Goal: Information Seeking & Learning: Learn about a topic

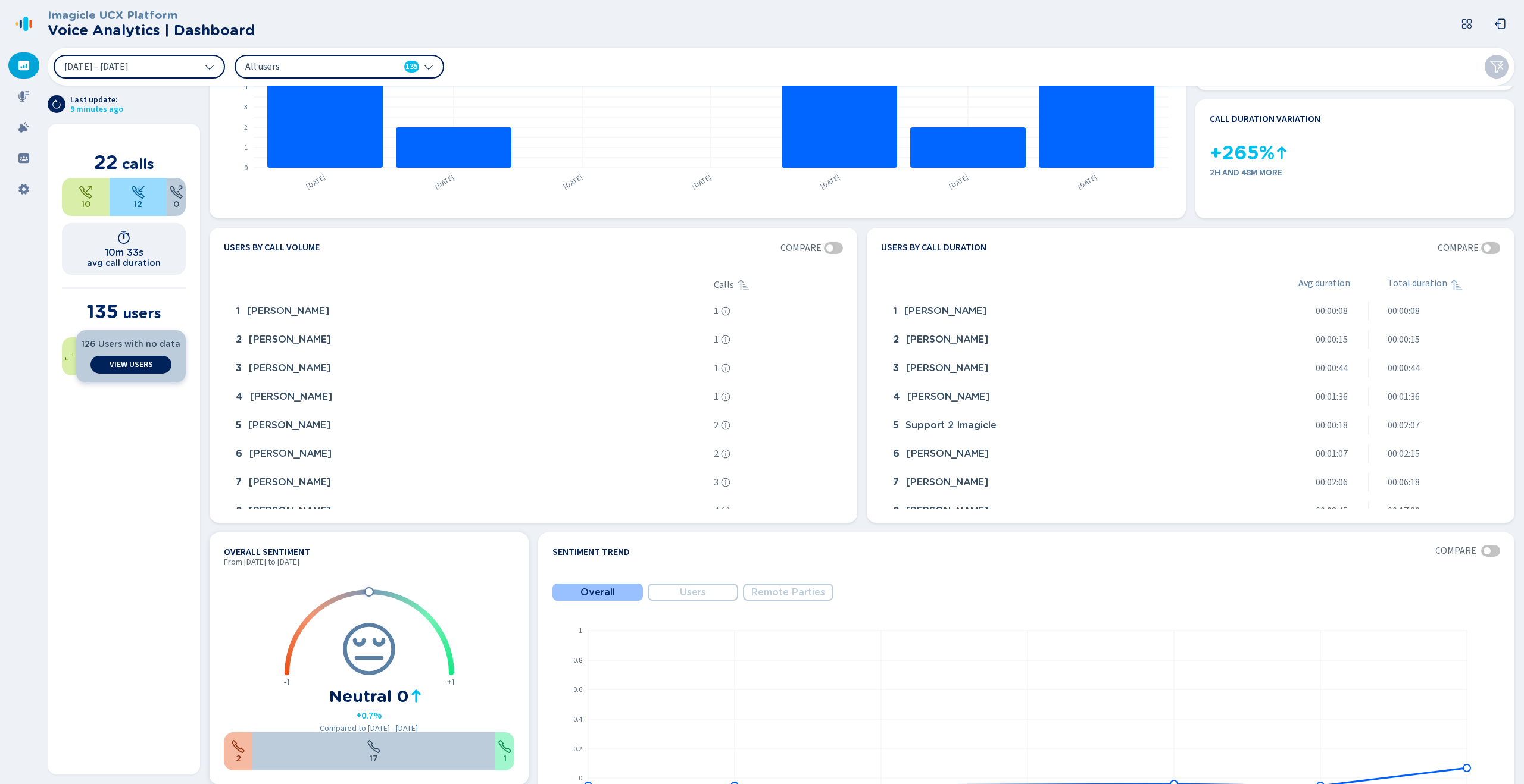
scroll to position [102, 0]
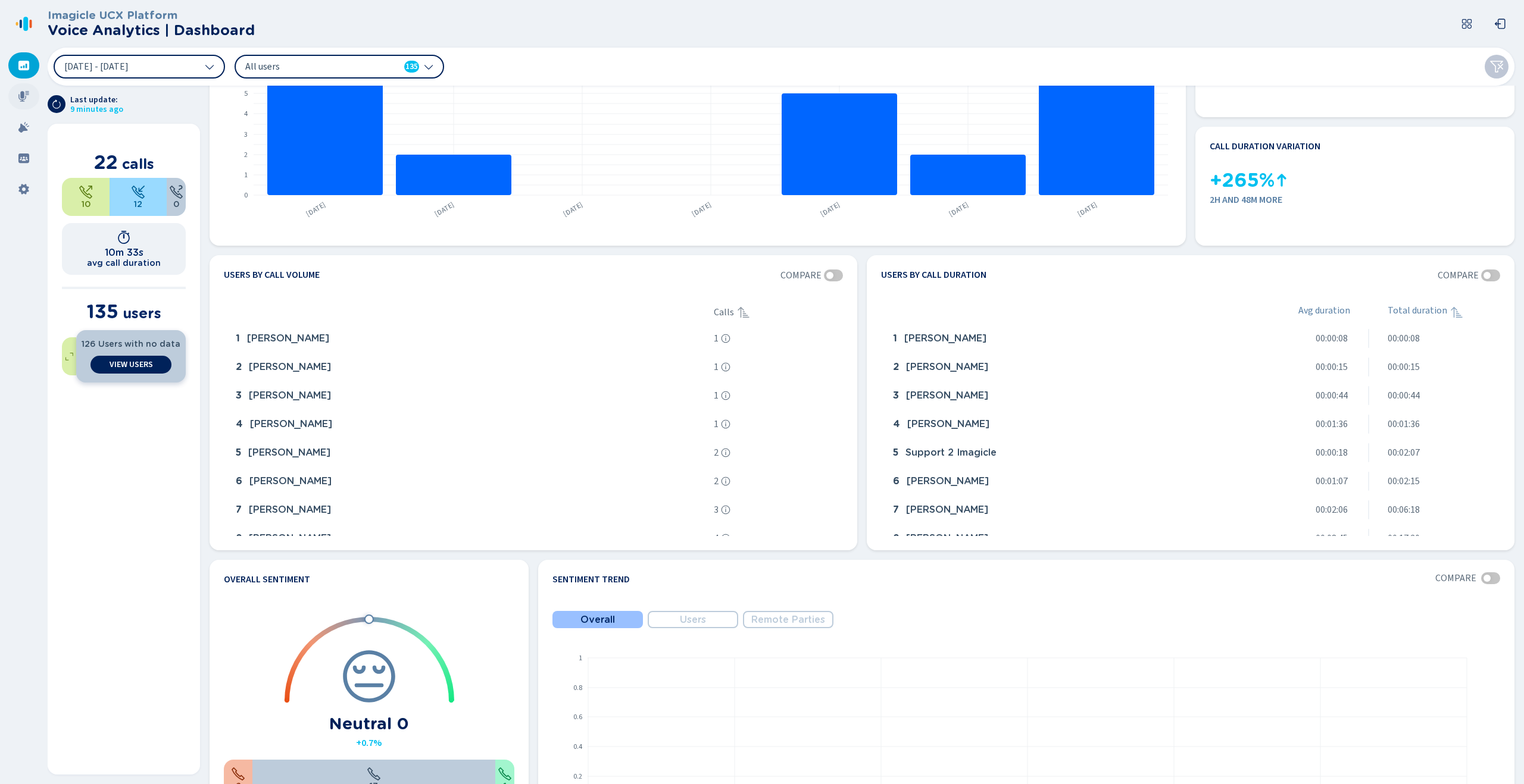
click at [18, 94] on icon at bounding box center [24, 96] width 12 height 12
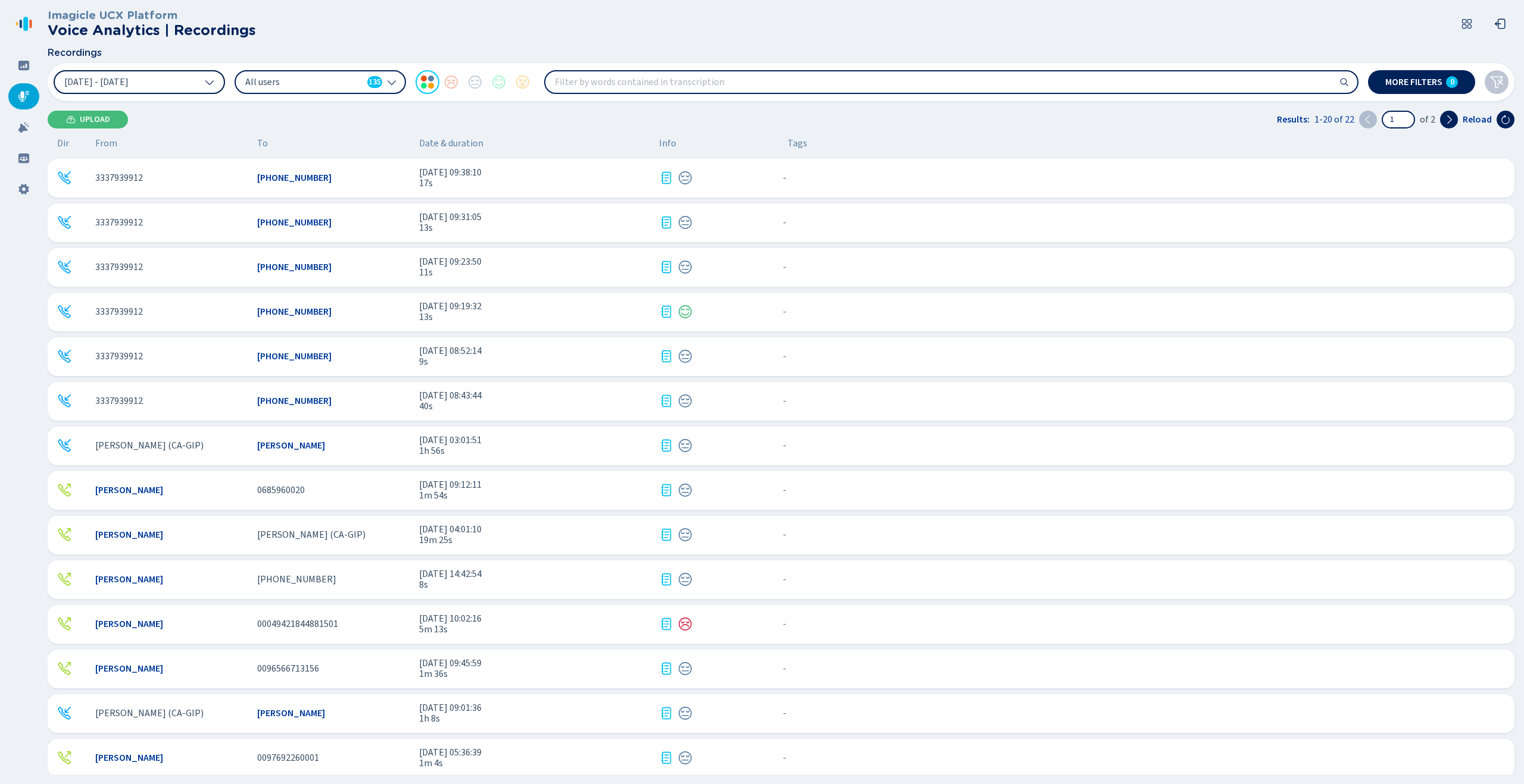
click at [188, 84] on button "[DATE] - [DATE]" at bounding box center [139, 81] width 171 height 24
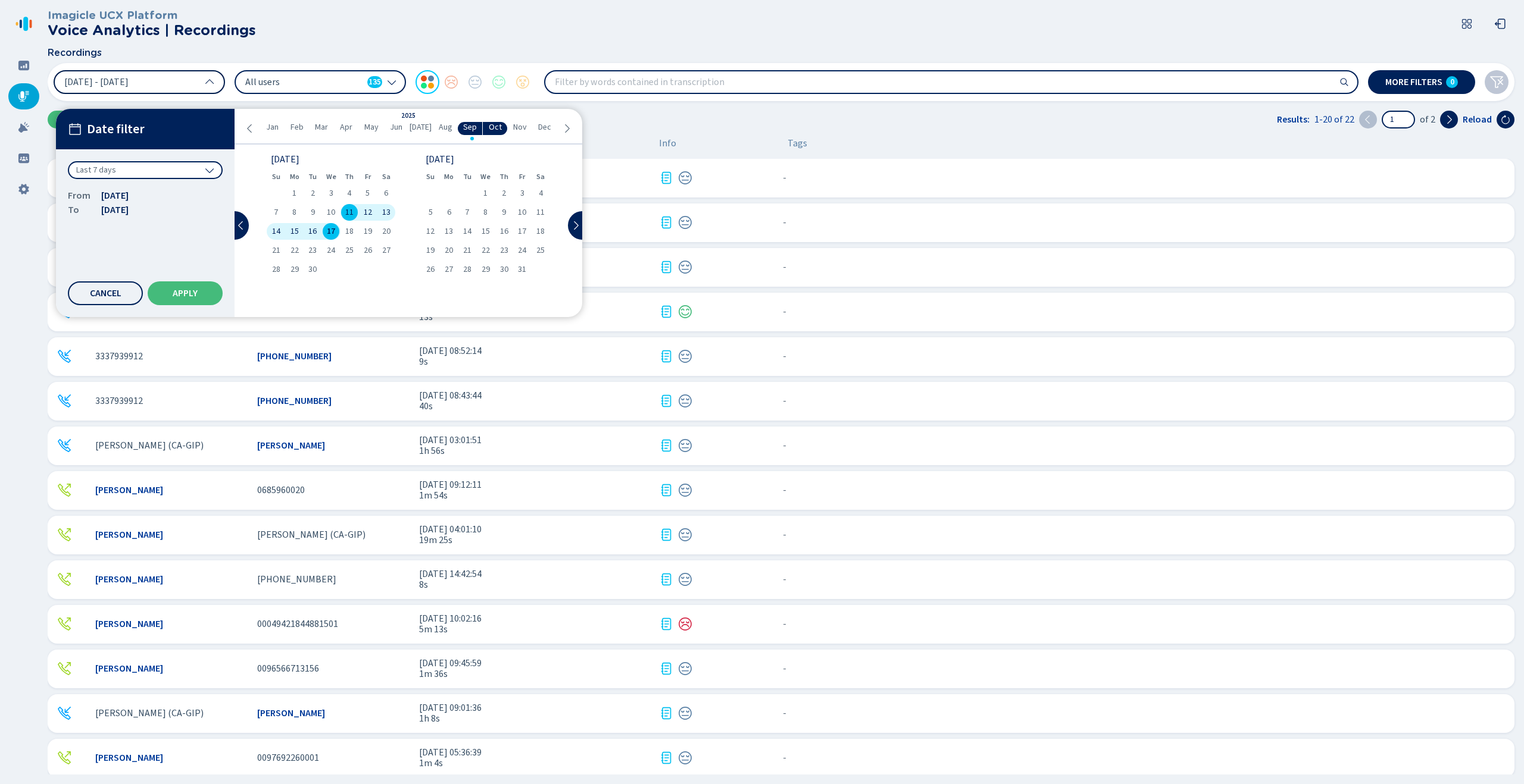
click at [188, 84] on button "[DATE] - [DATE]" at bounding box center [139, 81] width 171 height 24
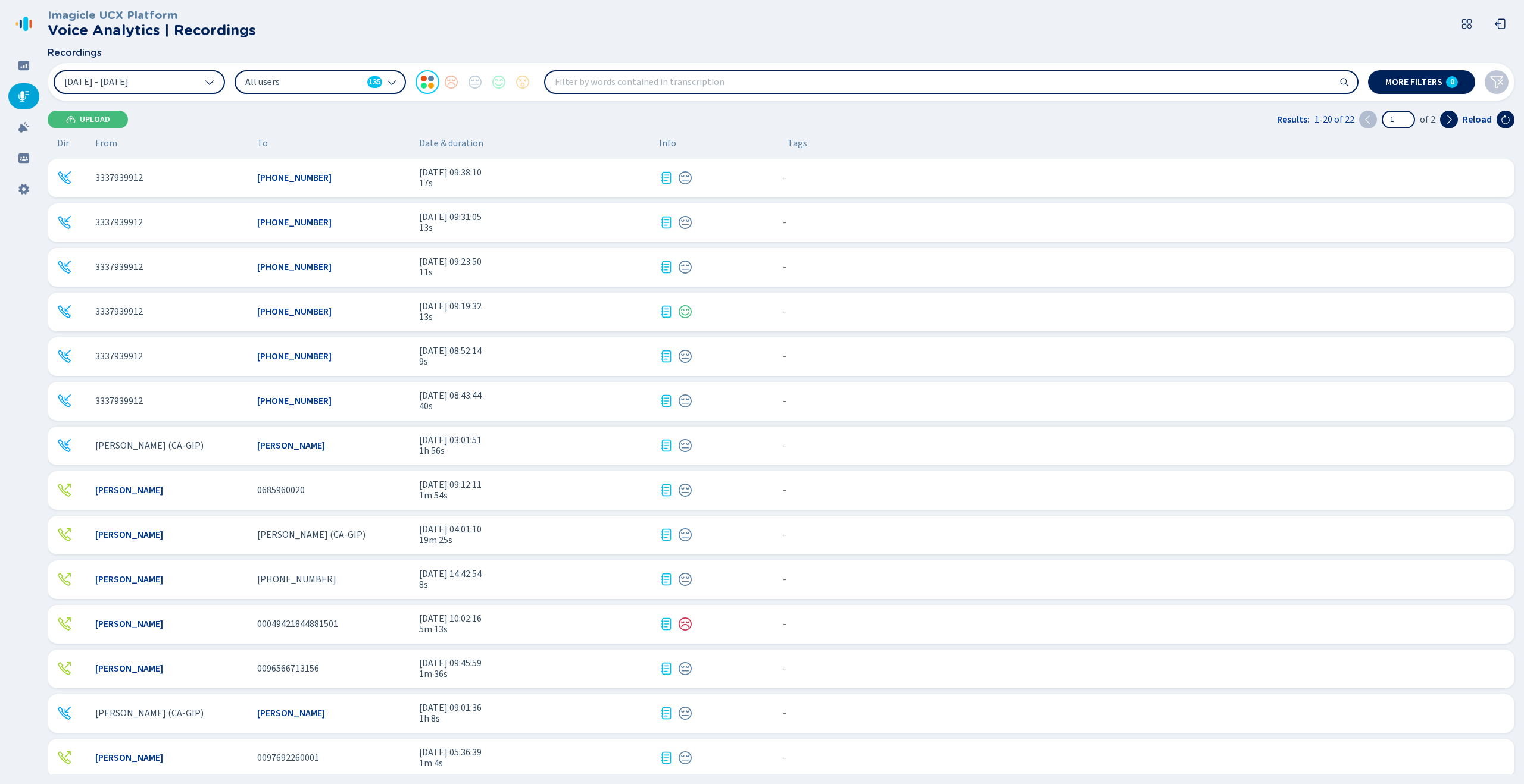
drag, startPoint x: 376, startPoint y: 44, endPoint x: 322, endPoint y: 51, distance: 54.5
click at [376, 44] on header "Imagicle UCX Platform Voice Analytics | Recordings" at bounding box center [783, 24] width 1472 height 47
click at [177, 74] on button "[DATE] - [DATE]" at bounding box center [139, 81] width 171 height 24
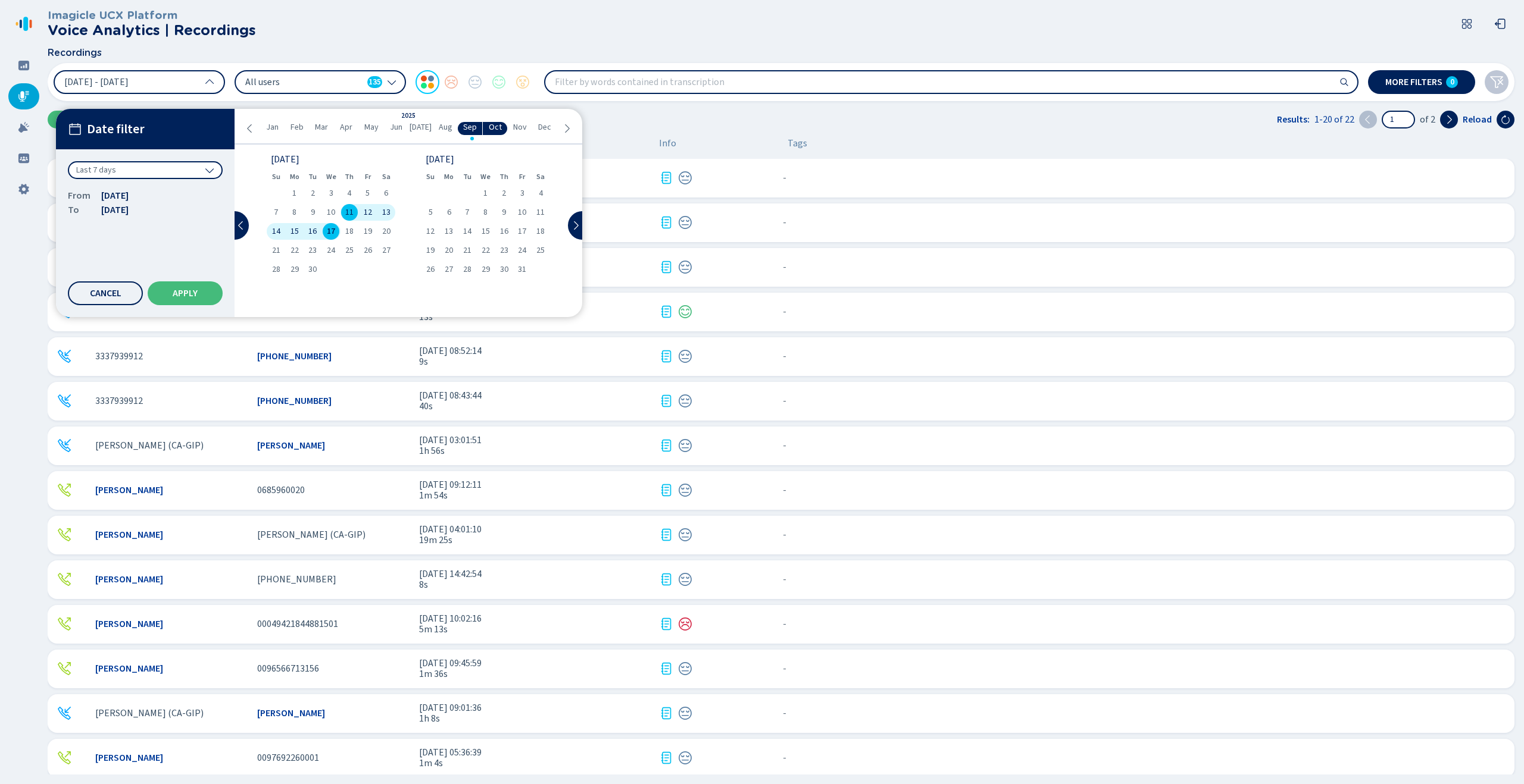
drag, startPoint x: 170, startPoint y: 80, endPoint x: 292, endPoint y: 77, distance: 122.0
click at [171, 80] on button "[DATE] - [DATE]" at bounding box center [139, 81] width 171 height 24
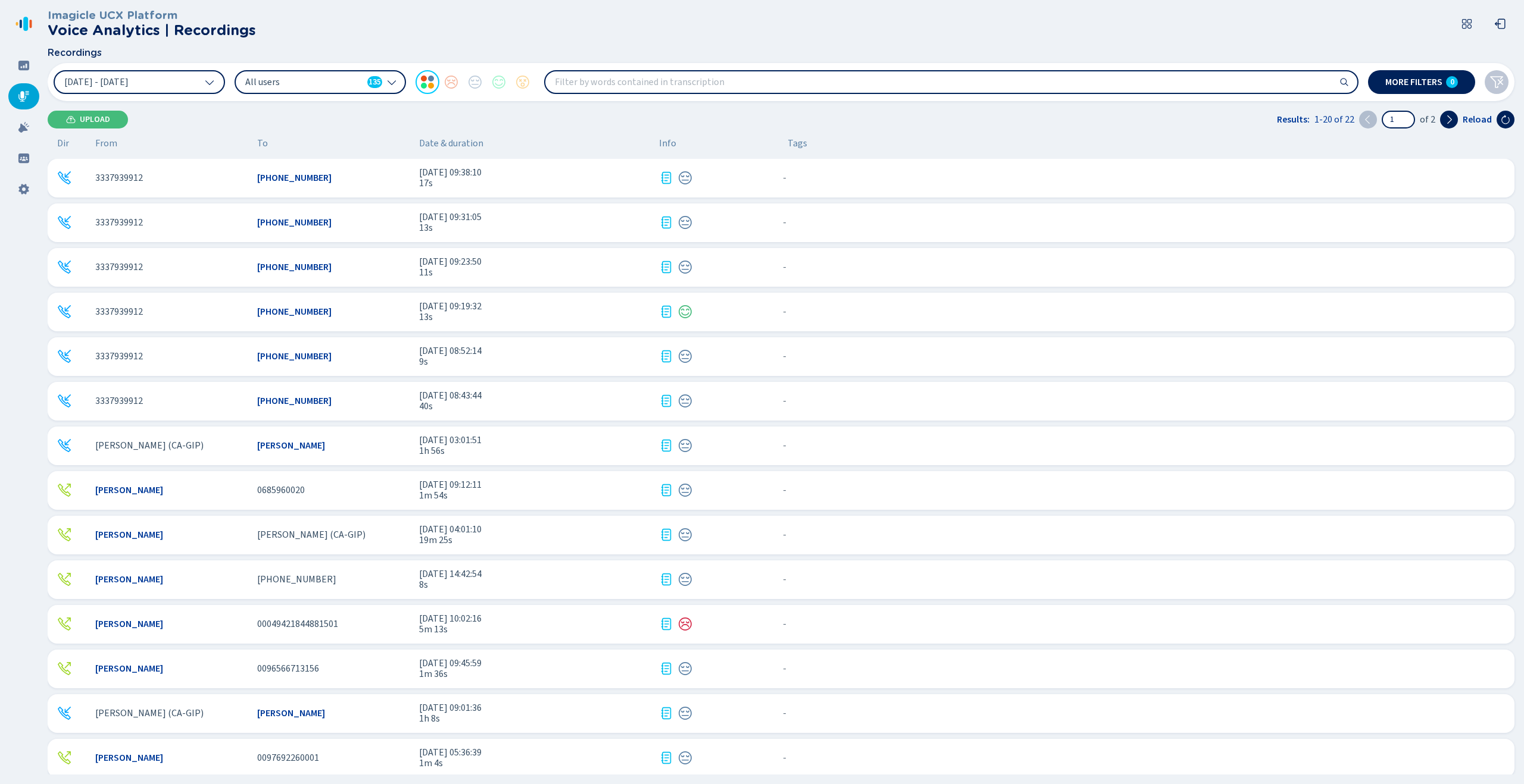
click at [292, 77] on span "All users" at bounding box center [304, 82] width 117 height 13
click at [173, 86] on button "[DATE] - [DATE]" at bounding box center [139, 81] width 171 height 24
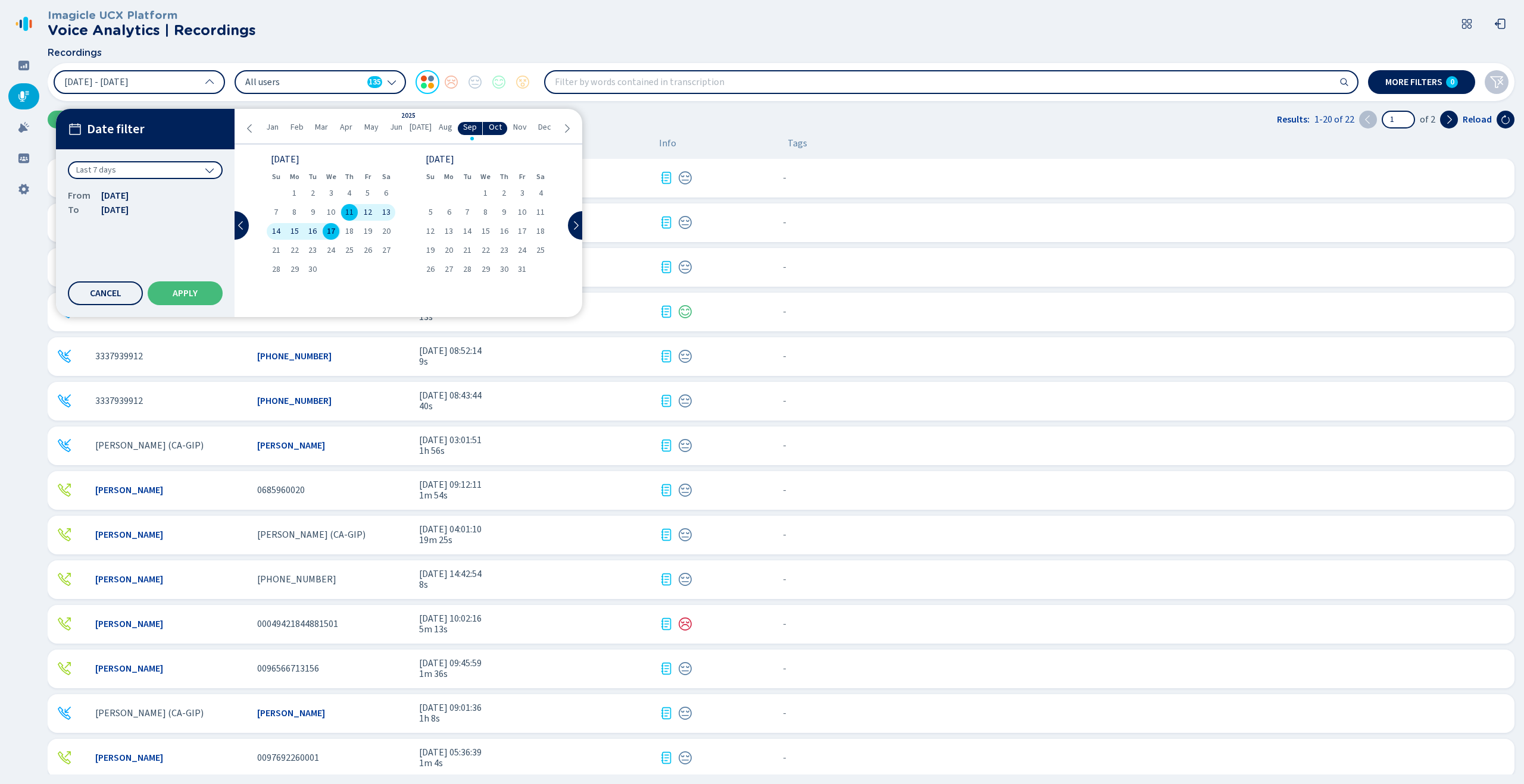
click at [304, 90] on div "All users 135" at bounding box center [320, 81] width 171 height 24
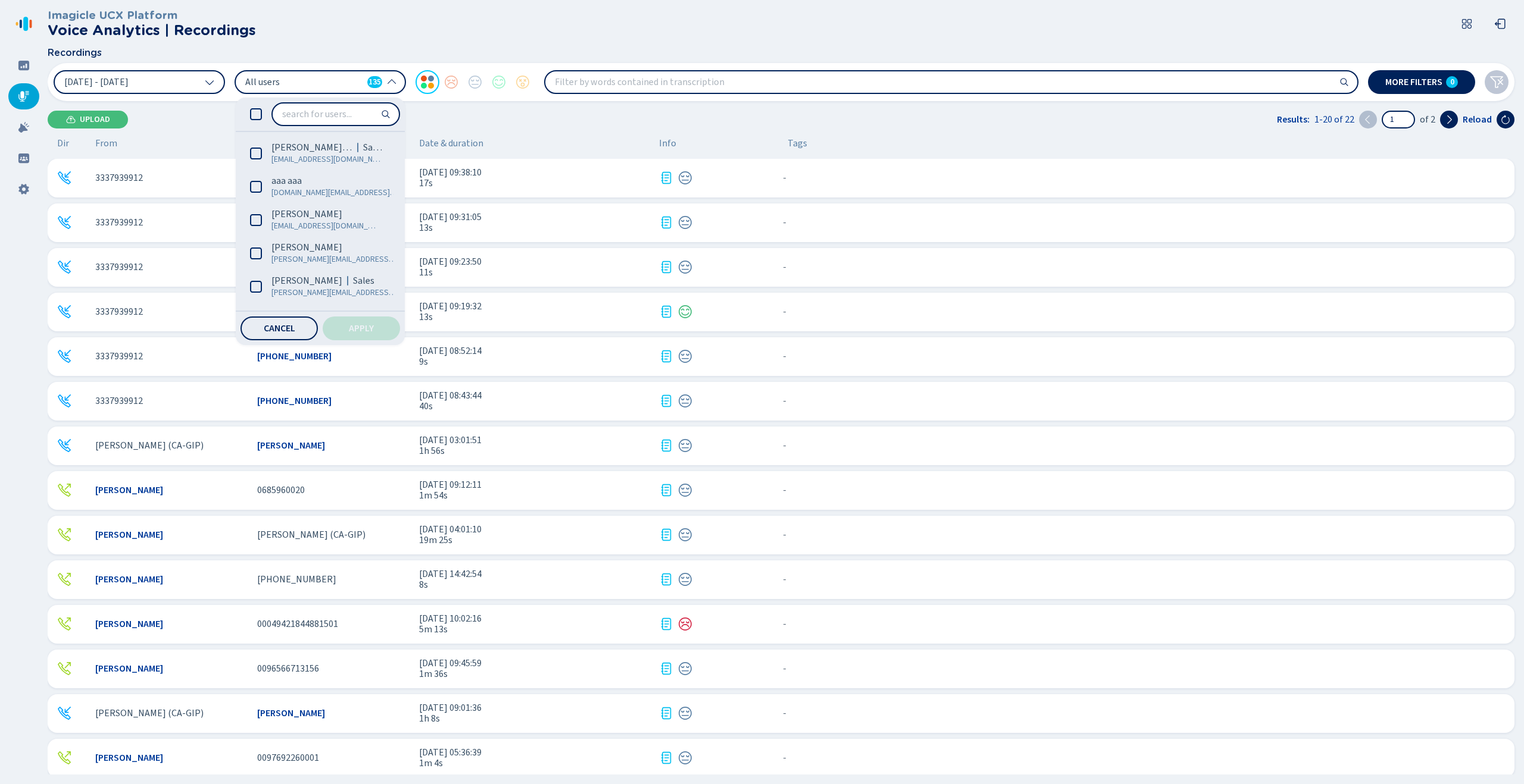
click at [392, 34] on header "Imagicle UCX Platform Voice Analytics | Recordings" at bounding box center [783, 24] width 1472 height 47
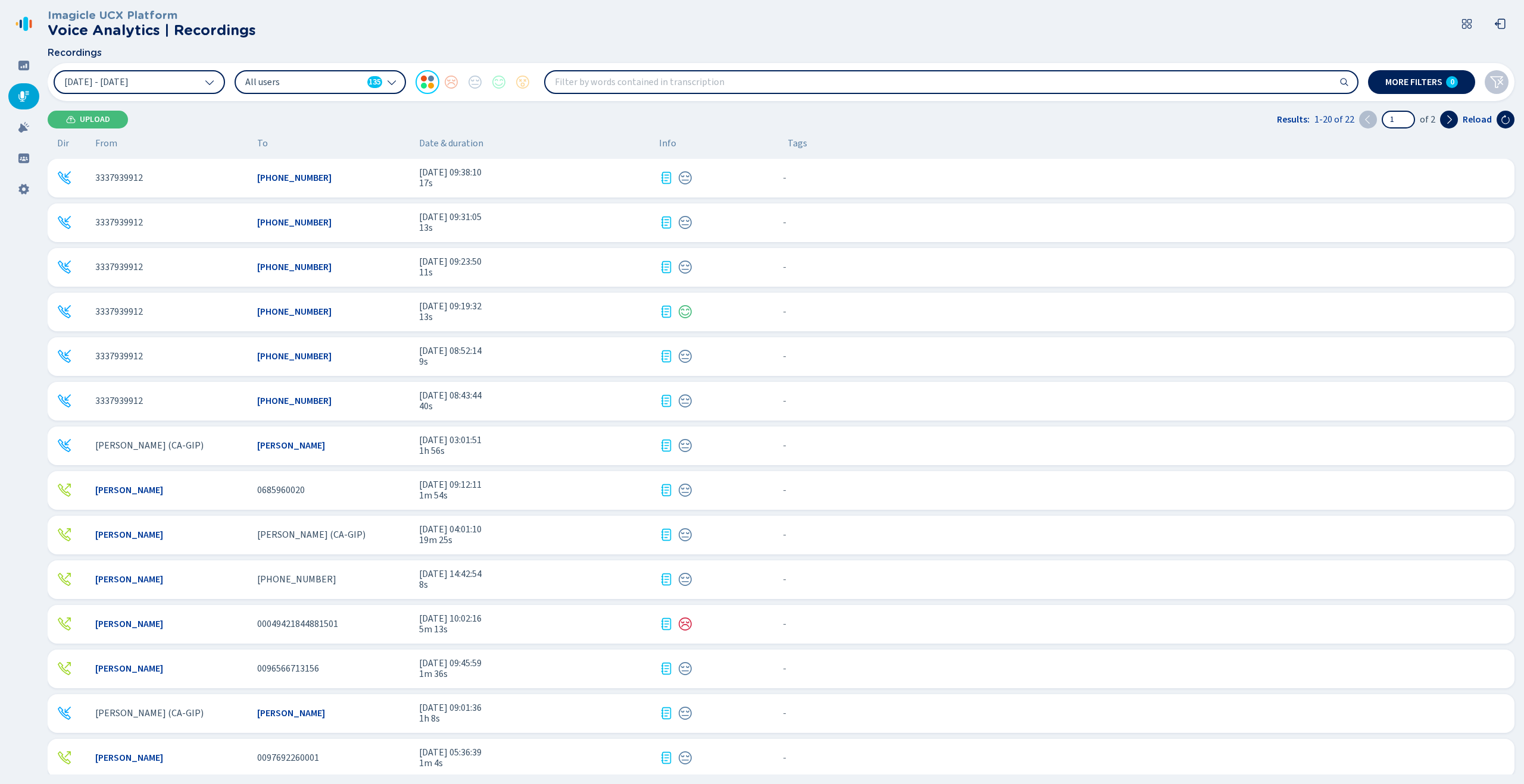
click at [600, 78] on input "search" at bounding box center [951, 81] width 812 height 21
click at [714, 86] on input "search" at bounding box center [951, 81] width 812 height 21
type input "hello"
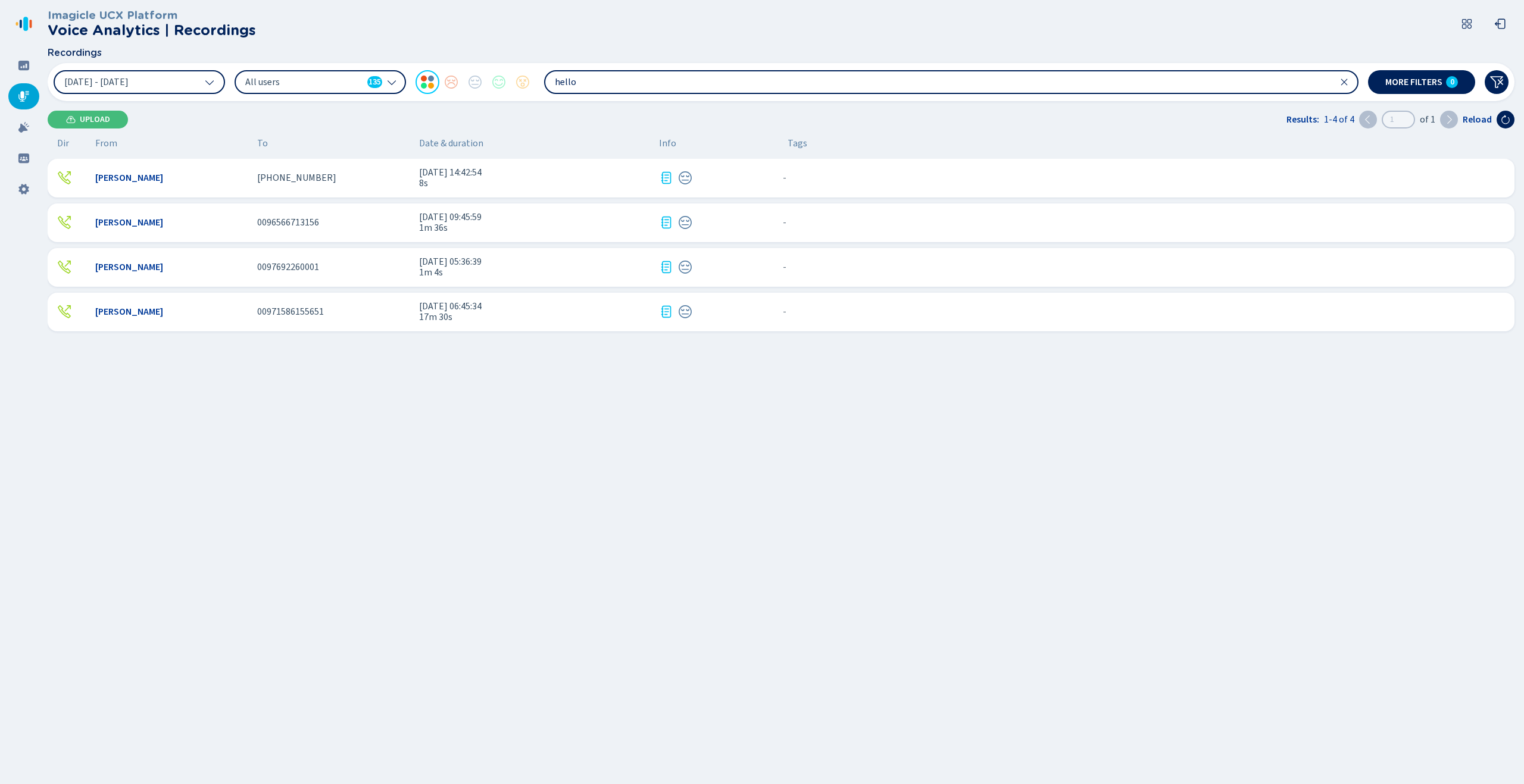
click at [374, 222] on div "0096566713156" at bounding box center [333, 223] width 152 height 11
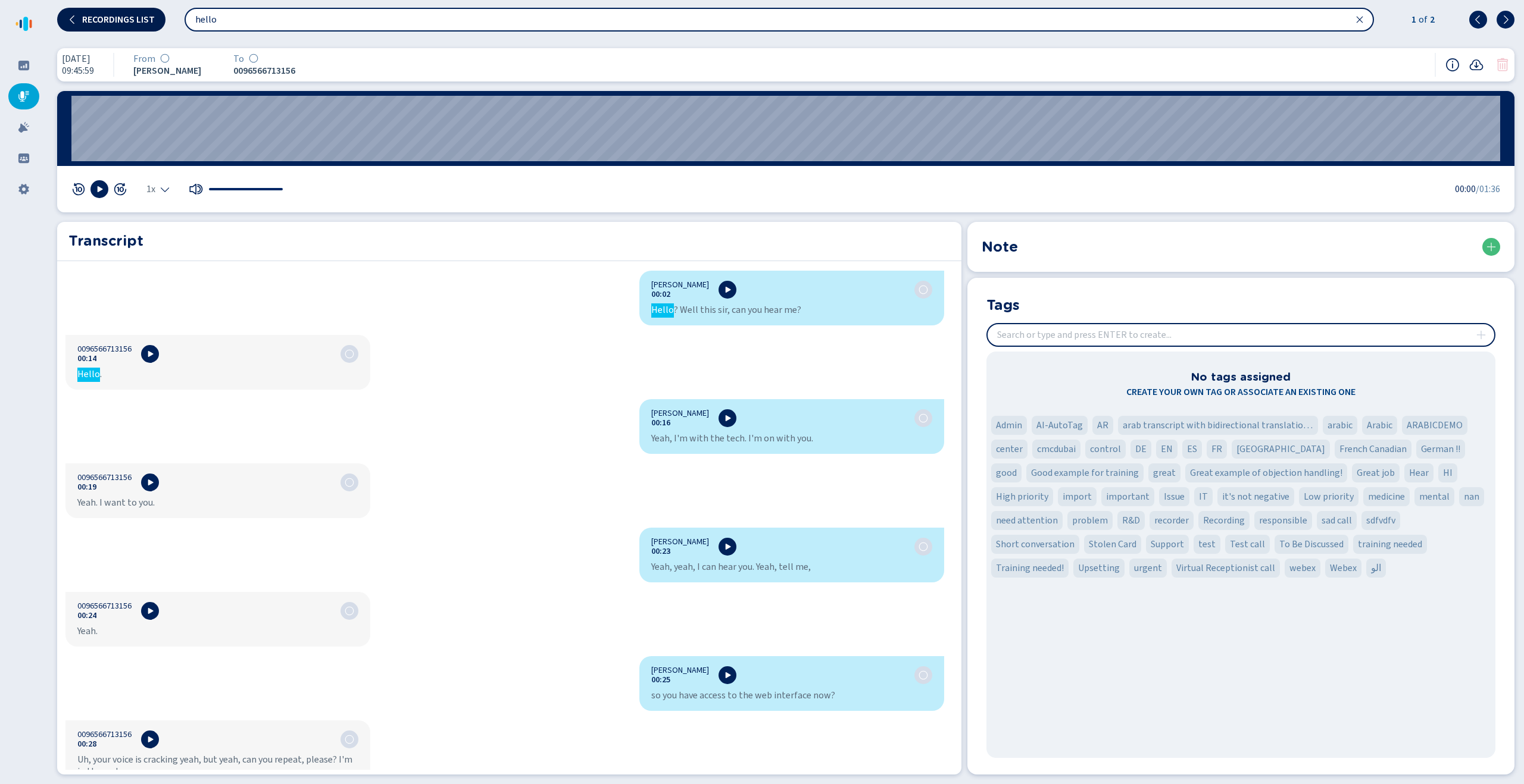
click at [119, 12] on button "Recordings list" at bounding box center [111, 19] width 108 height 24
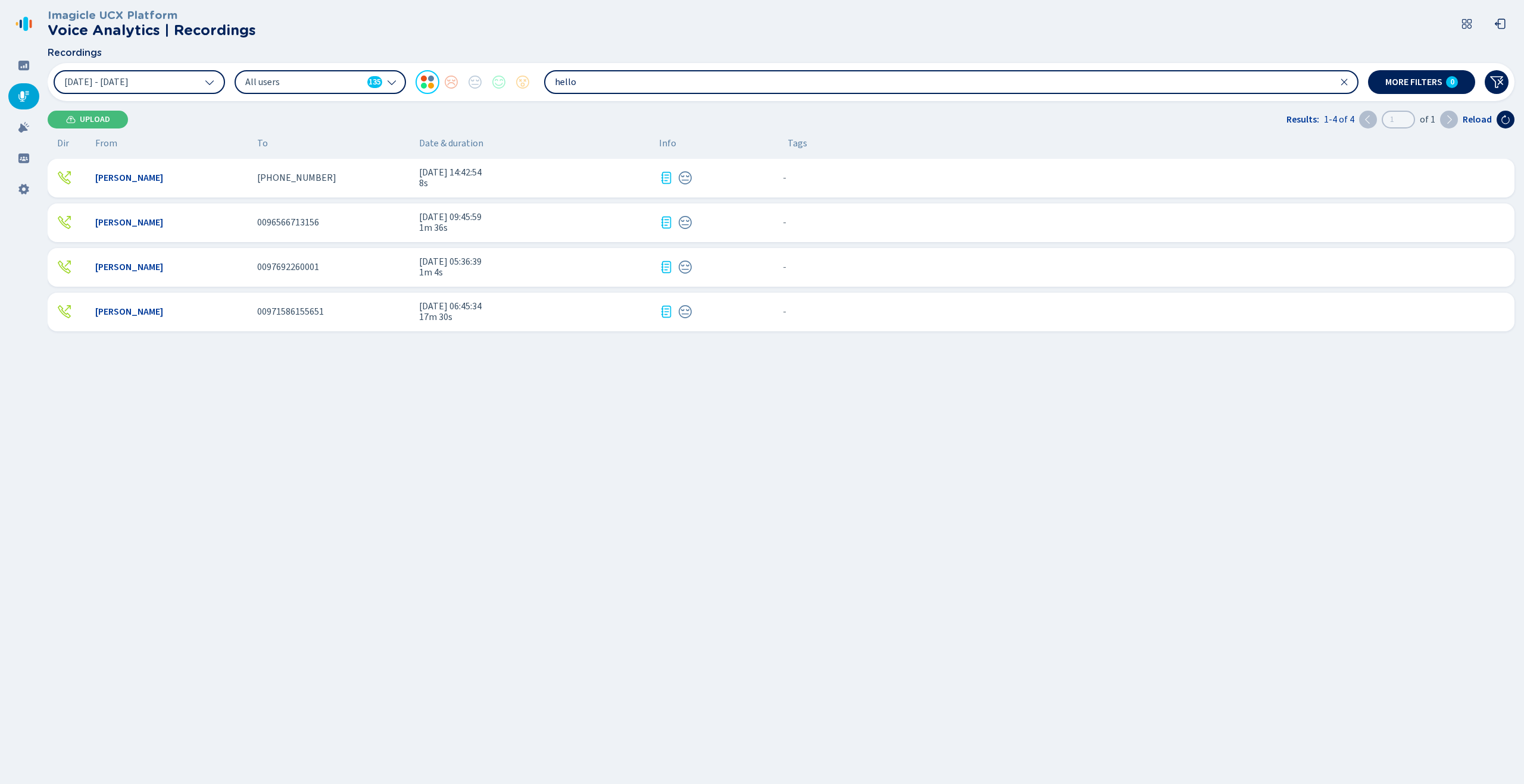
click at [609, 78] on input "hello" at bounding box center [951, 81] width 812 height 21
drag, startPoint x: 612, startPoint y: 78, endPoint x: 530, endPoint y: 79, distance: 82.0
click at [530, 79] on div "[DATE] - [DATE] All users 135 hello" at bounding box center [706, 81] width 1305 height 24
click at [1344, 86] on icon at bounding box center [1344, 82] width 10 height 10
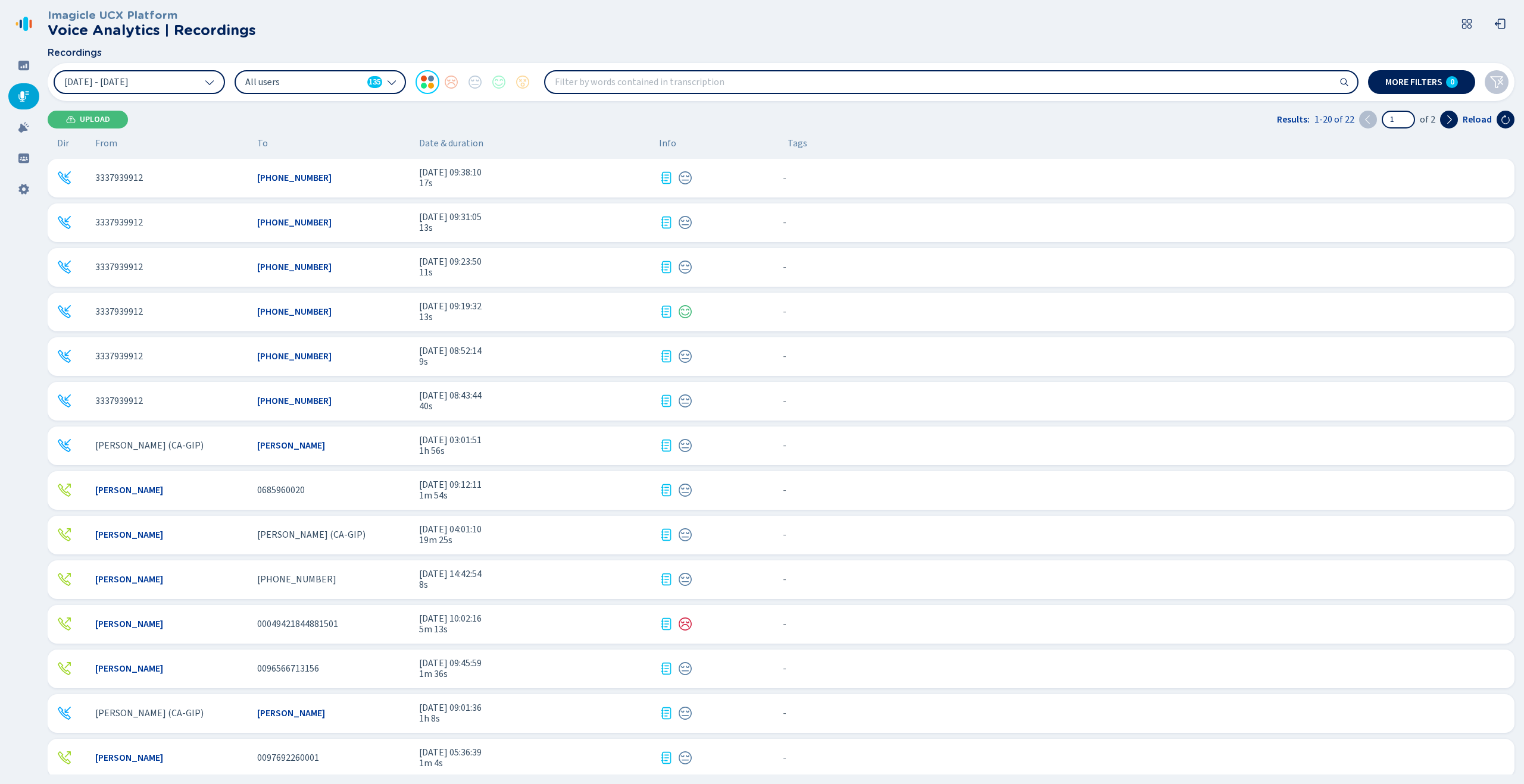
click at [323, 91] on div "All users 135" at bounding box center [320, 81] width 171 height 24
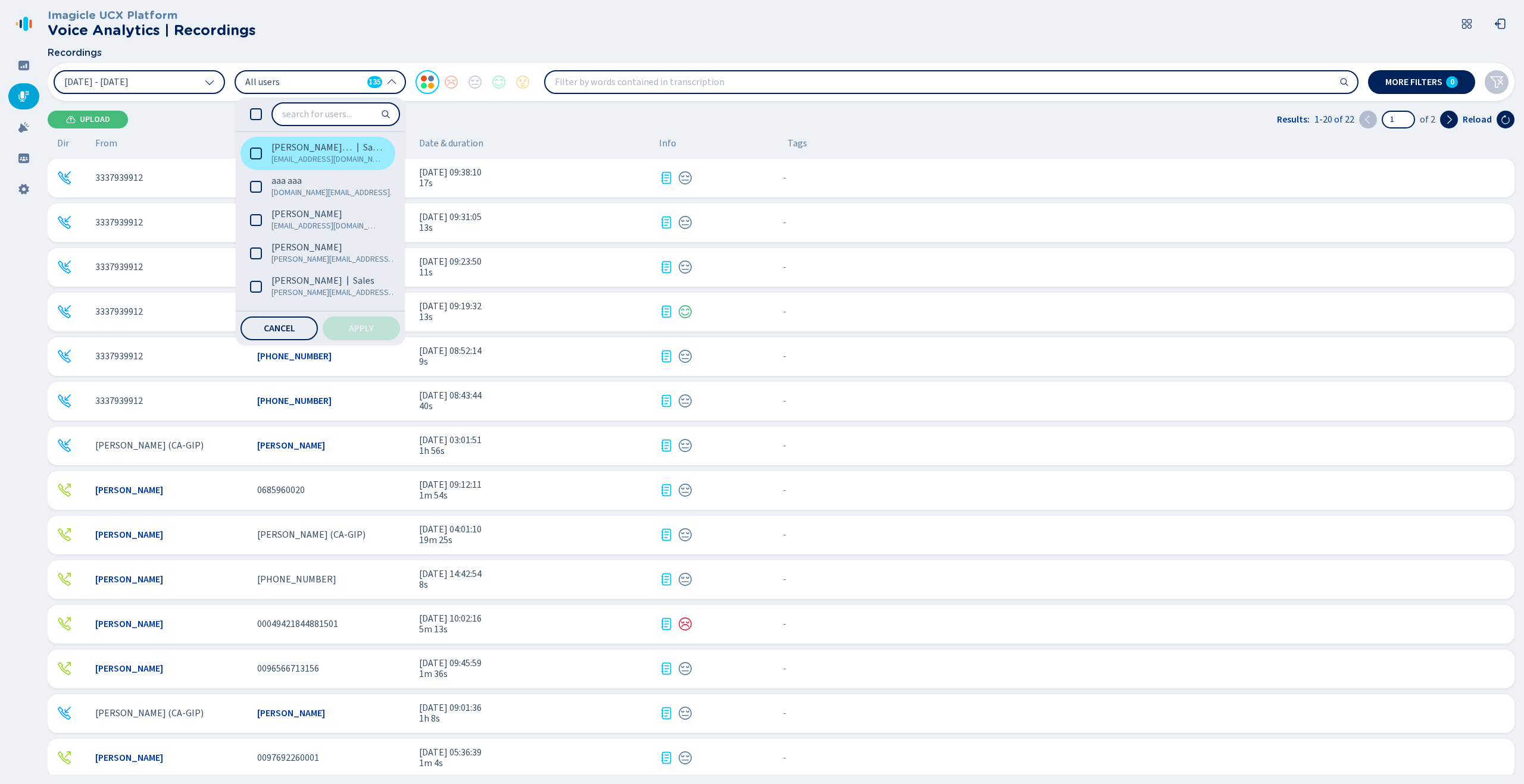
click at [311, 149] on span "[PERSON_NAME] (Me)" at bounding box center [312, 148] width 81 height 12
click at [383, 331] on button "Apply" at bounding box center [361, 328] width 78 height 24
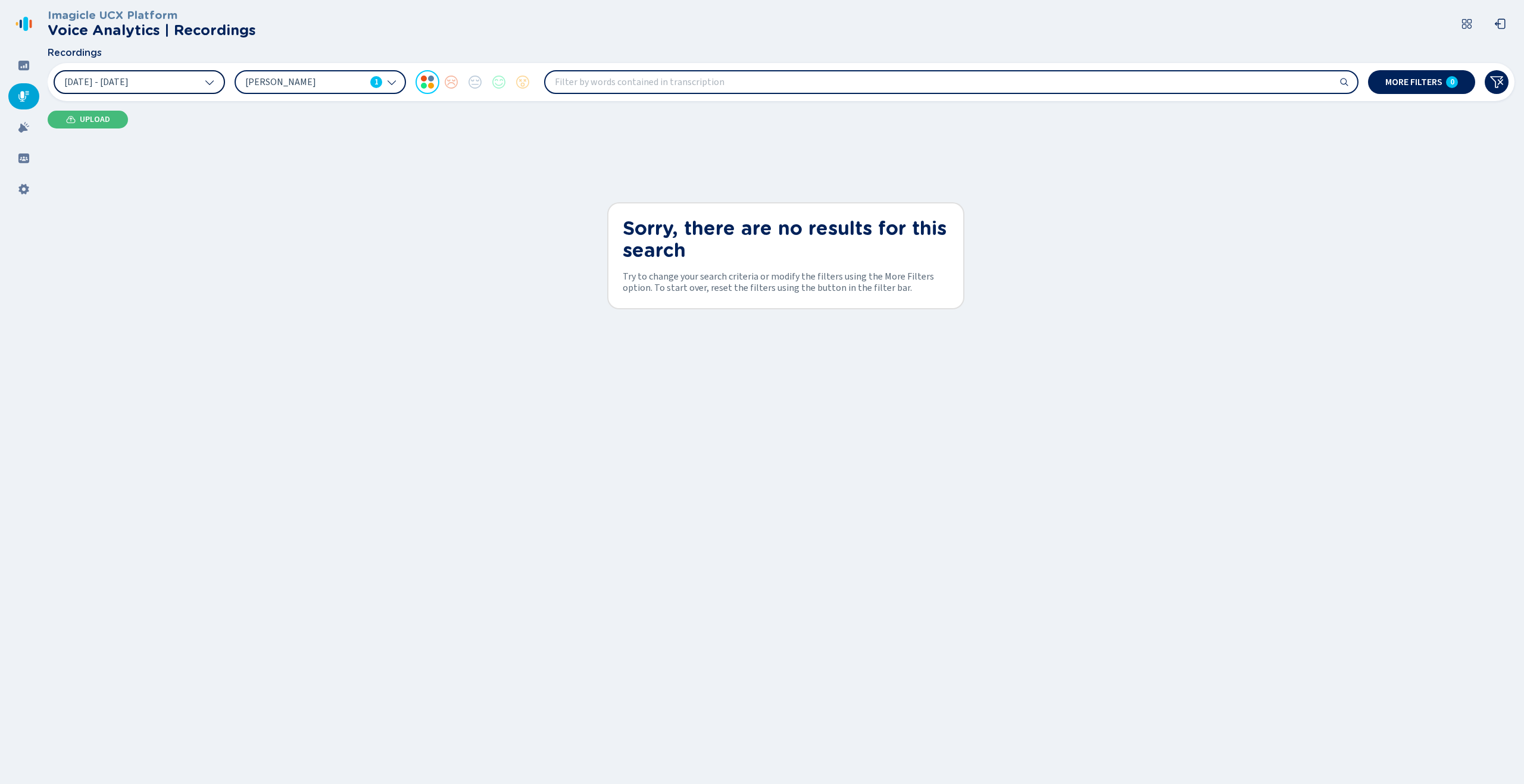
click at [207, 86] on icon at bounding box center [209, 82] width 10 height 10
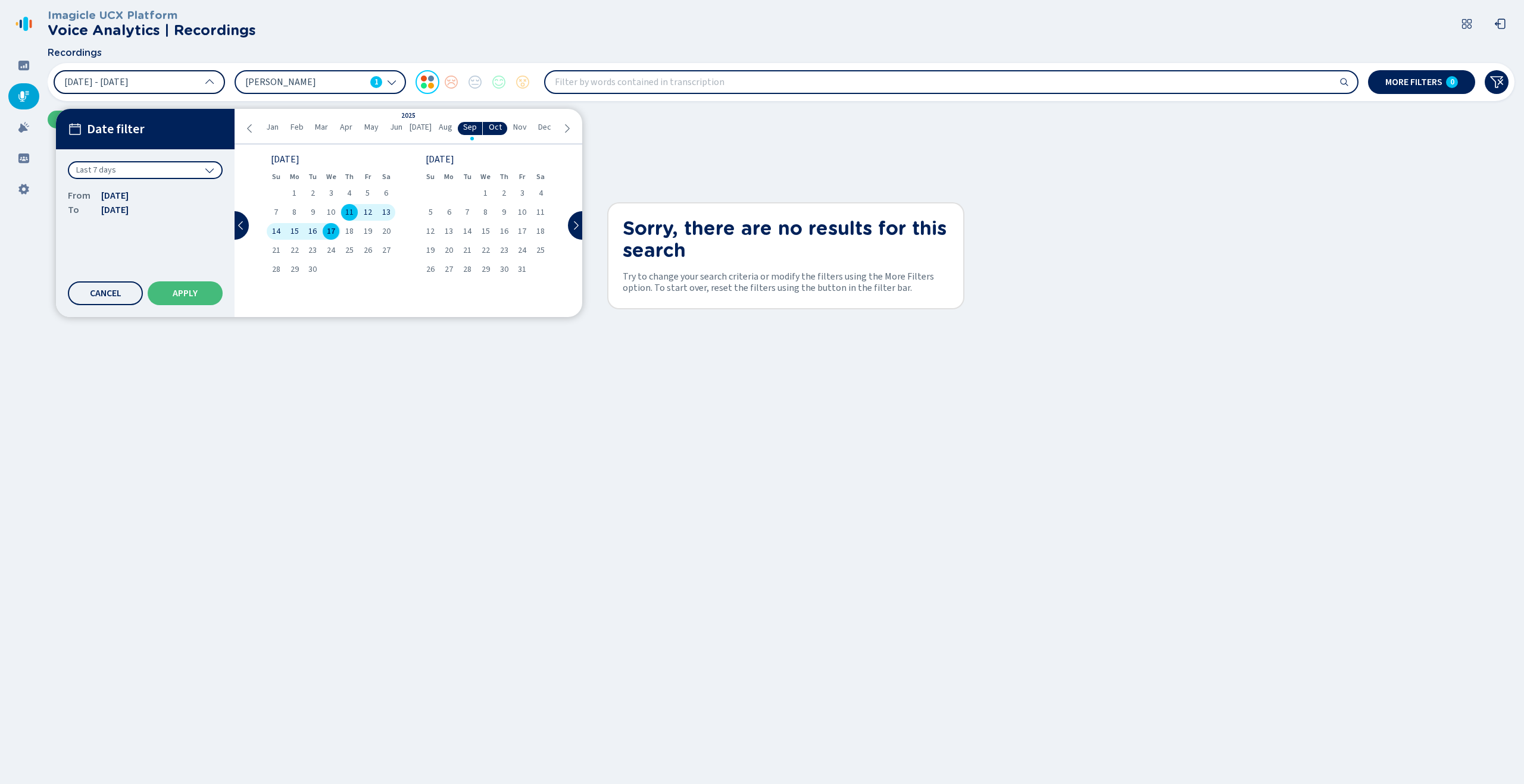
drag, startPoint x: 168, startPoint y: 166, endPoint x: 171, endPoint y: 180, distance: 14.3
click at [169, 167] on div "Last 7 days" at bounding box center [145, 170] width 155 height 18
click at [153, 341] on div "Year to date" at bounding box center [145, 334] width 143 height 17
click at [185, 295] on span "Apply" at bounding box center [185, 293] width 25 height 10
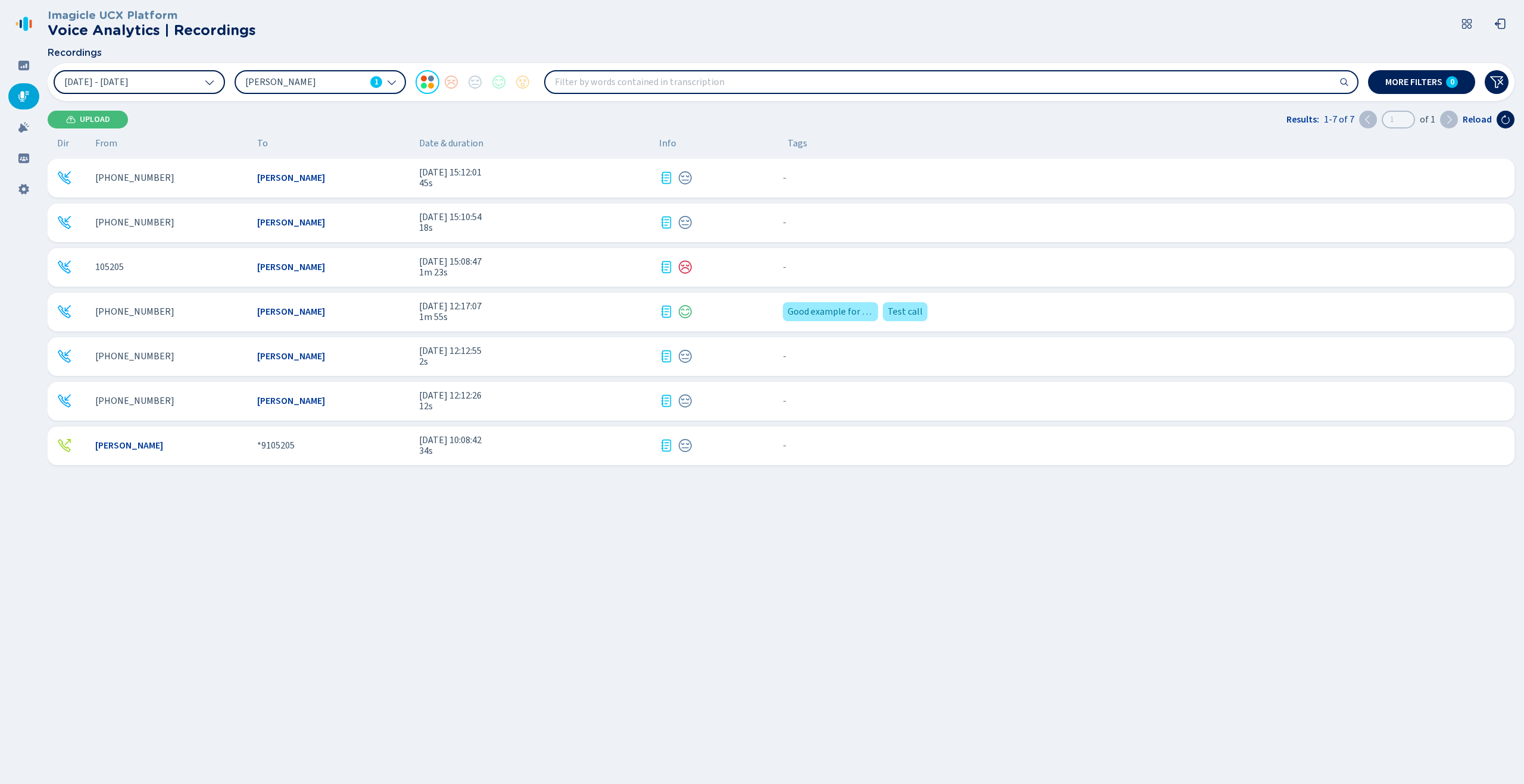
click at [616, 312] on span "1m 55s" at bounding box center [534, 317] width 230 height 11
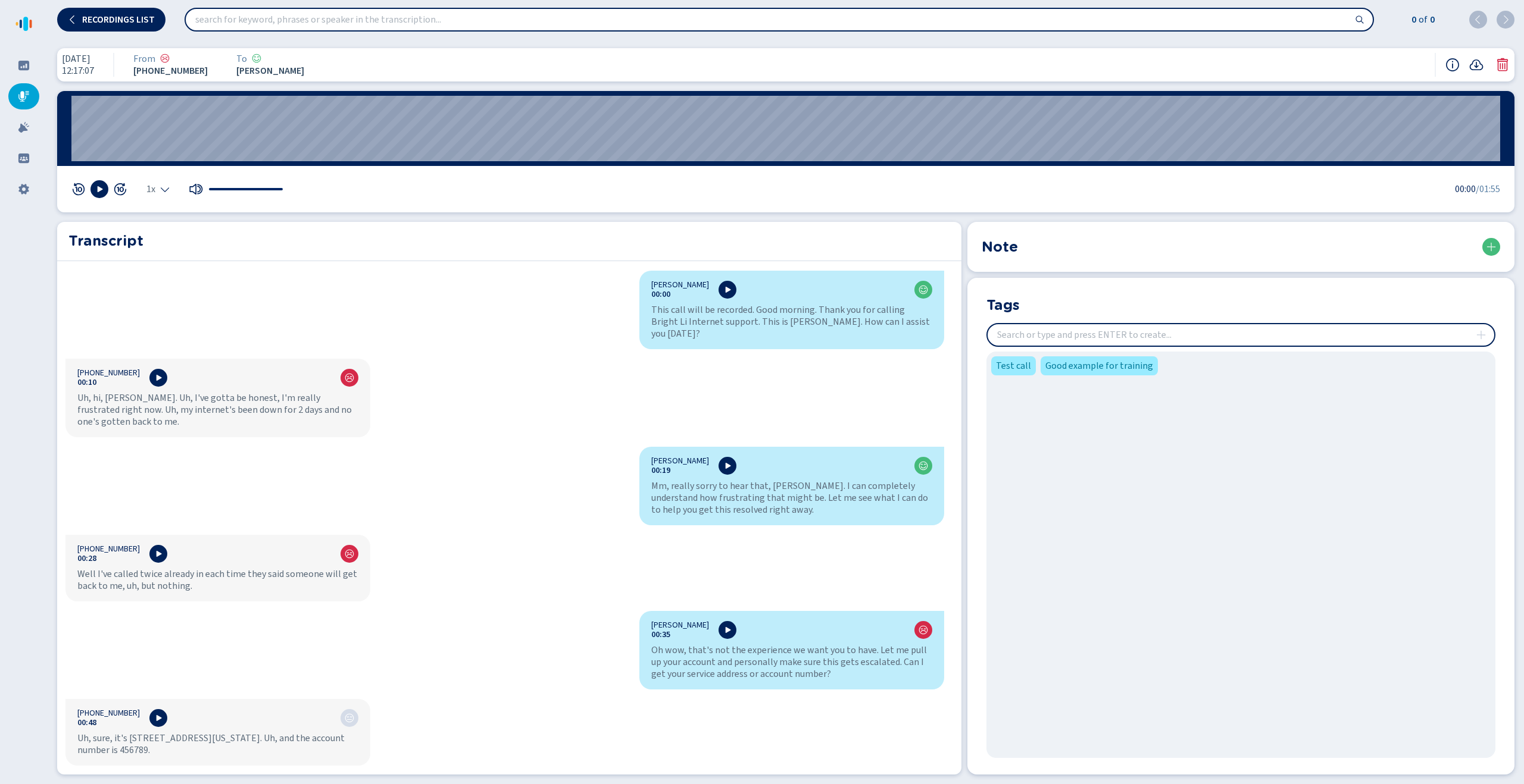
click at [1104, 337] on input "insert" at bounding box center [1241, 334] width 507 height 21
click at [145, 31] on div "Recordings list 0 of 0" at bounding box center [786, 19] width 1476 height 38
click at [146, 27] on button "Recordings list" at bounding box center [111, 19] width 108 height 24
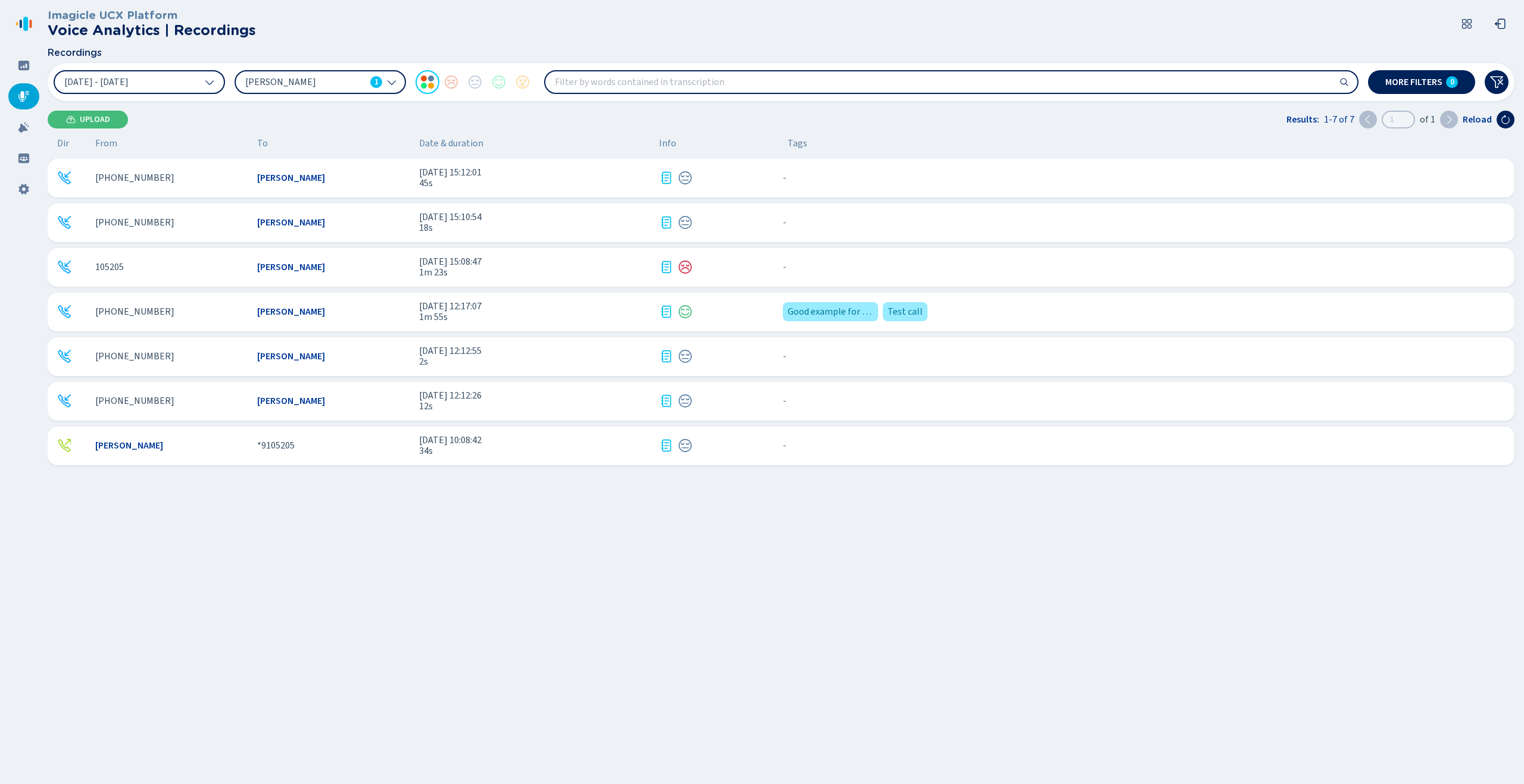
click at [780, 80] on input "search" at bounding box center [951, 81] width 812 height 21
type input "test"
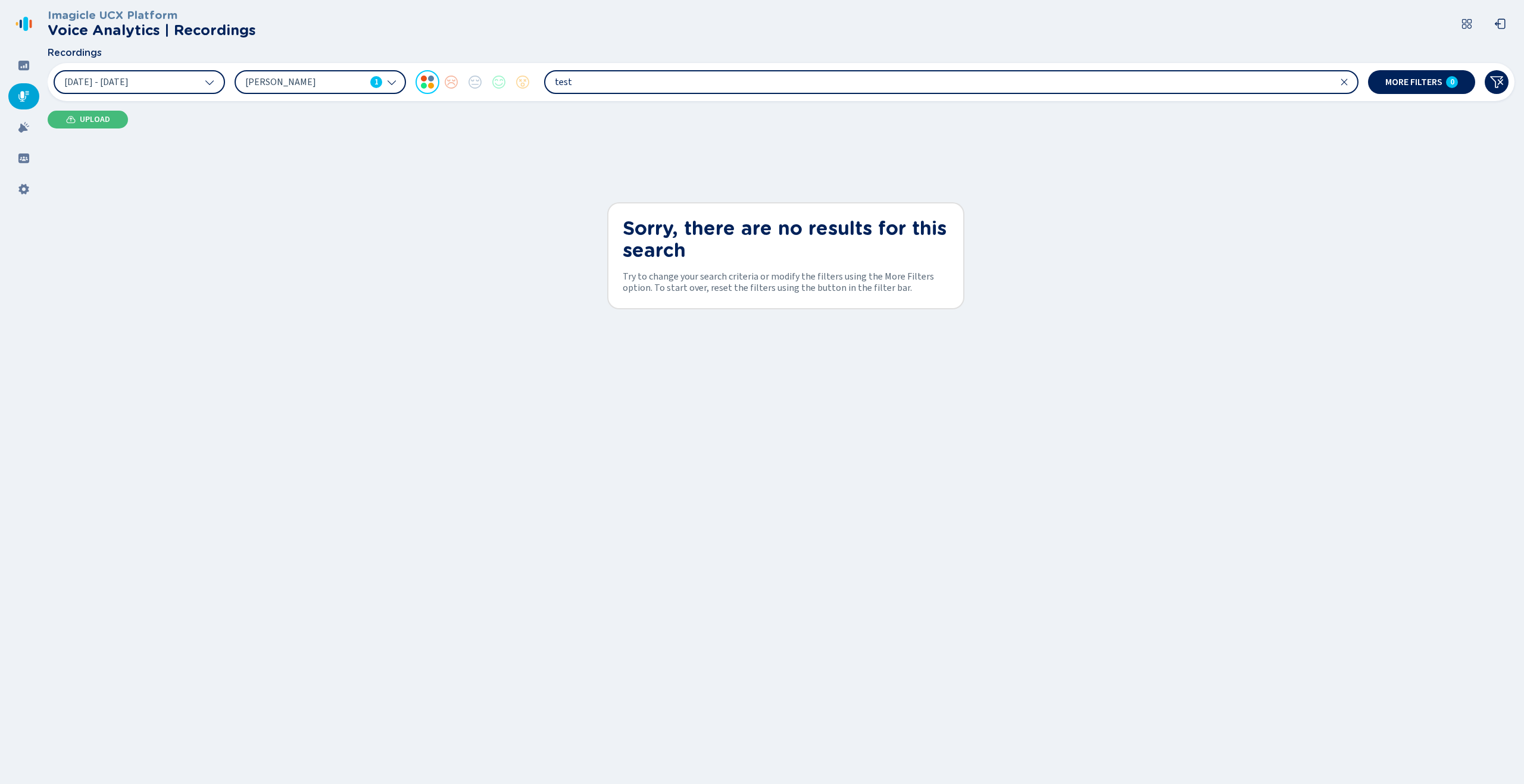
click at [1342, 85] on icon at bounding box center [1345, 82] width 6 height 6
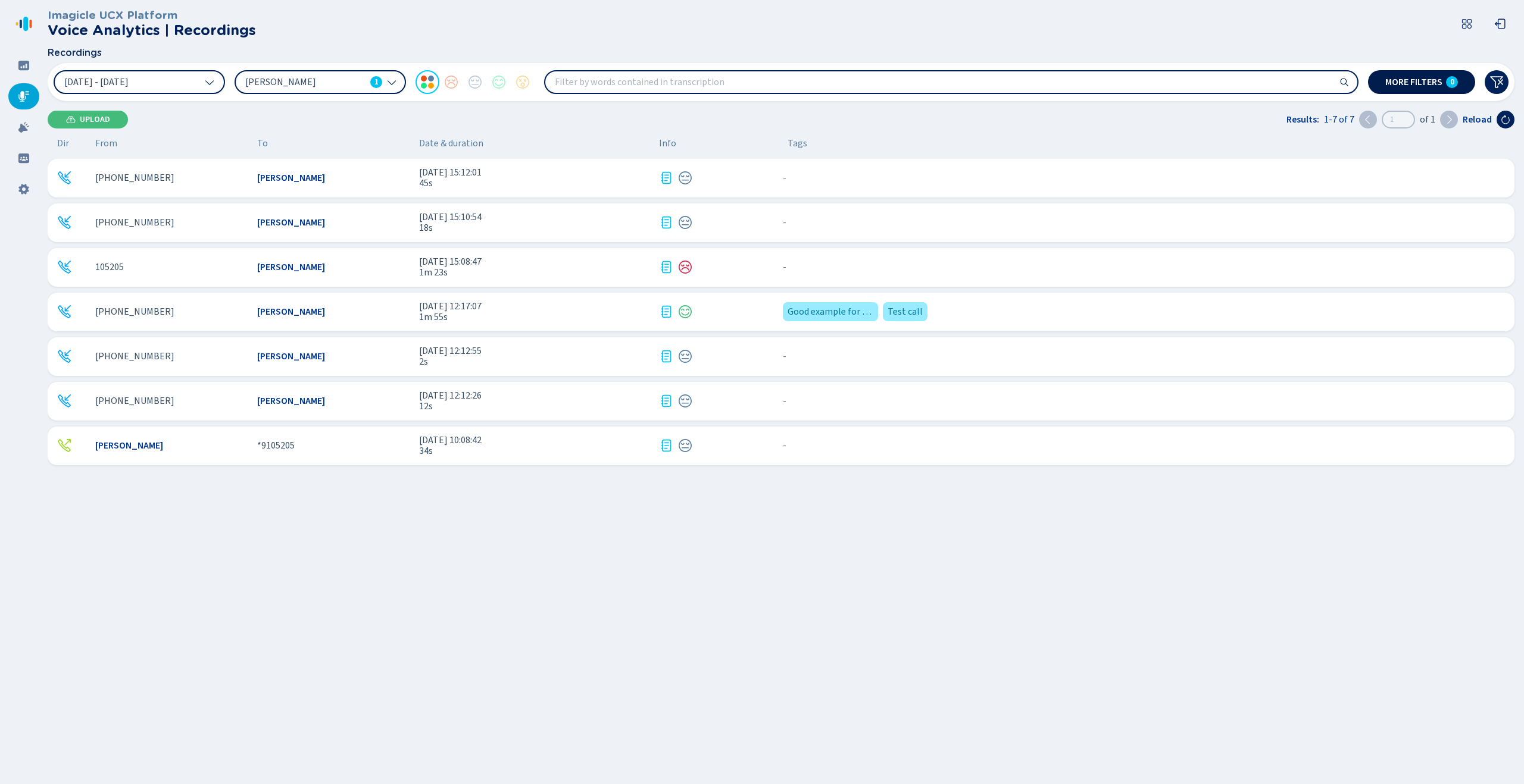
click at [1450, 85] on div "0" at bounding box center [1452, 82] width 12 height 12
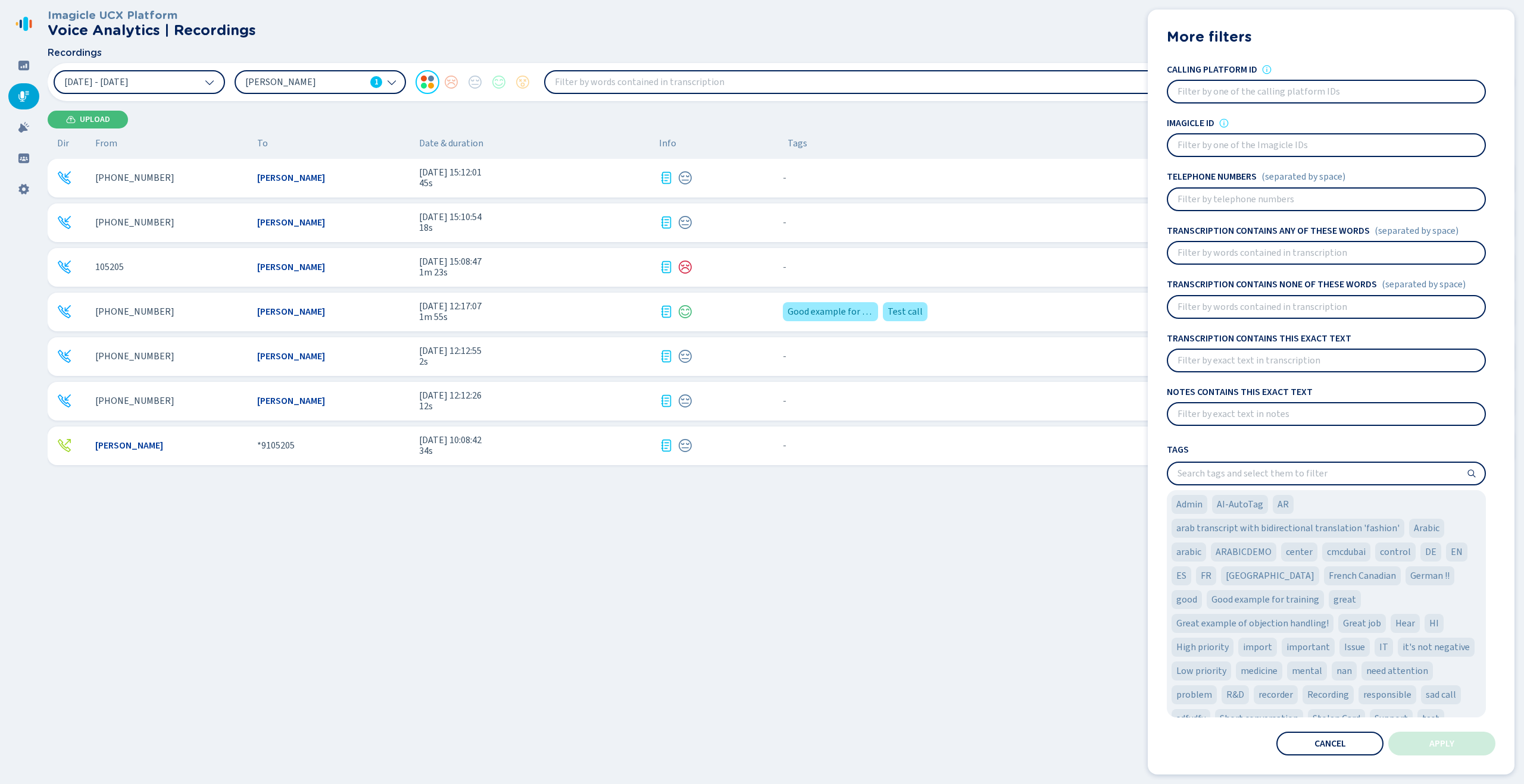
click at [1285, 480] on input "search" at bounding box center [1326, 473] width 316 height 21
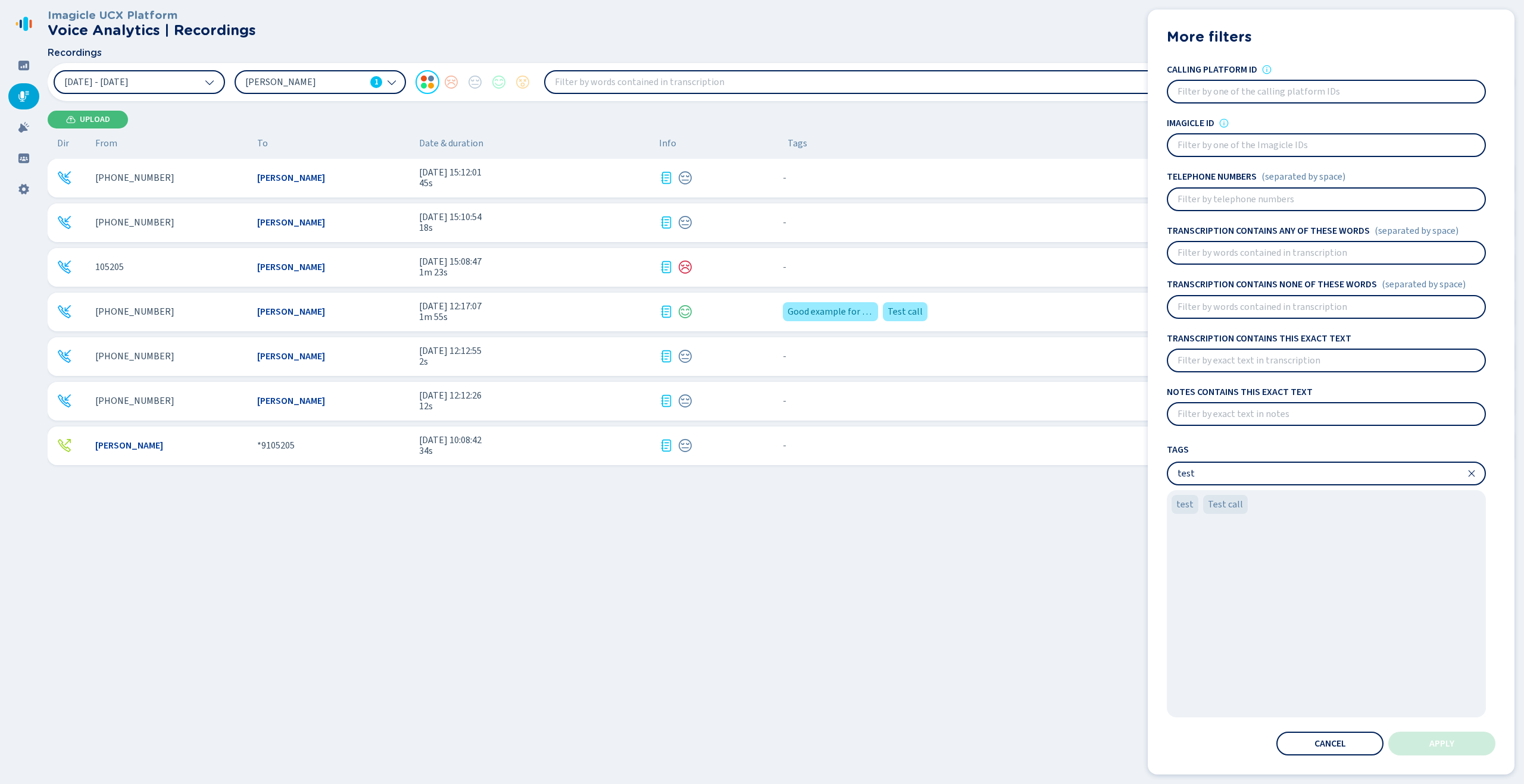
type input "test"
click at [1188, 503] on span "test" at bounding box center [1185, 504] width 17 height 14
click at [1430, 732] on button "Apply" at bounding box center [1442, 744] width 107 height 24
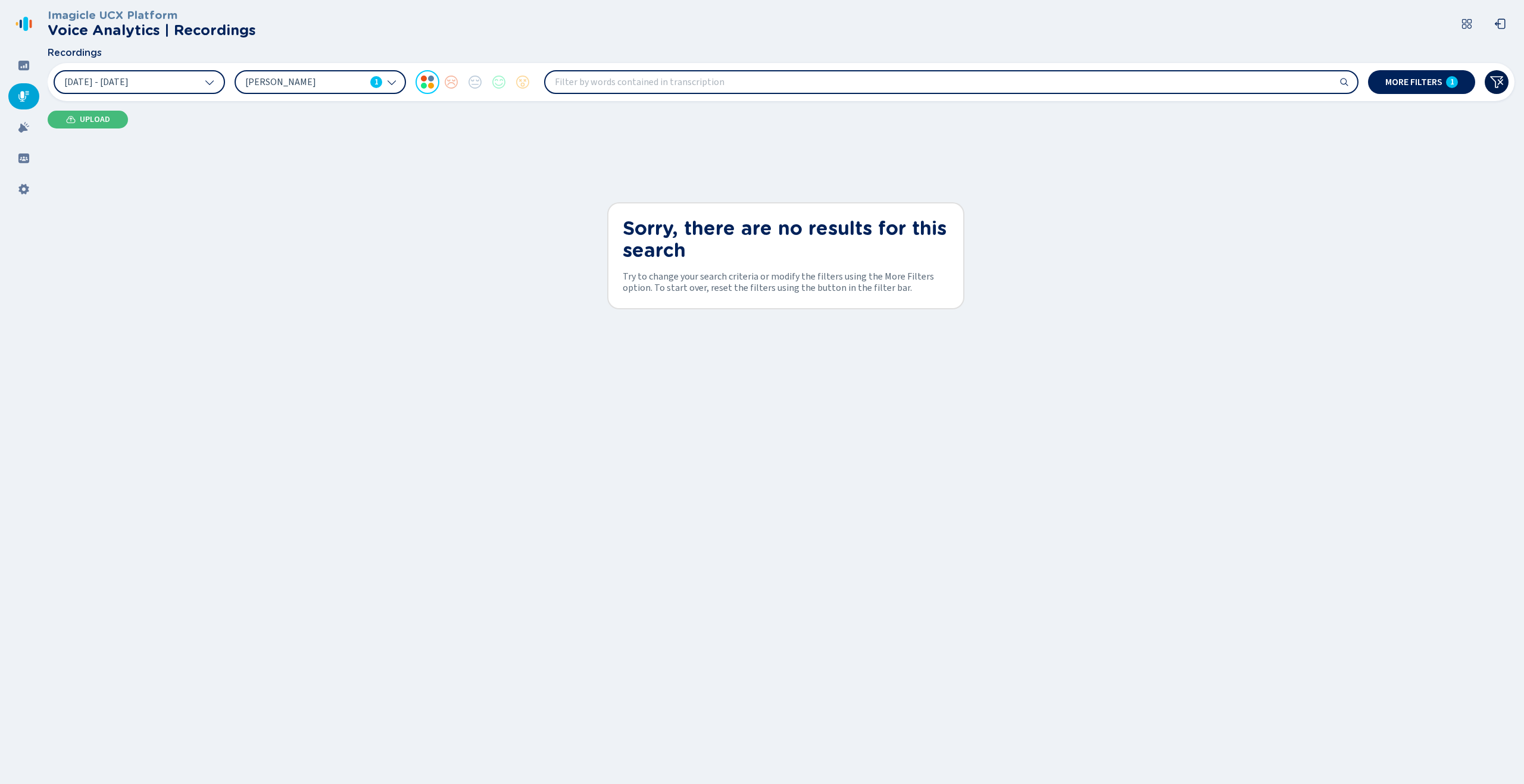
click at [1506, 78] on button at bounding box center [1496, 81] width 24 height 24
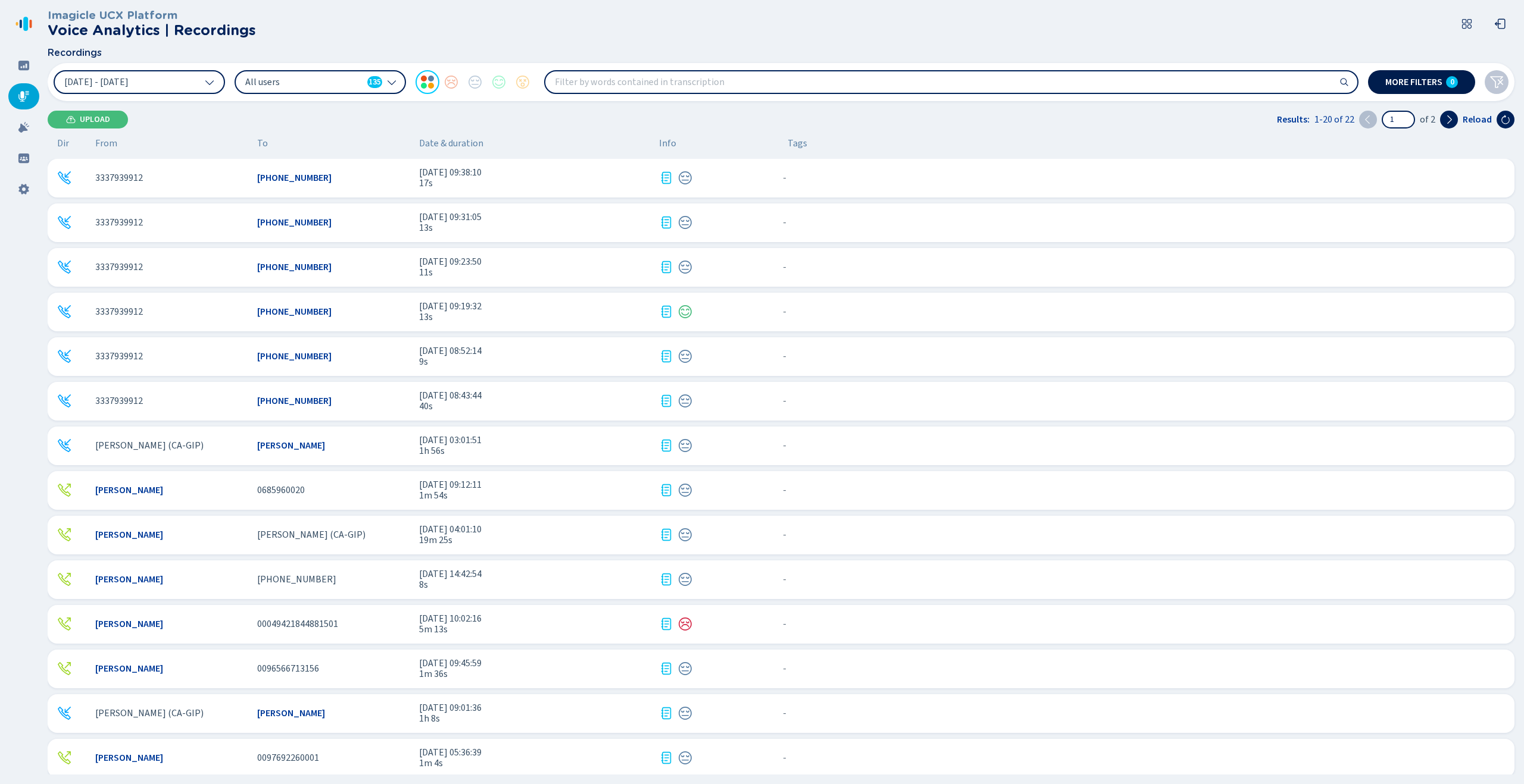
click at [1444, 85] on button "More filters 0" at bounding box center [1421, 81] width 107 height 24
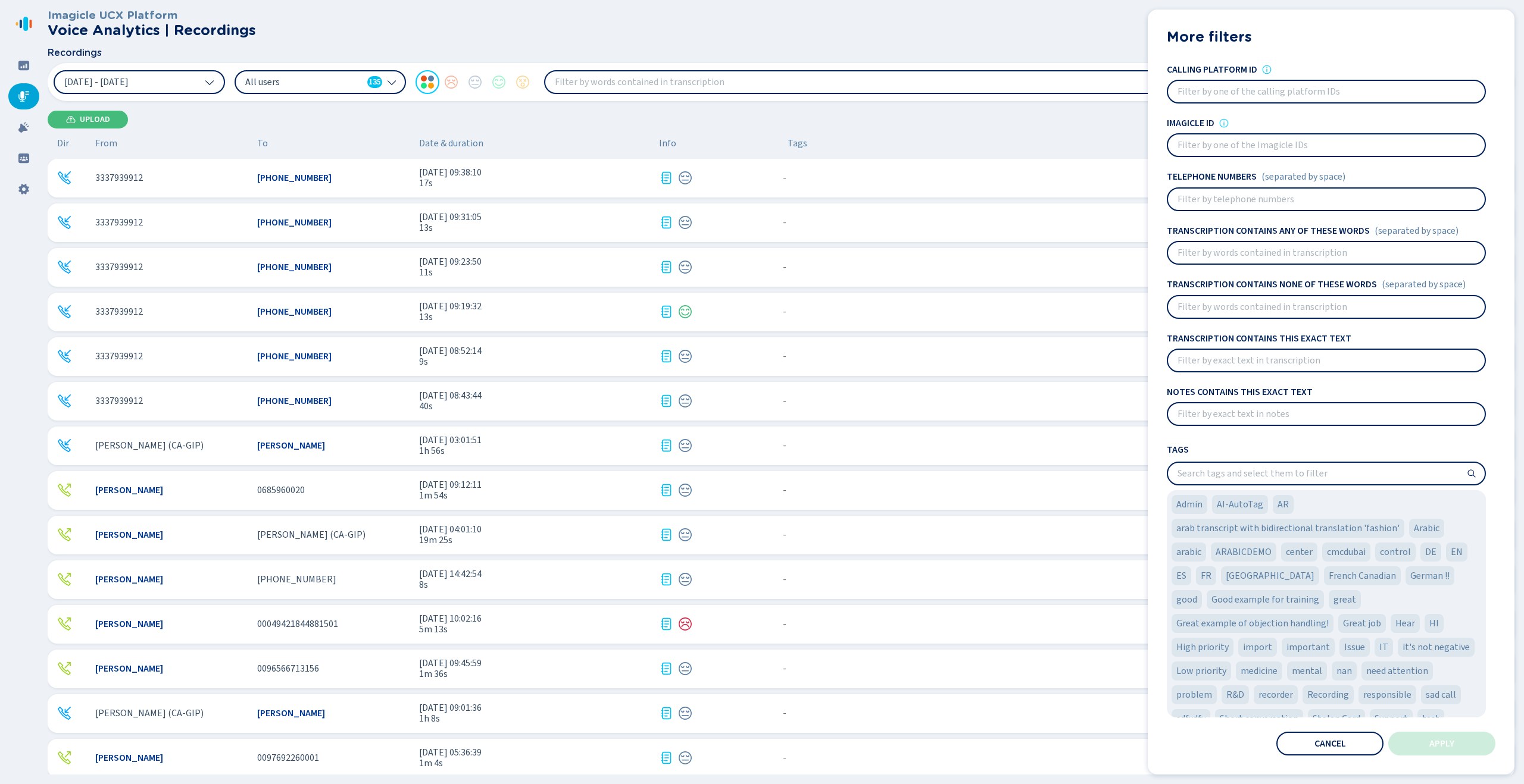
click at [1236, 485] on div "Tags Admin AI-AutoTag AR arab transcript with bidirectional translation 'fashio…" at bounding box center [1326, 579] width 319 height 277
click at [1229, 475] on input "search" at bounding box center [1326, 473] width 316 height 21
click at [1265, 601] on span "Good example for training" at bounding box center [1265, 600] width 108 height 14
click at [1415, 745] on button "Apply" at bounding box center [1442, 744] width 107 height 24
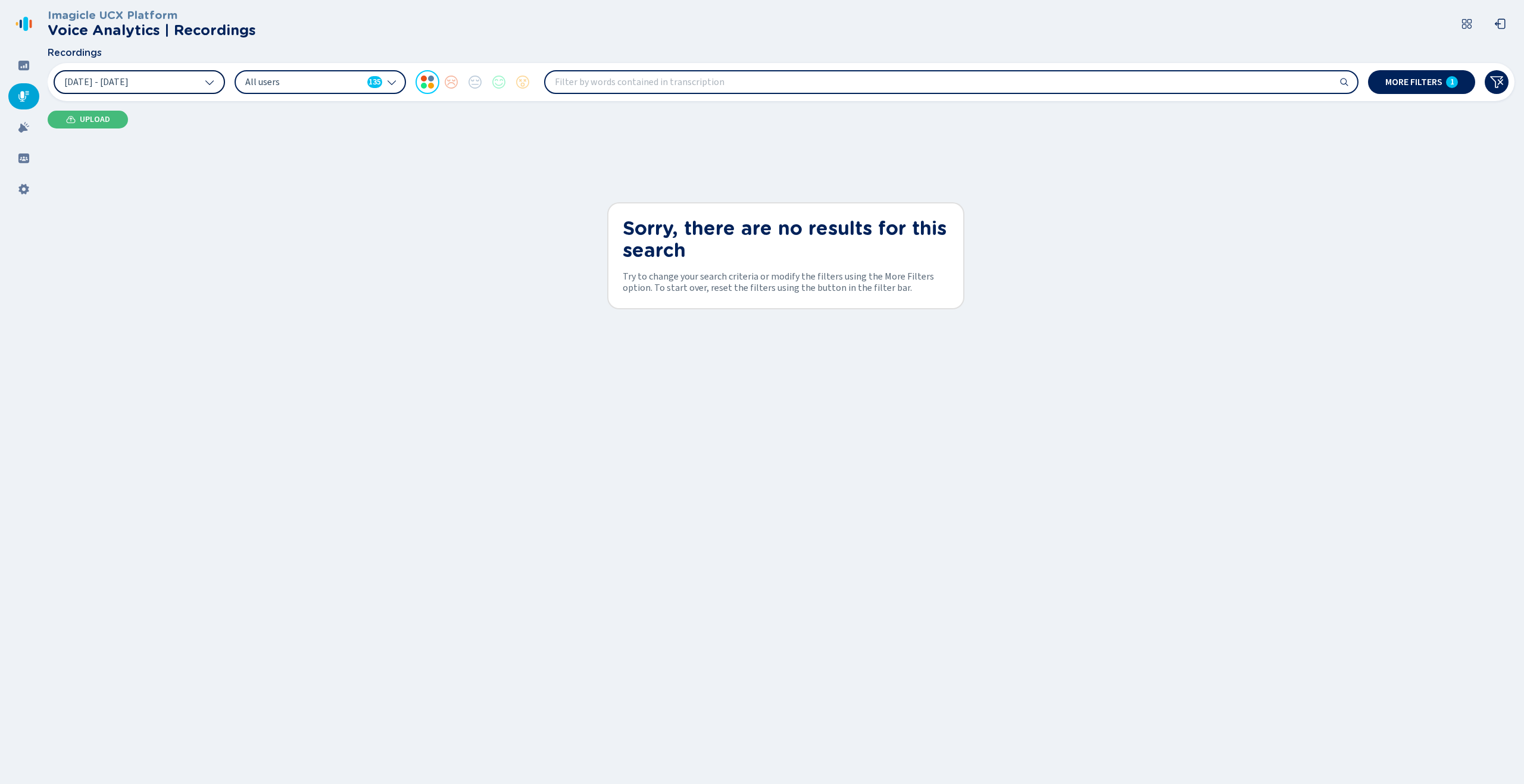
click at [128, 78] on span "[DATE] - [DATE]" at bounding box center [96, 82] width 64 height 10
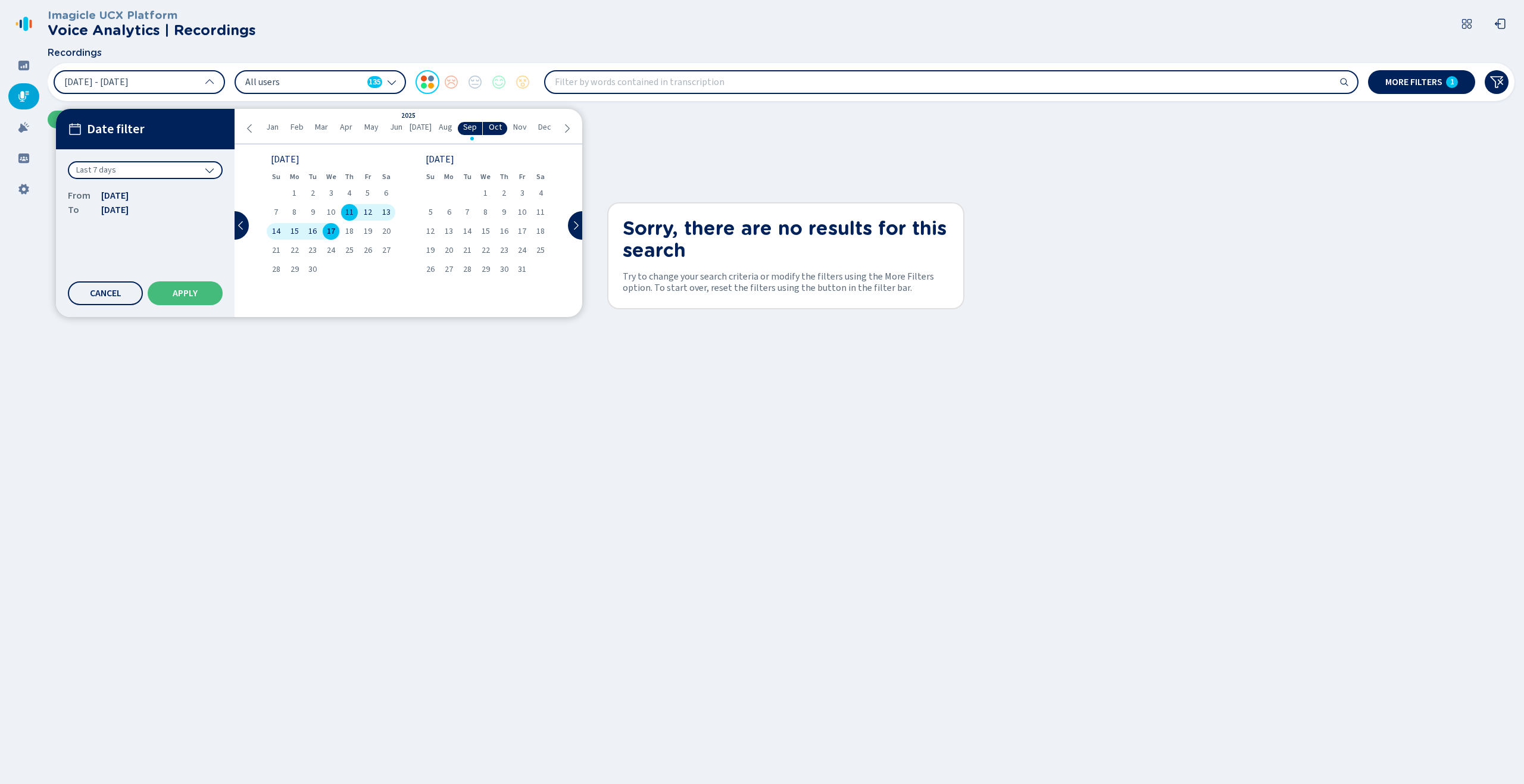
click at [142, 168] on div "Last 7 days" at bounding box center [145, 170] width 155 height 18
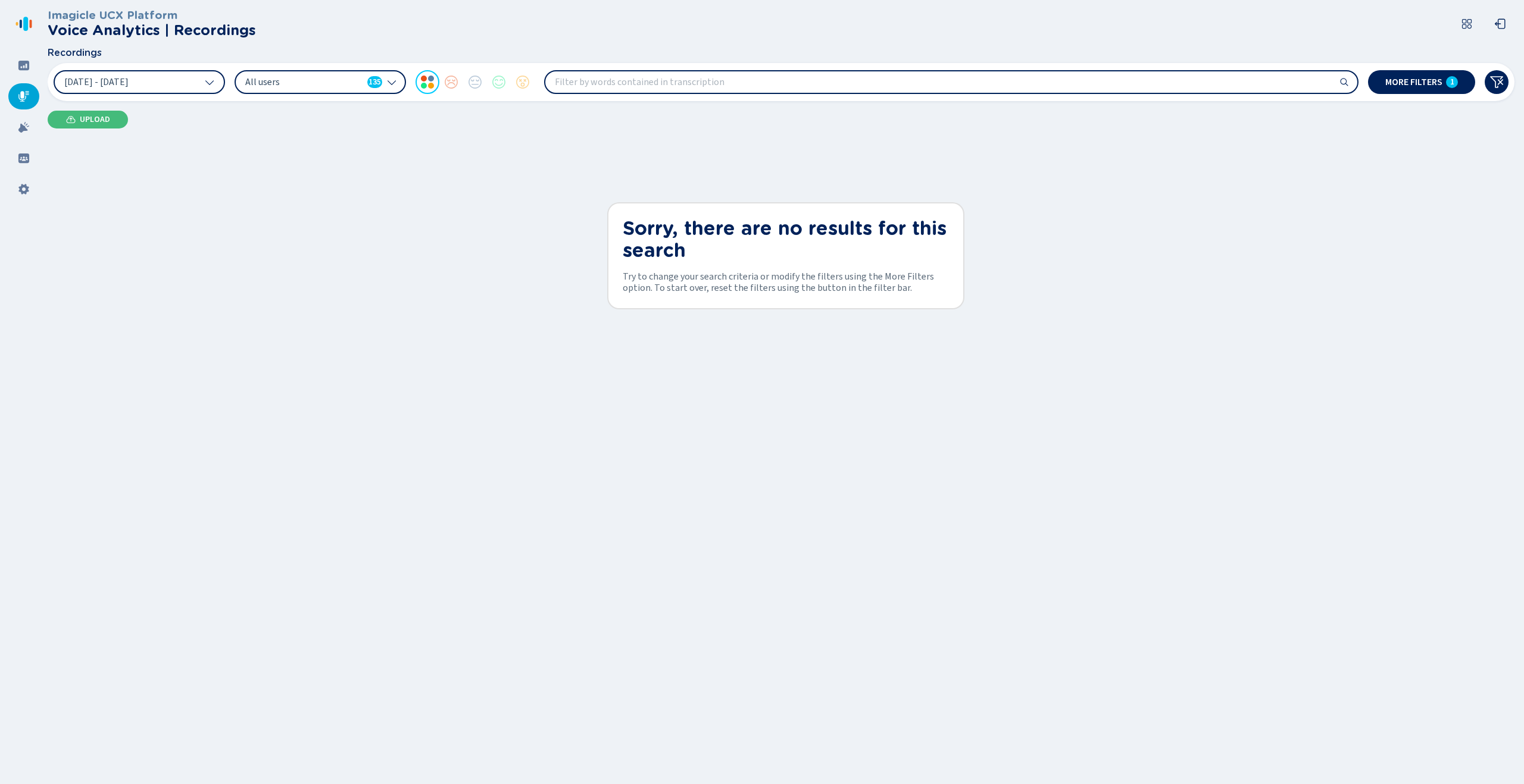
drag, startPoint x: 894, startPoint y: 177, endPoint x: 1371, endPoint y: 151, distance: 477.7
click at [1458, 81] on div "1" at bounding box center [1452, 82] width 12 height 12
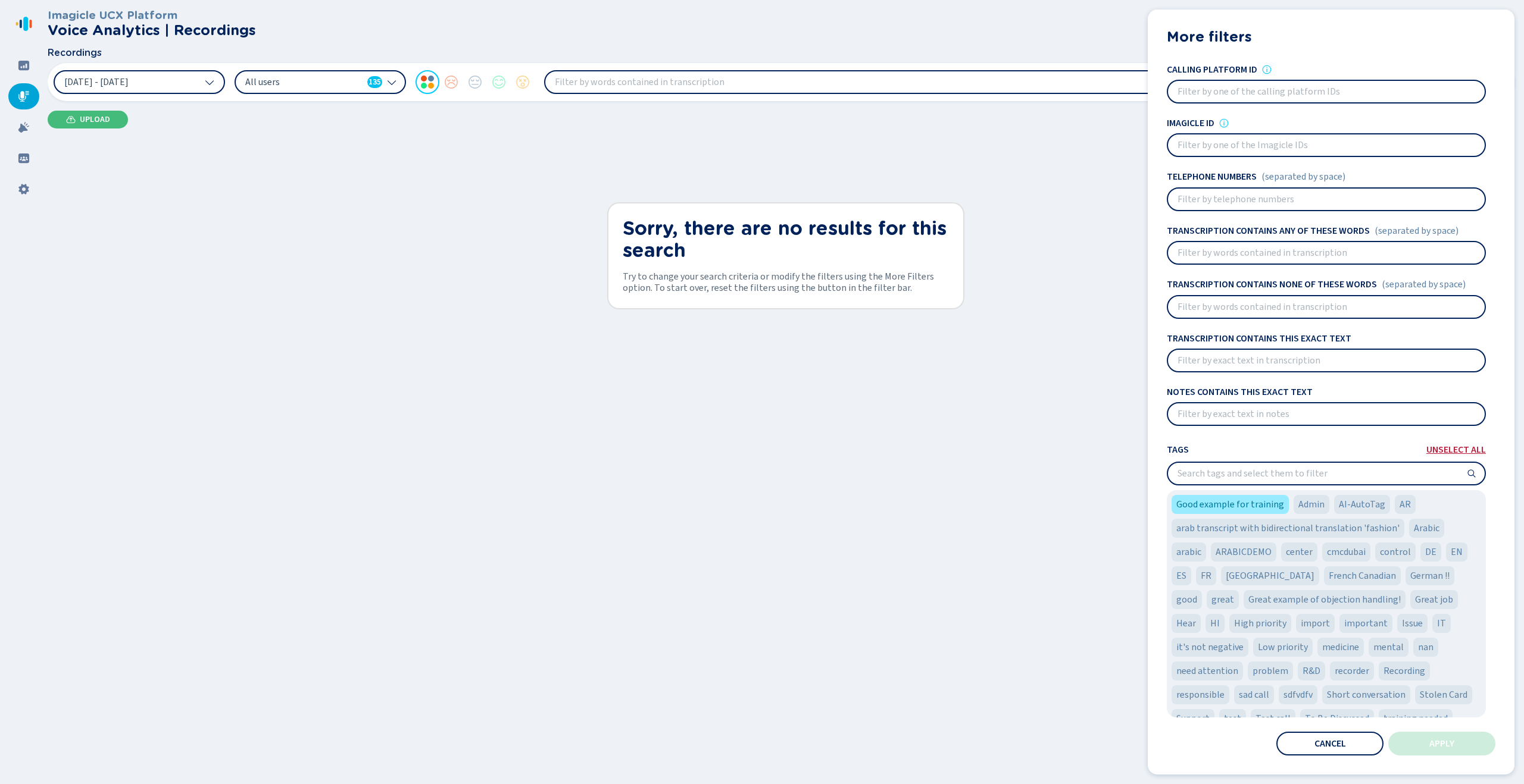
click at [1461, 450] on span "Unselect all" at bounding box center [1456, 450] width 60 height 10
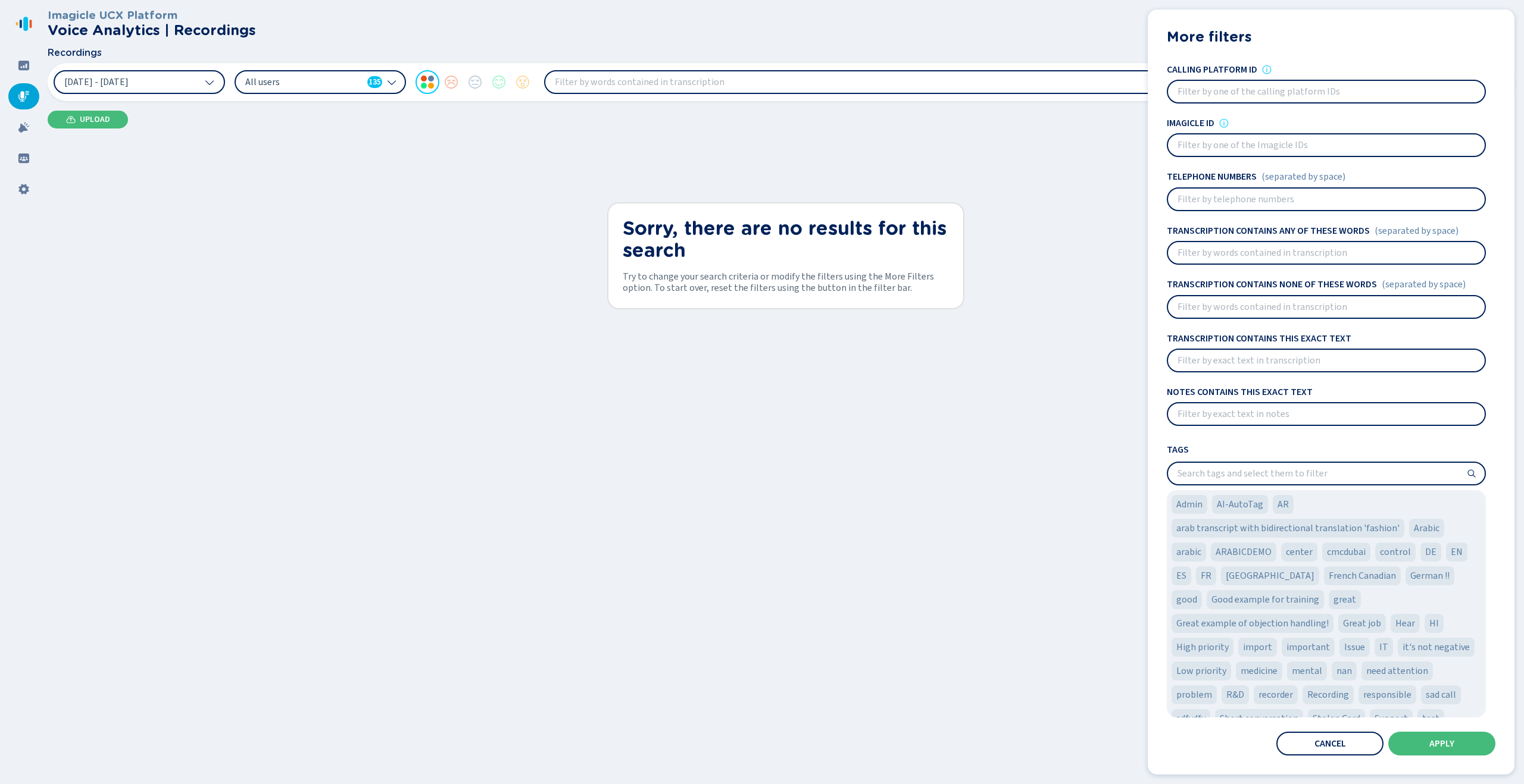
click at [1313, 480] on input "search" at bounding box center [1326, 473] width 316 height 21
click at [1269, 398] on div "Notes contains this exact text" at bounding box center [1326, 406] width 319 height 39
drag, startPoint x: 1242, startPoint y: 393, endPoint x: 1337, endPoint y: 397, distance: 95.1
click at [1337, 397] on div "Notes contains this exact text" at bounding box center [1326, 392] width 319 height 11
drag, startPoint x: 1217, startPoint y: 332, endPoint x: 1341, endPoint y: 340, distance: 124.3
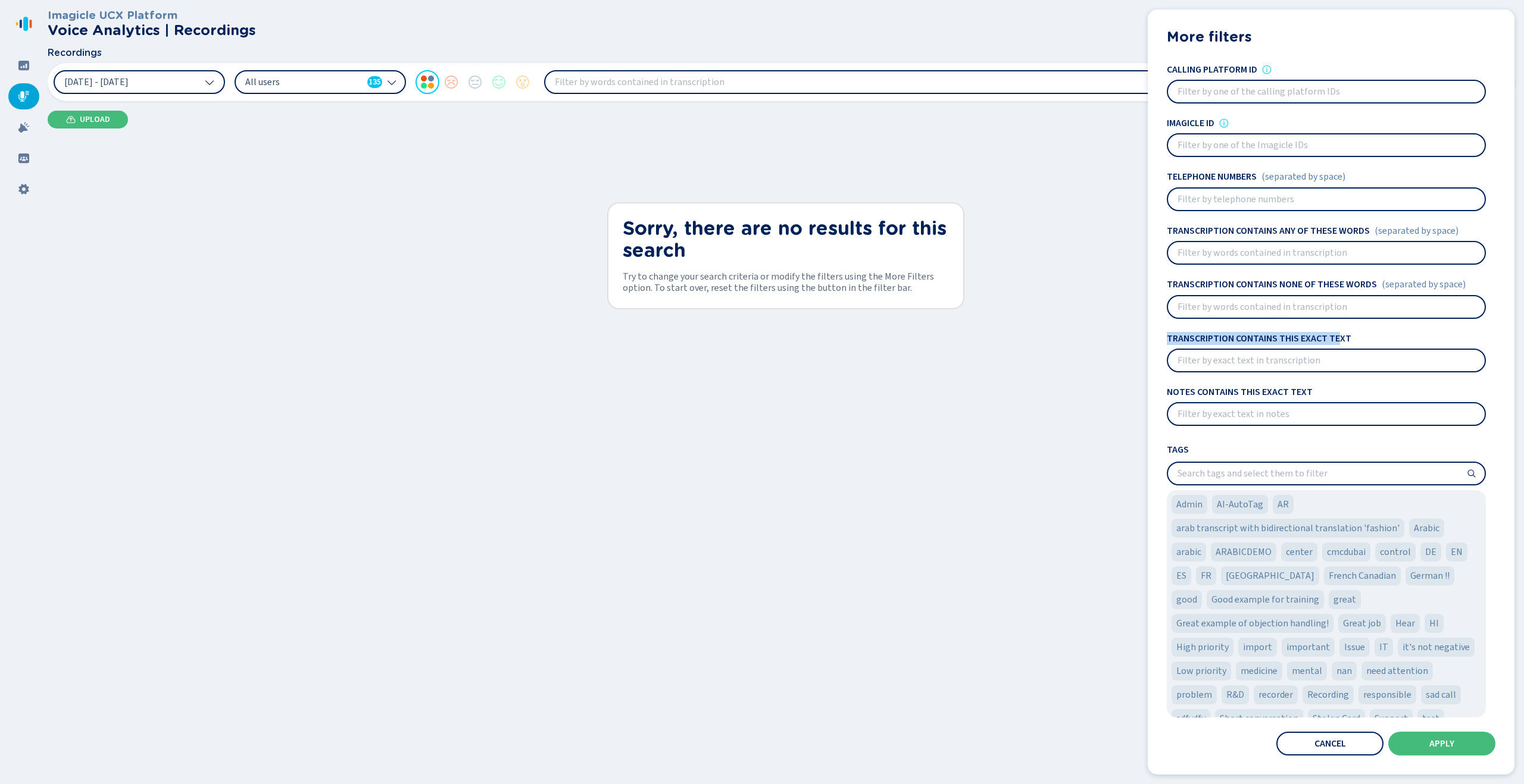
click at [1341, 340] on h4 "Transcription contains this exact text" at bounding box center [1260, 338] width 185 height 11
drag, startPoint x: 1230, startPoint y: 282, endPoint x: 1368, endPoint y: 284, distance: 138.0
click at [1368, 284] on h4 "Transcription contains none of these words" at bounding box center [1272, 284] width 210 height 11
drag, startPoint x: 1254, startPoint y: 233, endPoint x: 1333, endPoint y: 237, distance: 79.1
click at [1333, 237] on div "Transcription contains any of these words (separated by space)" at bounding box center [1326, 245] width 319 height 39
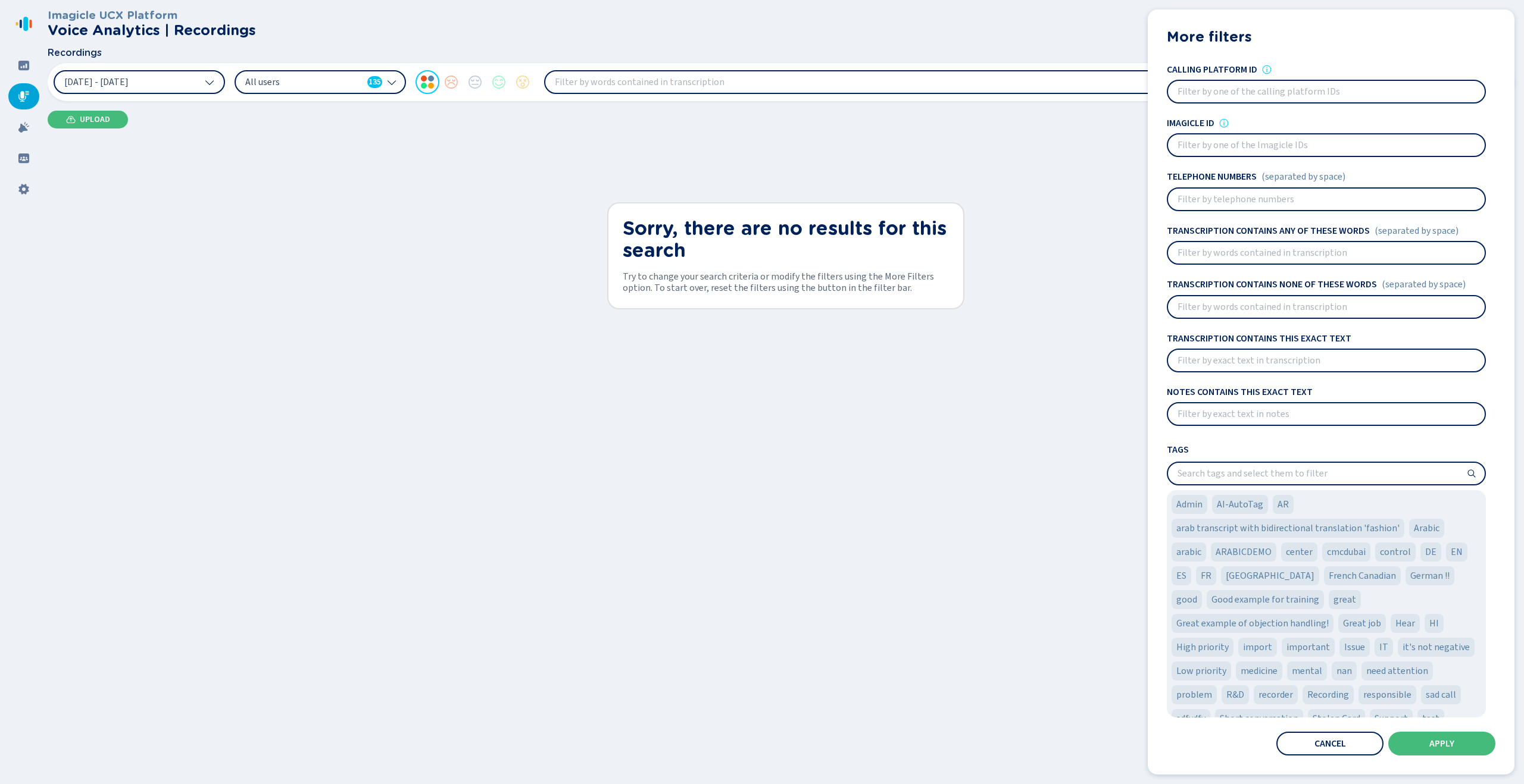
click at [1281, 194] on input at bounding box center [1326, 199] width 316 height 21
drag, startPoint x: 1169, startPoint y: 123, endPoint x: 1184, endPoint y: 124, distance: 15.0
click at [1184, 124] on h4 "Imagicle ID" at bounding box center [1191, 123] width 48 height 11
click at [1222, 146] on input at bounding box center [1326, 145] width 316 height 21
drag, startPoint x: 1227, startPoint y: 71, endPoint x: 1242, endPoint y: 70, distance: 15.0
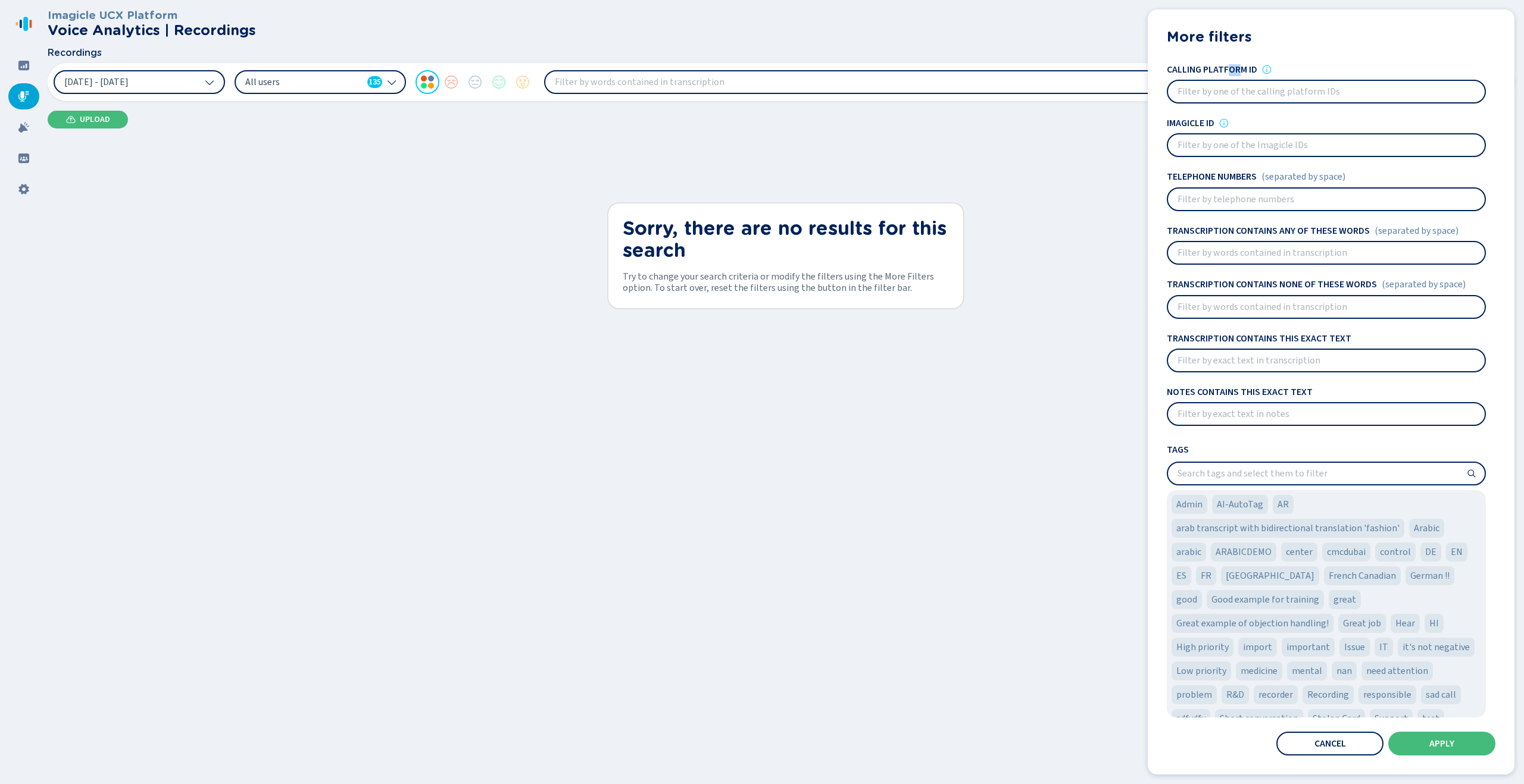
click at [1243, 70] on h4 "Calling platform ID" at bounding box center [1212, 69] width 91 height 11
click at [930, 42] on header "Imagicle UCX Platform Voice Analytics | Recordings" at bounding box center [783, 24] width 1472 height 47
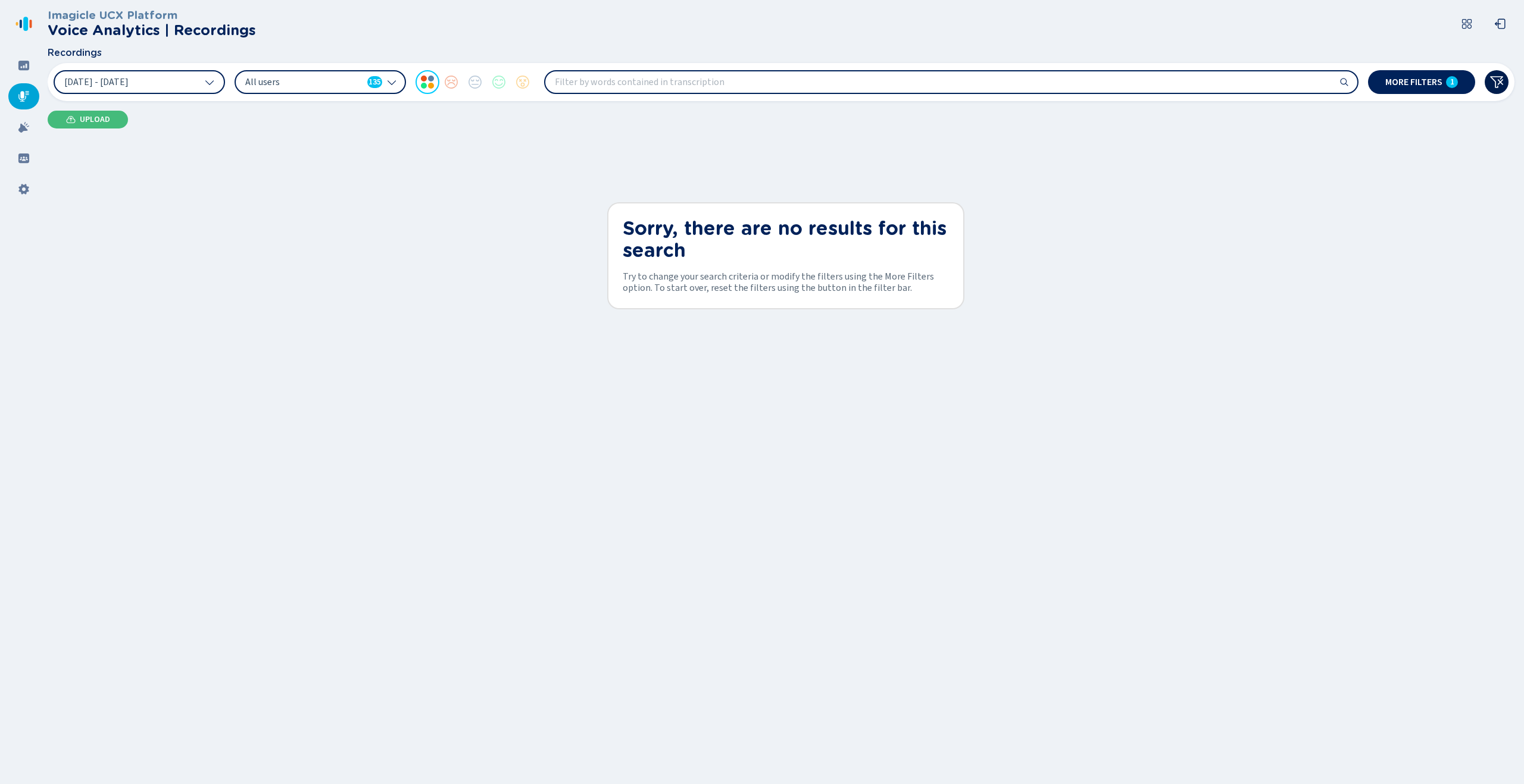
click at [1499, 82] on icon at bounding box center [1497, 82] width 14 height 14
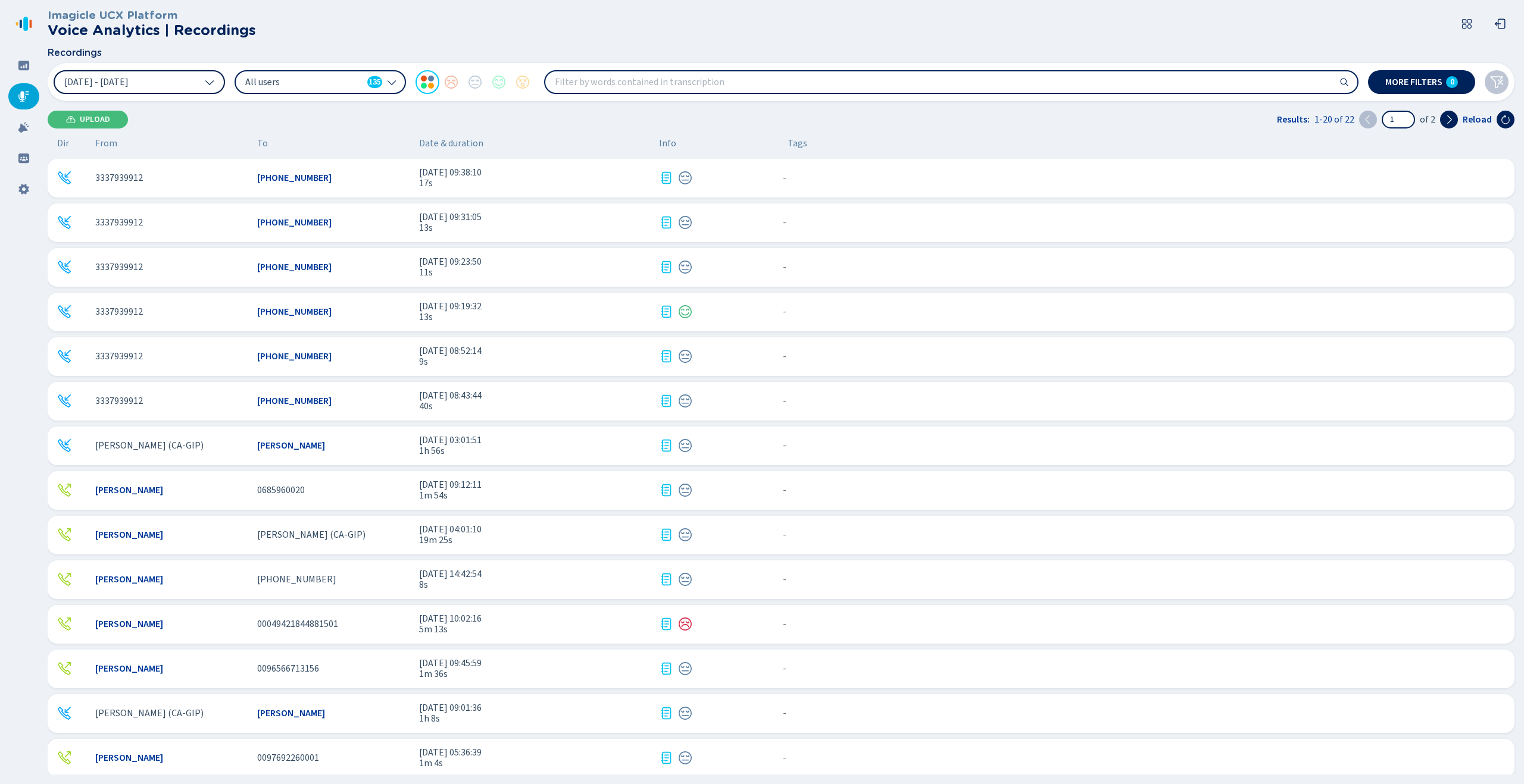
click at [128, 80] on span "[DATE] - [DATE]" at bounding box center [96, 82] width 64 height 10
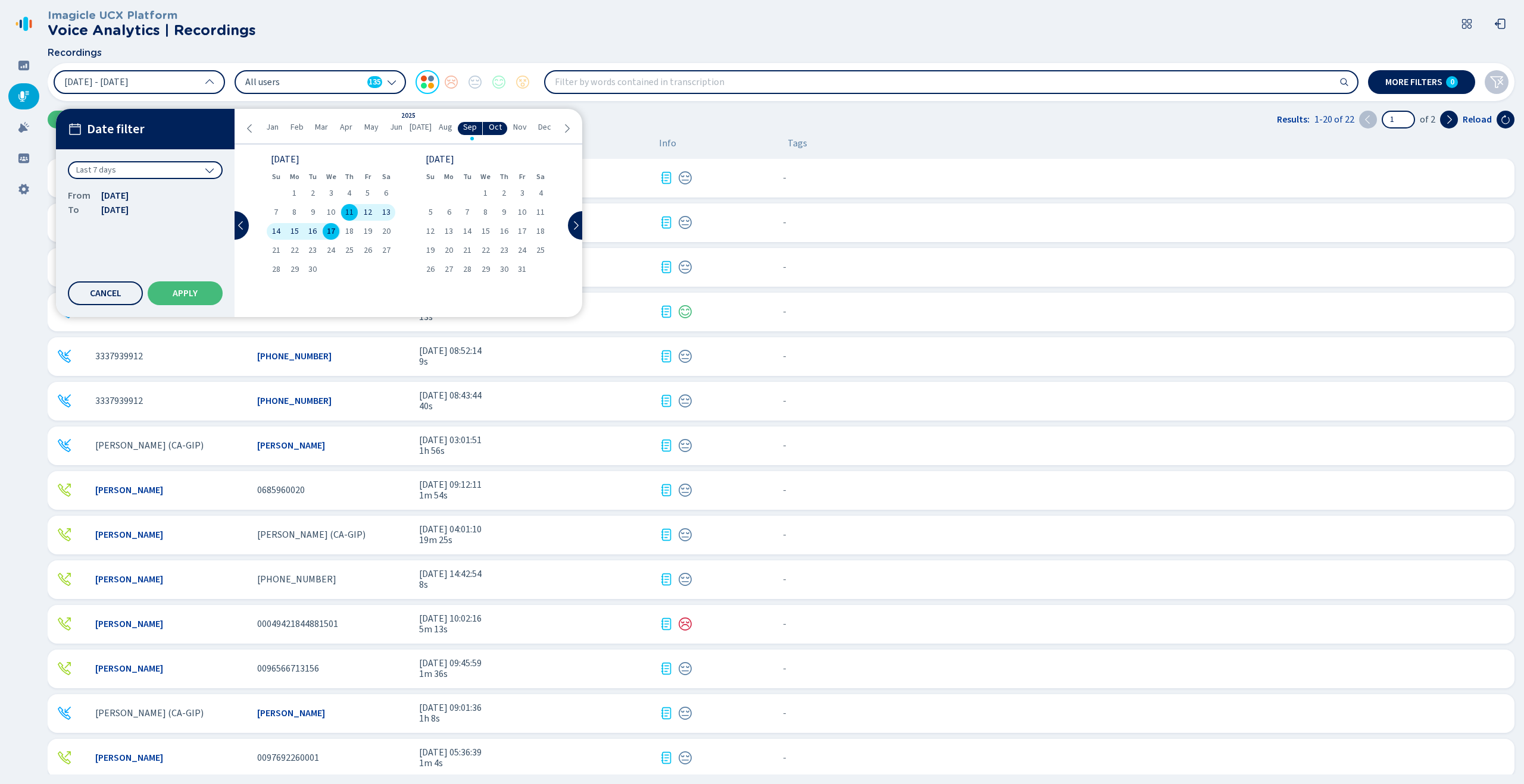
click at [178, 168] on div "Last 7 days" at bounding box center [145, 170] width 155 height 18
click at [143, 326] on div "Year to date" at bounding box center [145, 334] width 143 height 17
click at [188, 295] on span "Apply" at bounding box center [185, 293] width 25 height 10
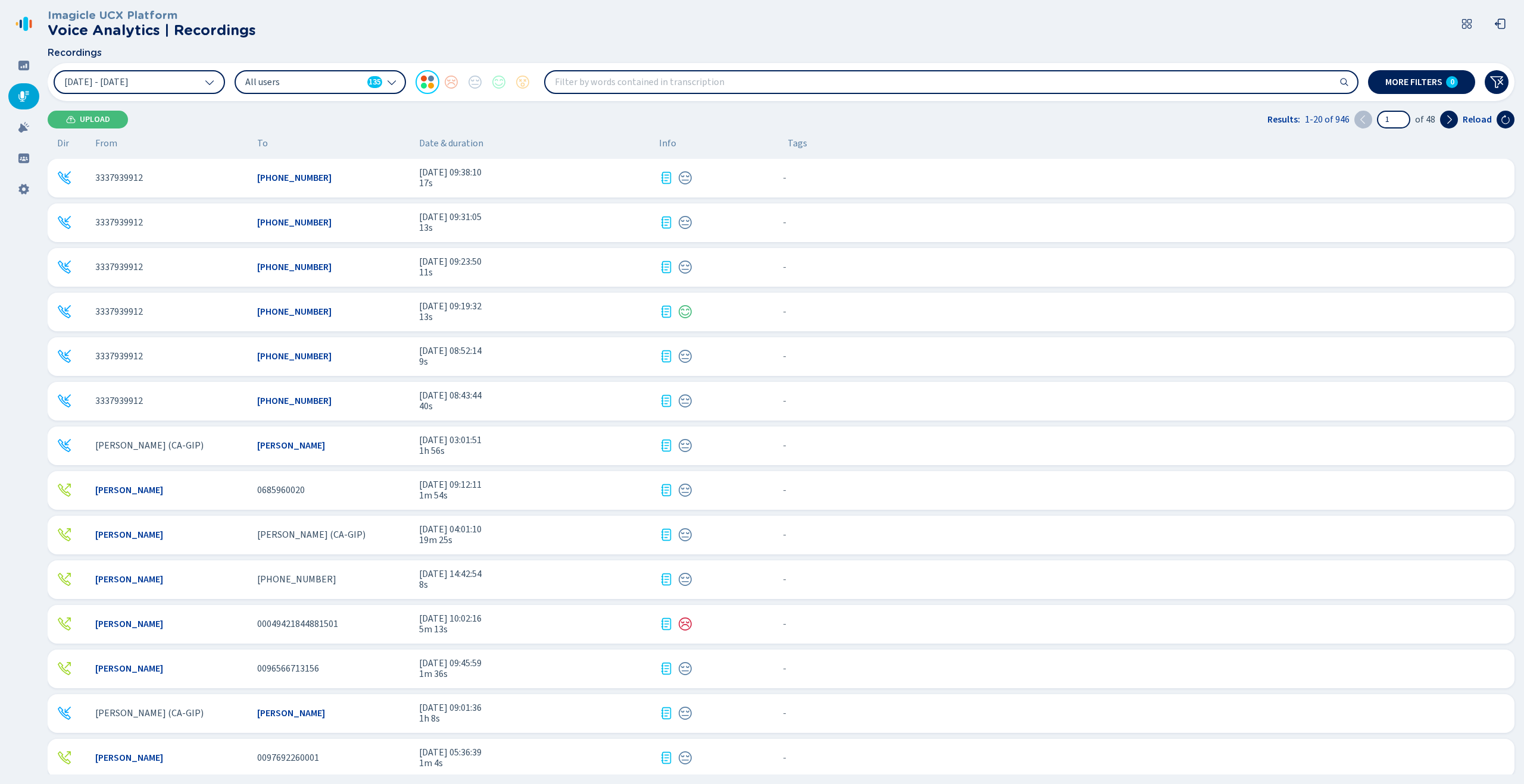
click at [300, 85] on span "All users" at bounding box center [304, 82] width 117 height 13
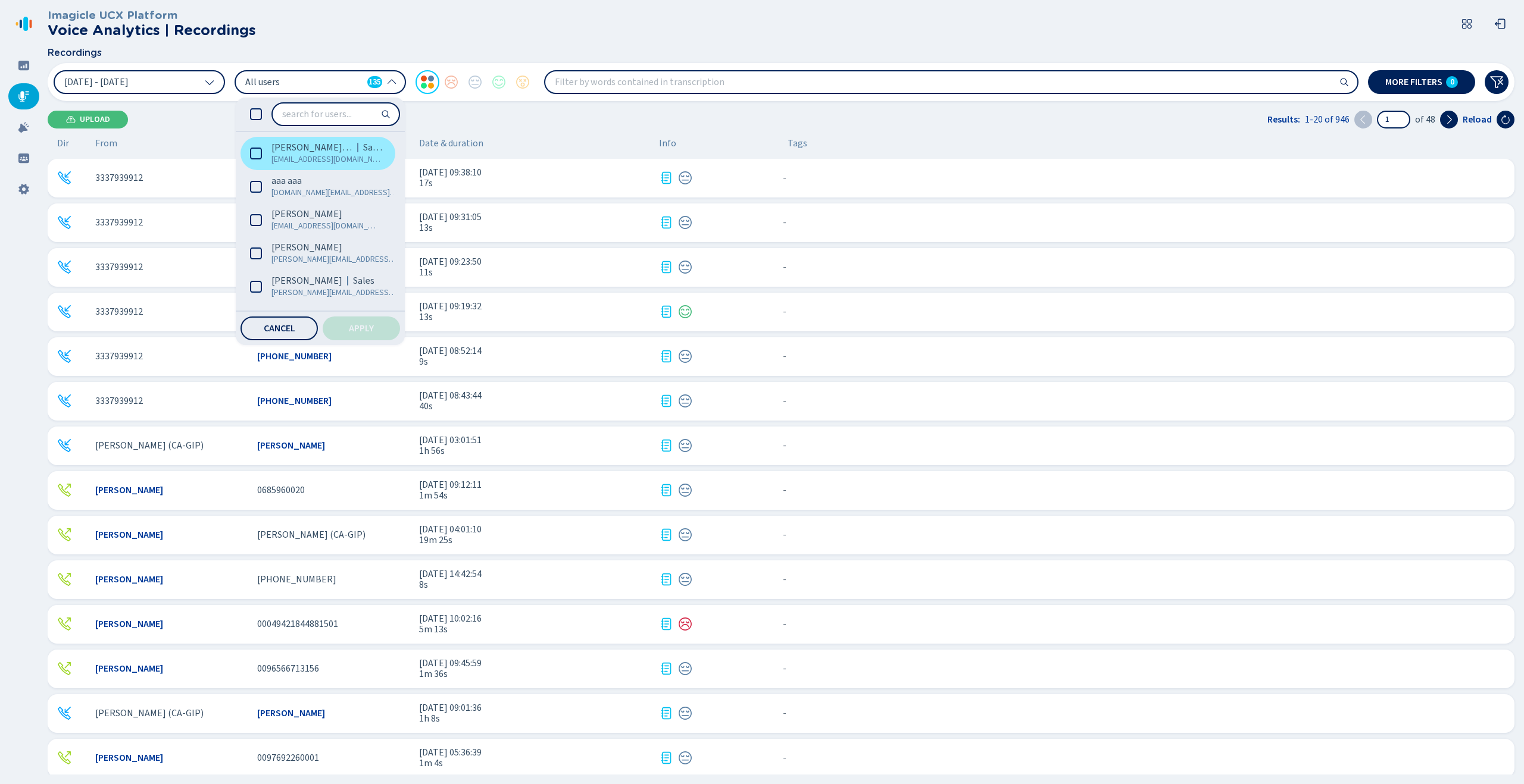
click at [303, 155] on span "[EMAIL_ADDRESS][DOMAIN_NAME]" at bounding box center [327, 159] width 111 height 12
click at [379, 330] on button "Apply" at bounding box center [361, 328] width 78 height 24
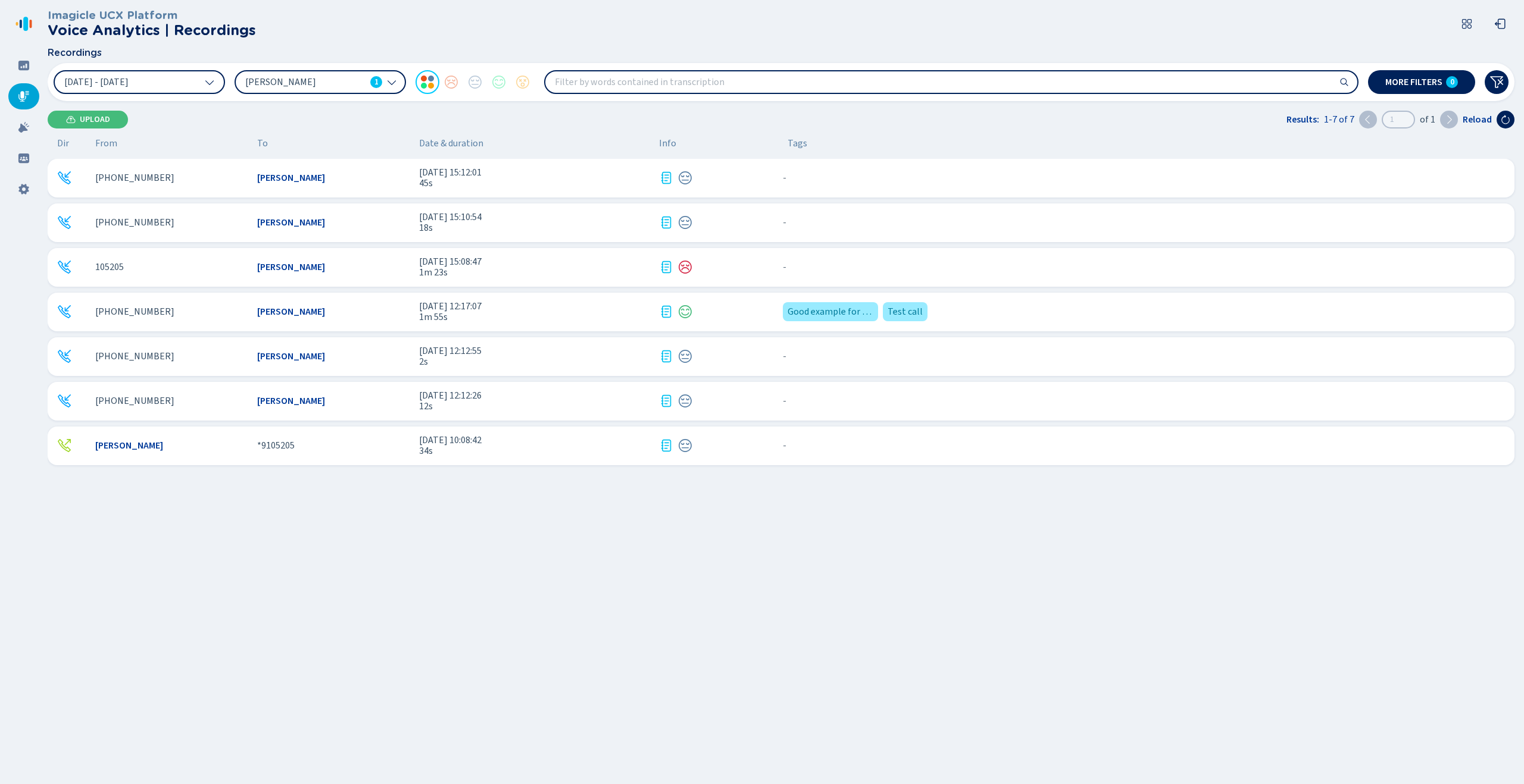
click at [537, 305] on span "[DATE] 12:17:07" at bounding box center [534, 306] width 230 height 11
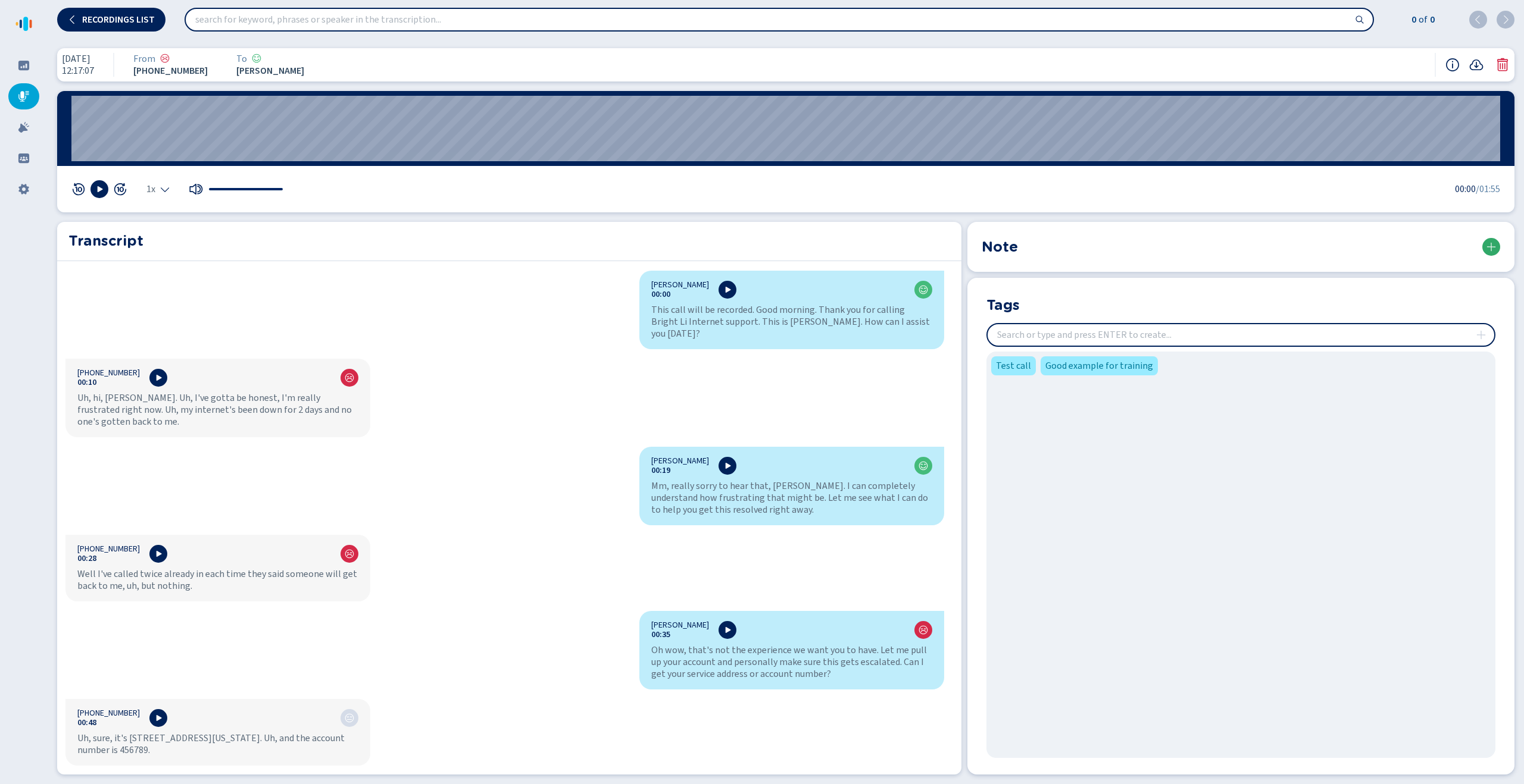
click at [1487, 243] on icon at bounding box center [1491, 246] width 10 height 10
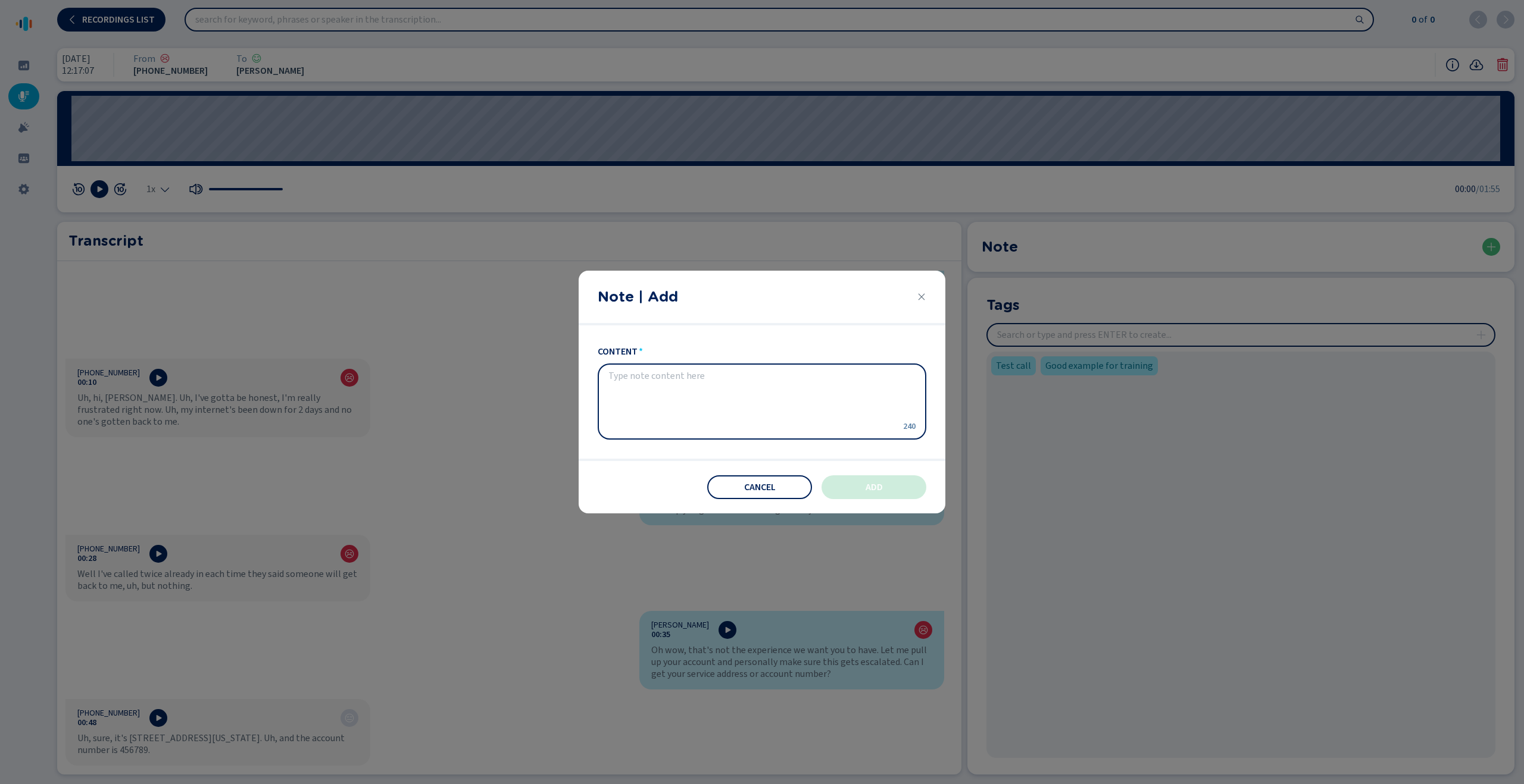
click at [923, 298] on icon "Close" at bounding box center [922, 297] width 6 height 6
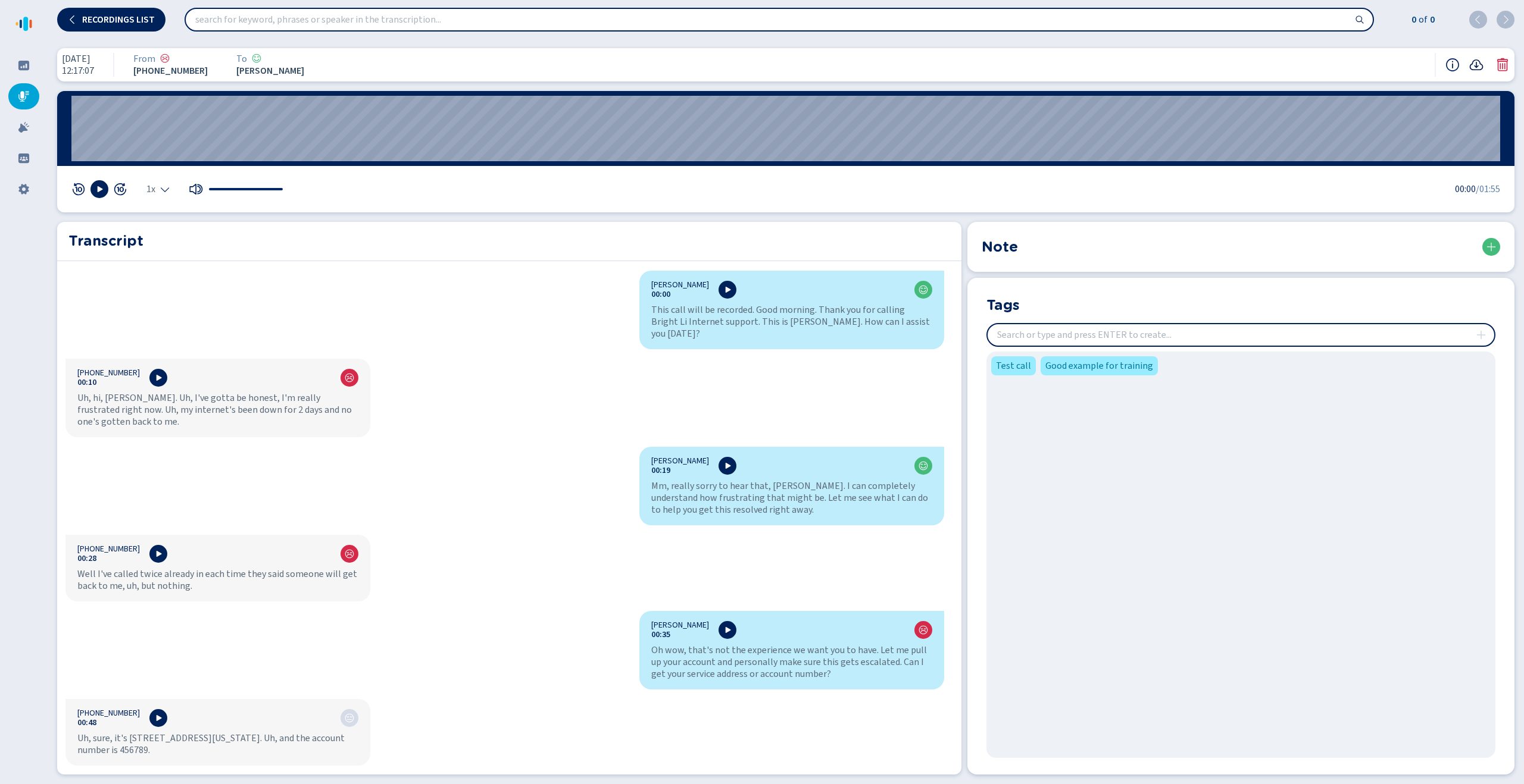
click at [1476, 60] on icon at bounding box center [1476, 65] width 14 height 14
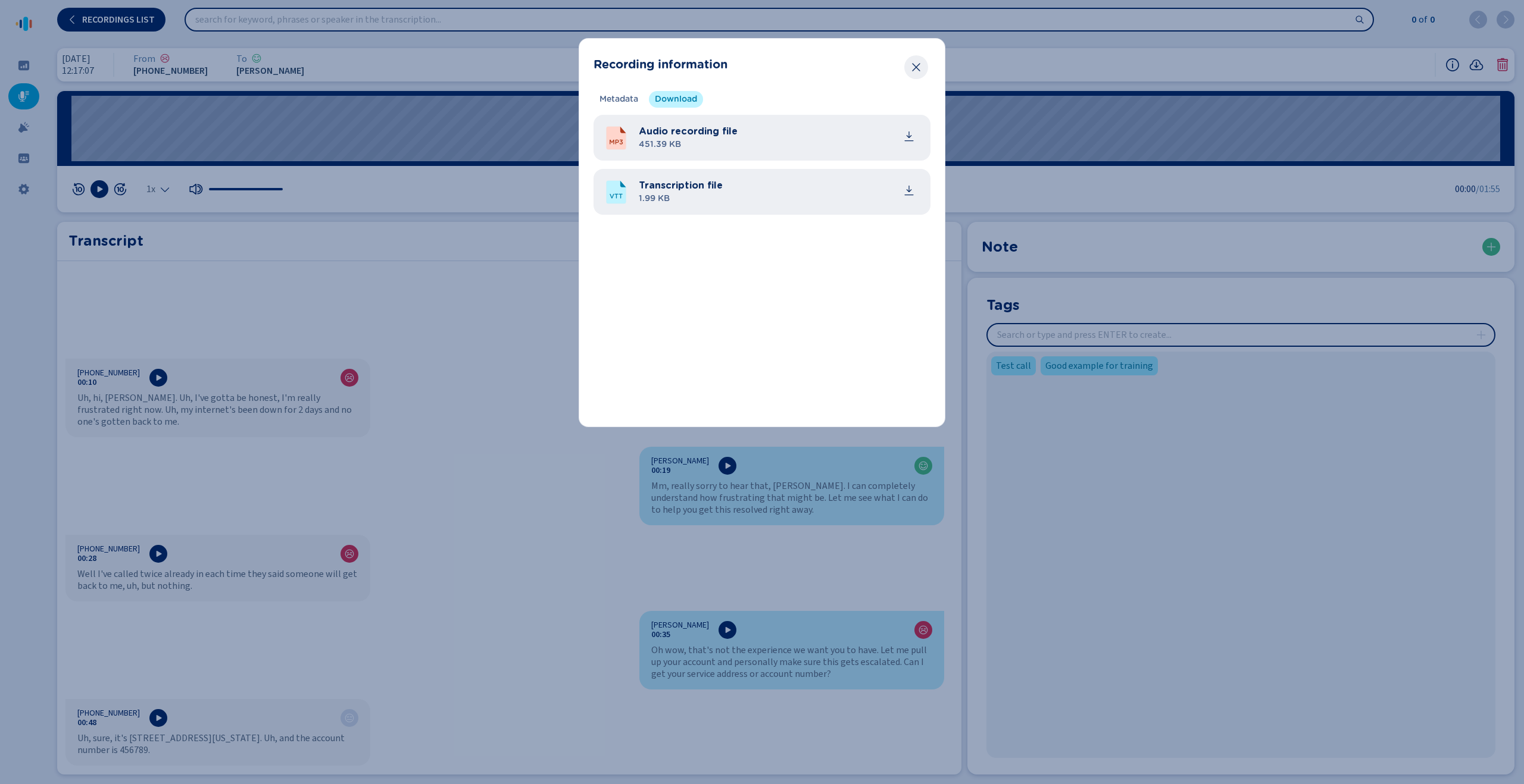
click at [913, 67] on icon "Close" at bounding box center [916, 67] width 12 height 12
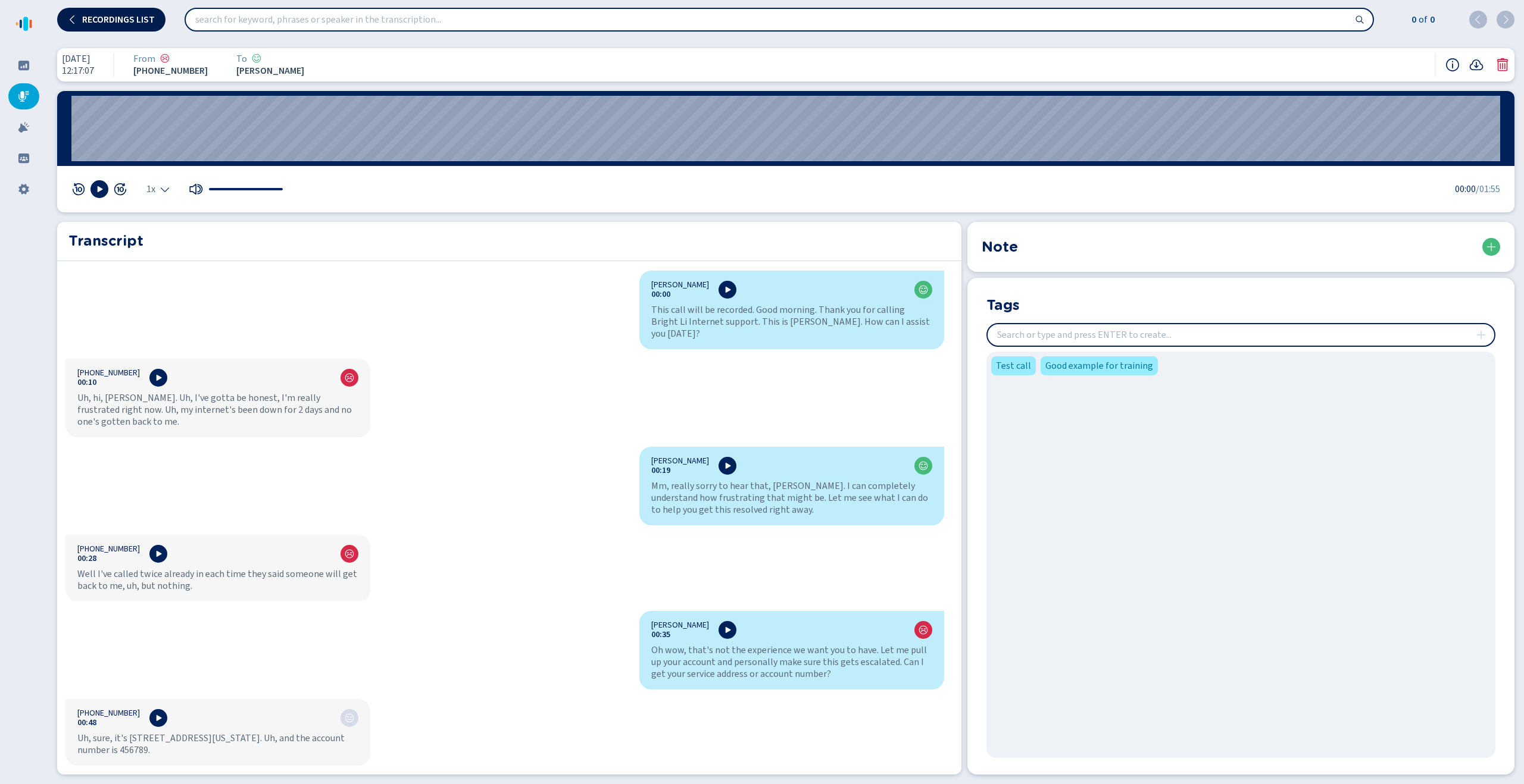
click at [143, 21] on span "Recordings list" at bounding box center [118, 19] width 73 height 10
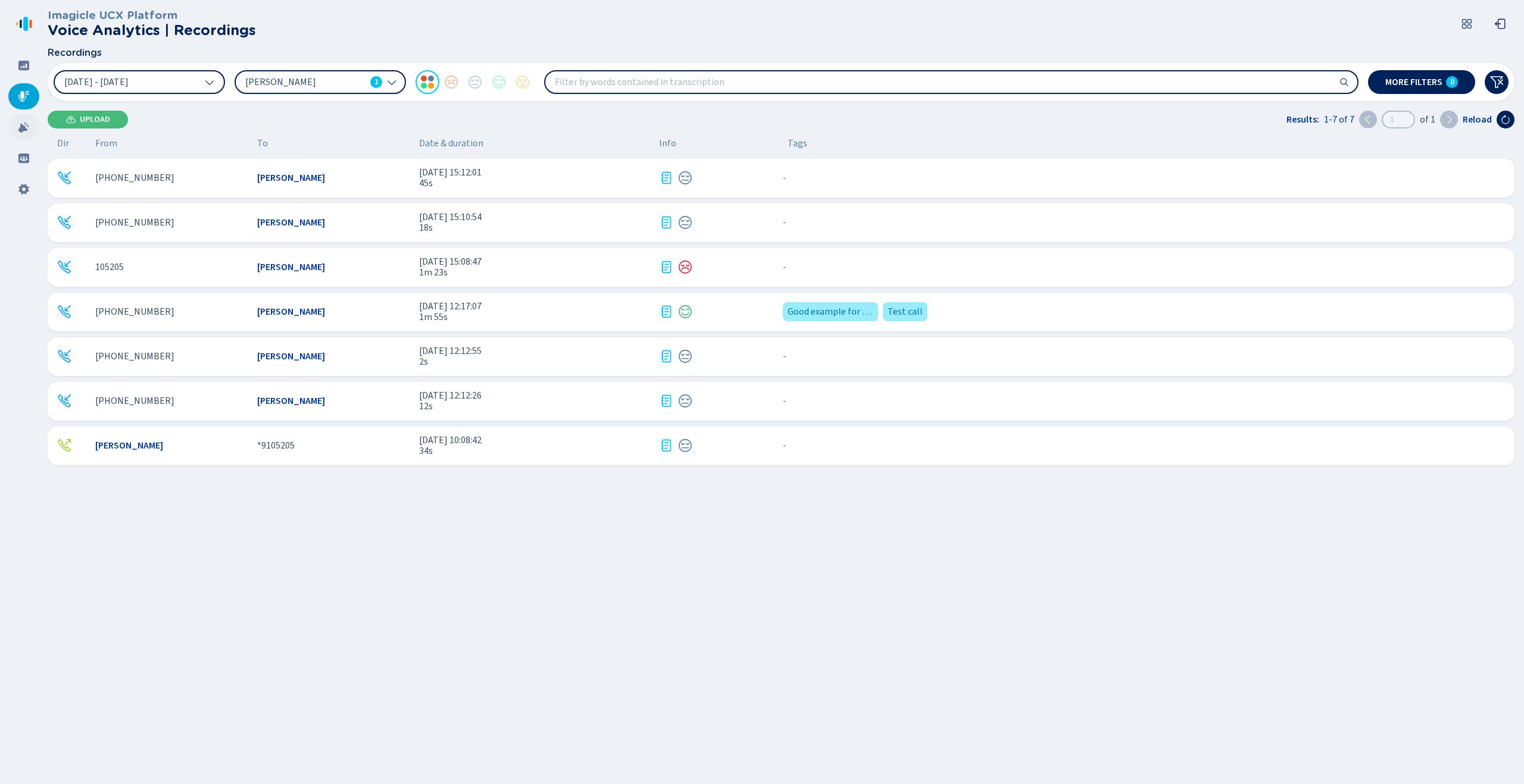
click at [13, 124] on div at bounding box center [24, 127] width 31 height 26
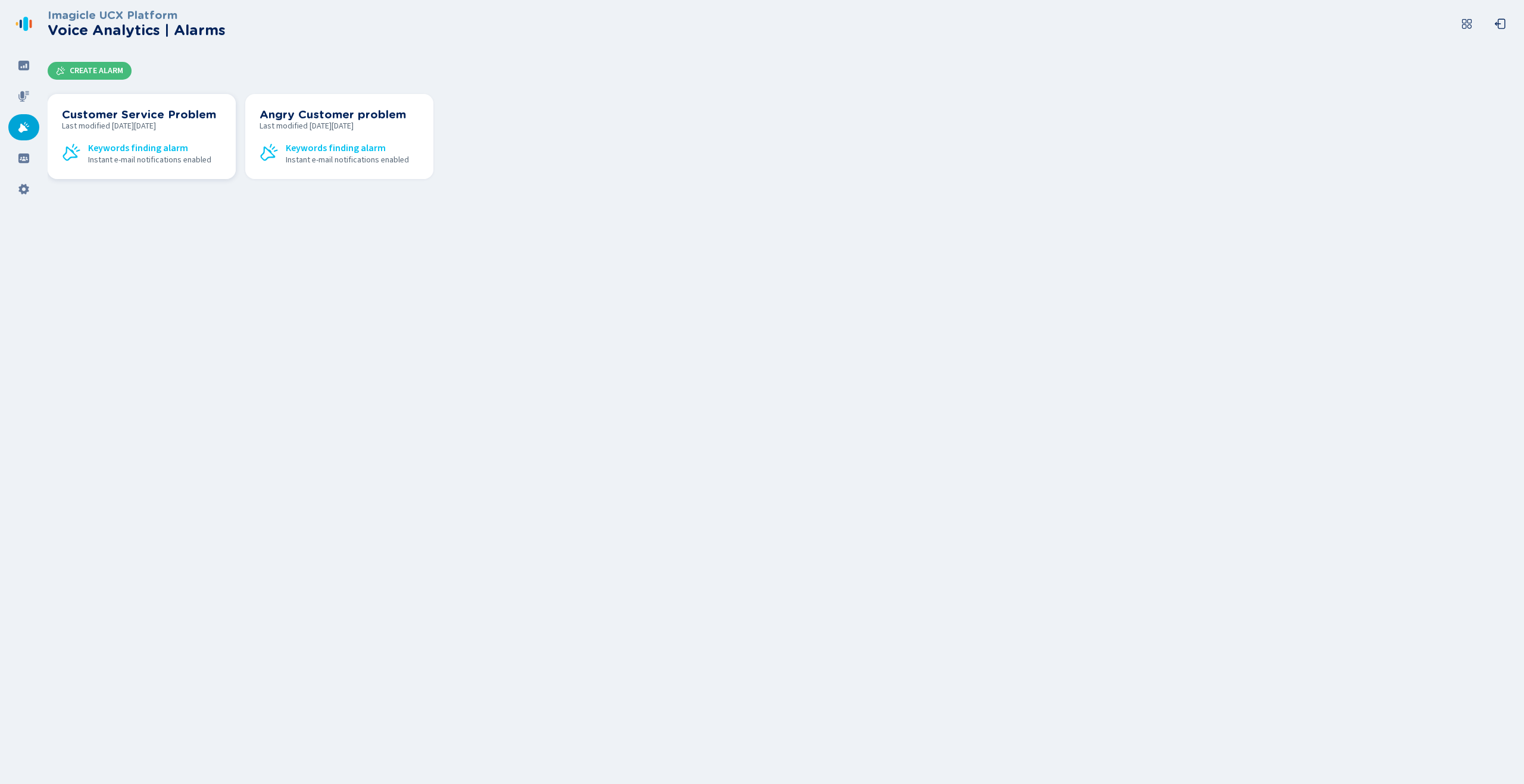
click at [154, 126] on span "Last modified [DATE][DATE]" at bounding box center [141, 126] width 160 height 10
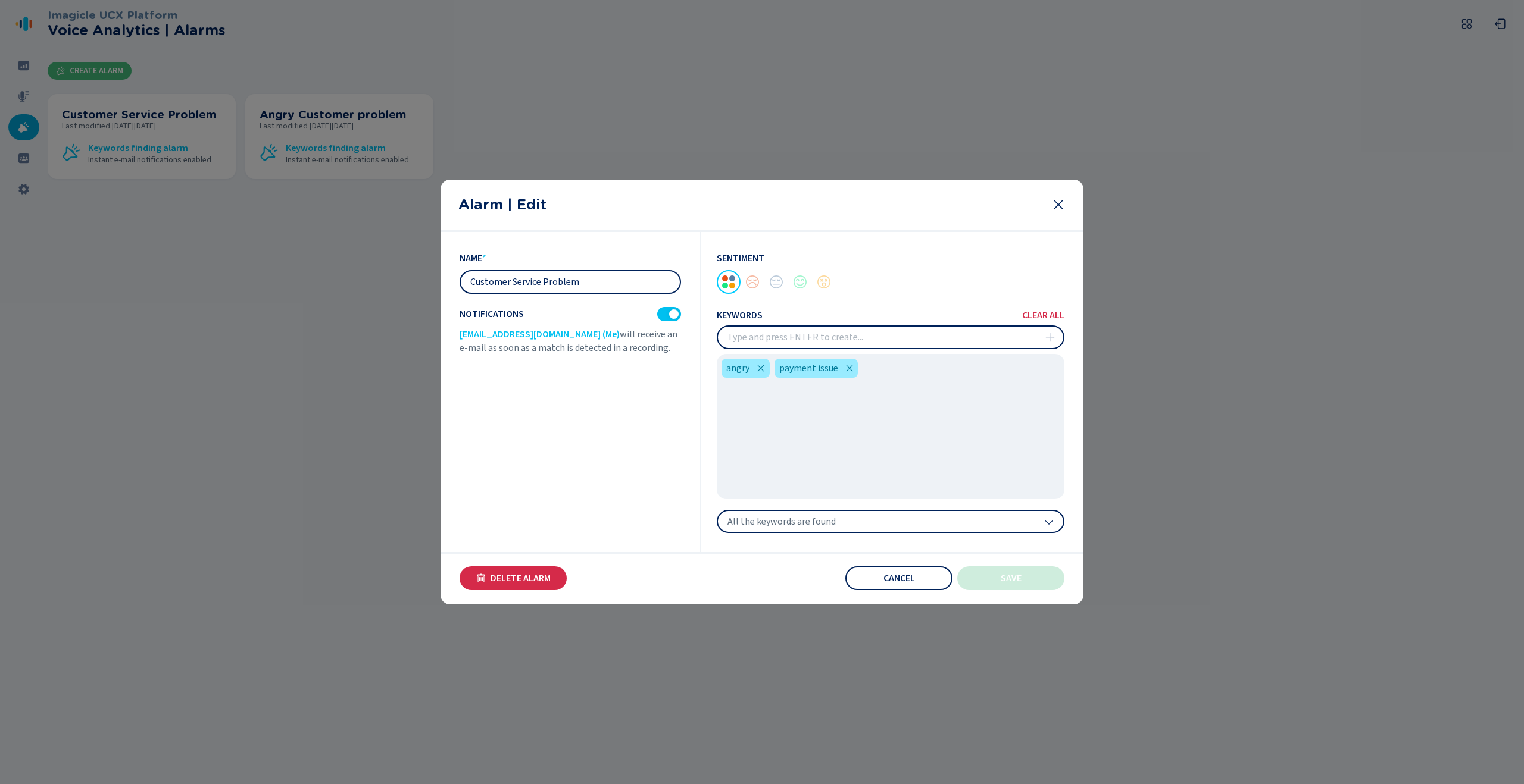
click at [1061, 204] on icon at bounding box center [1059, 205] width 14 height 14
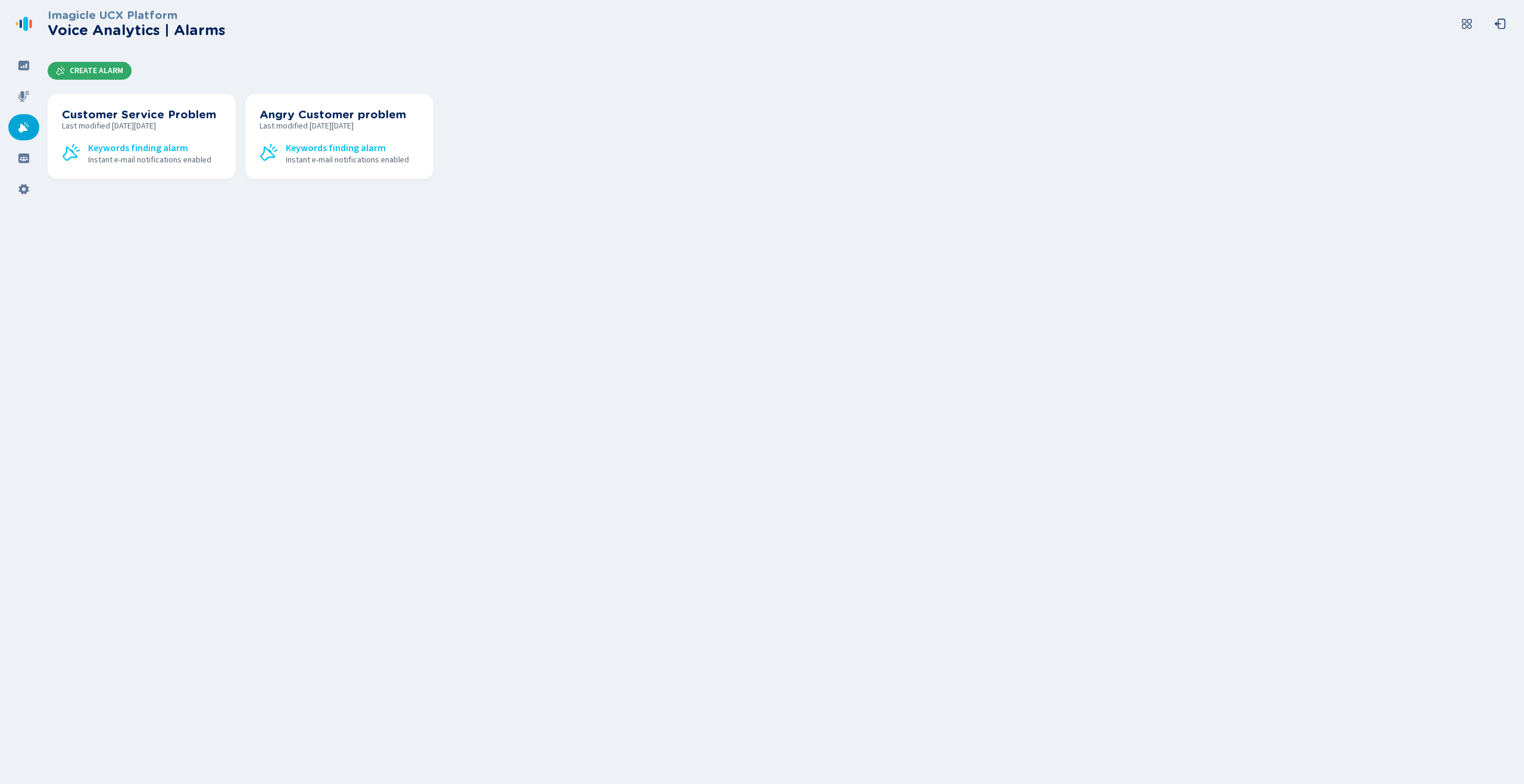
click at [109, 65] on button "Create Alarm" at bounding box center [89, 71] width 84 height 18
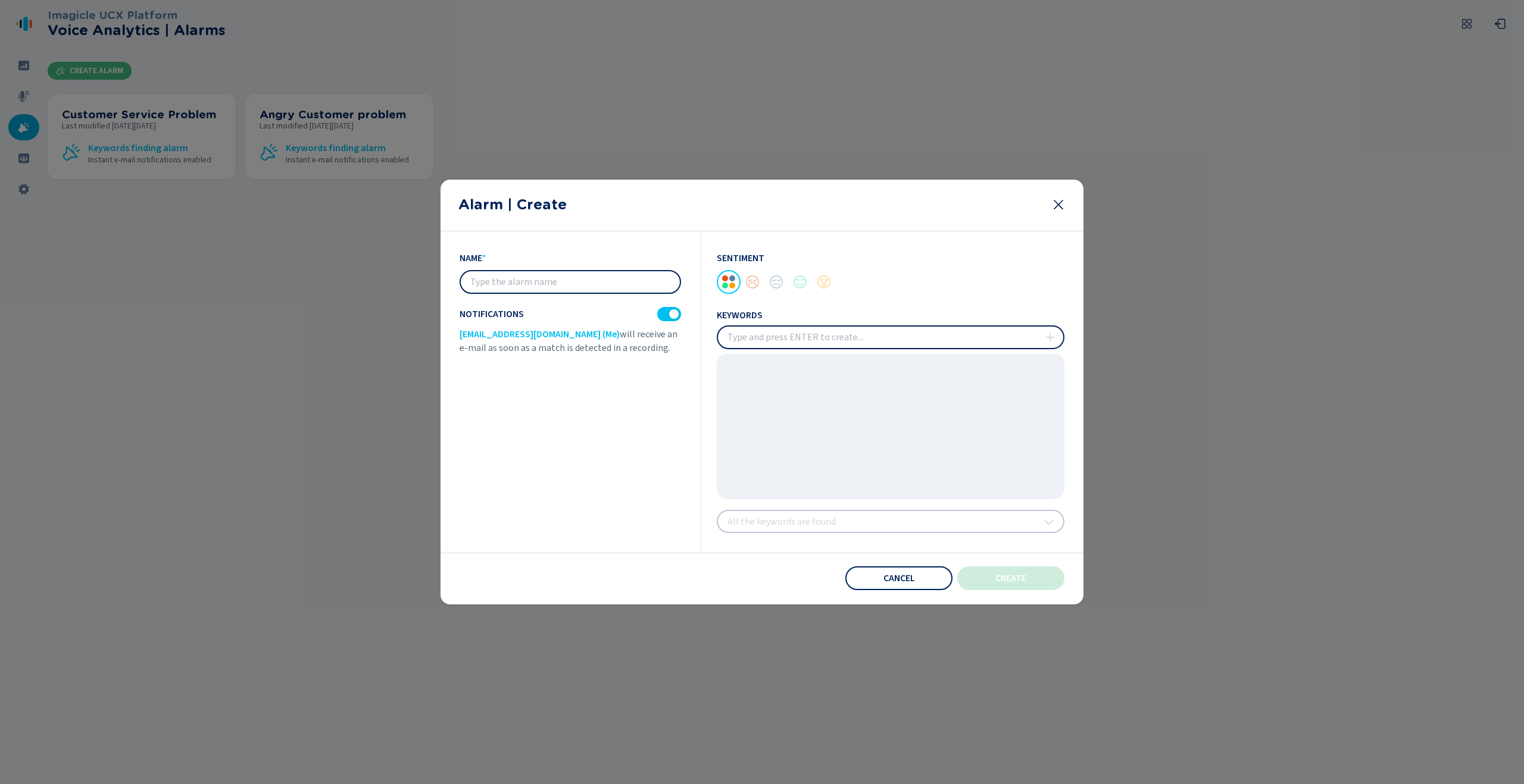
click at [869, 334] on input "insert" at bounding box center [891, 337] width 345 height 21
click at [1063, 207] on icon at bounding box center [1059, 205] width 14 height 14
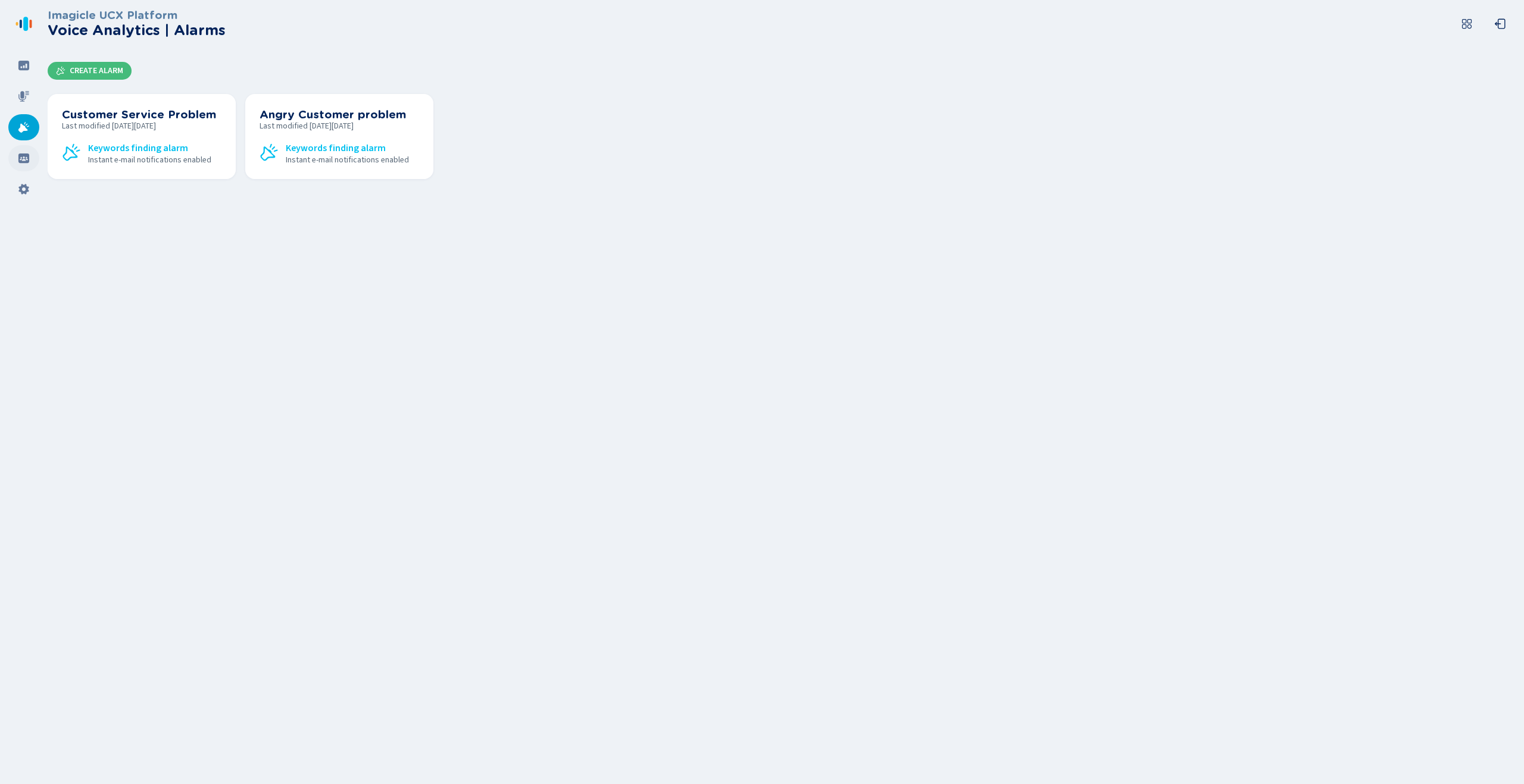
click at [28, 159] on icon at bounding box center [24, 158] width 11 height 10
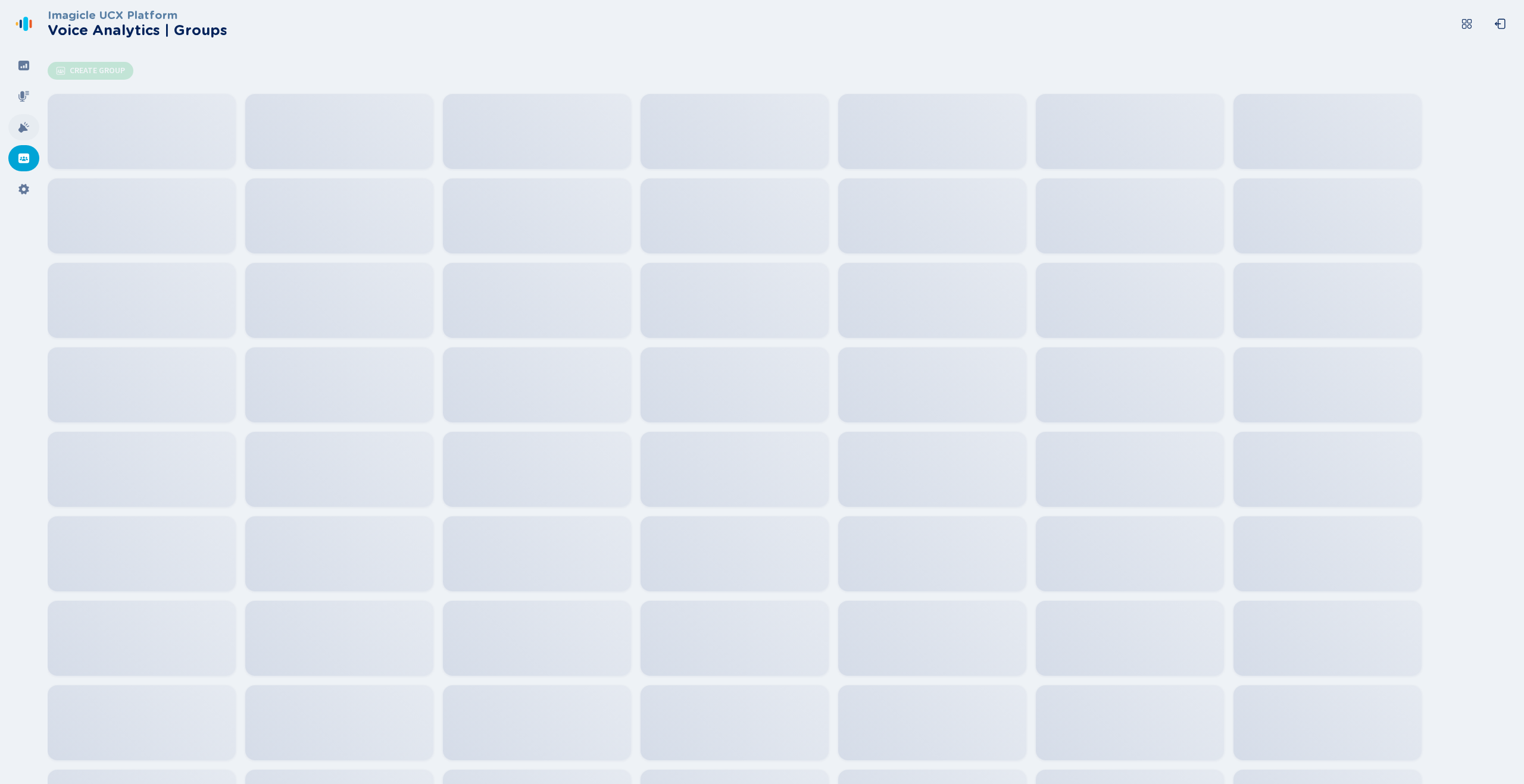
click at [28, 134] on div at bounding box center [24, 127] width 31 height 26
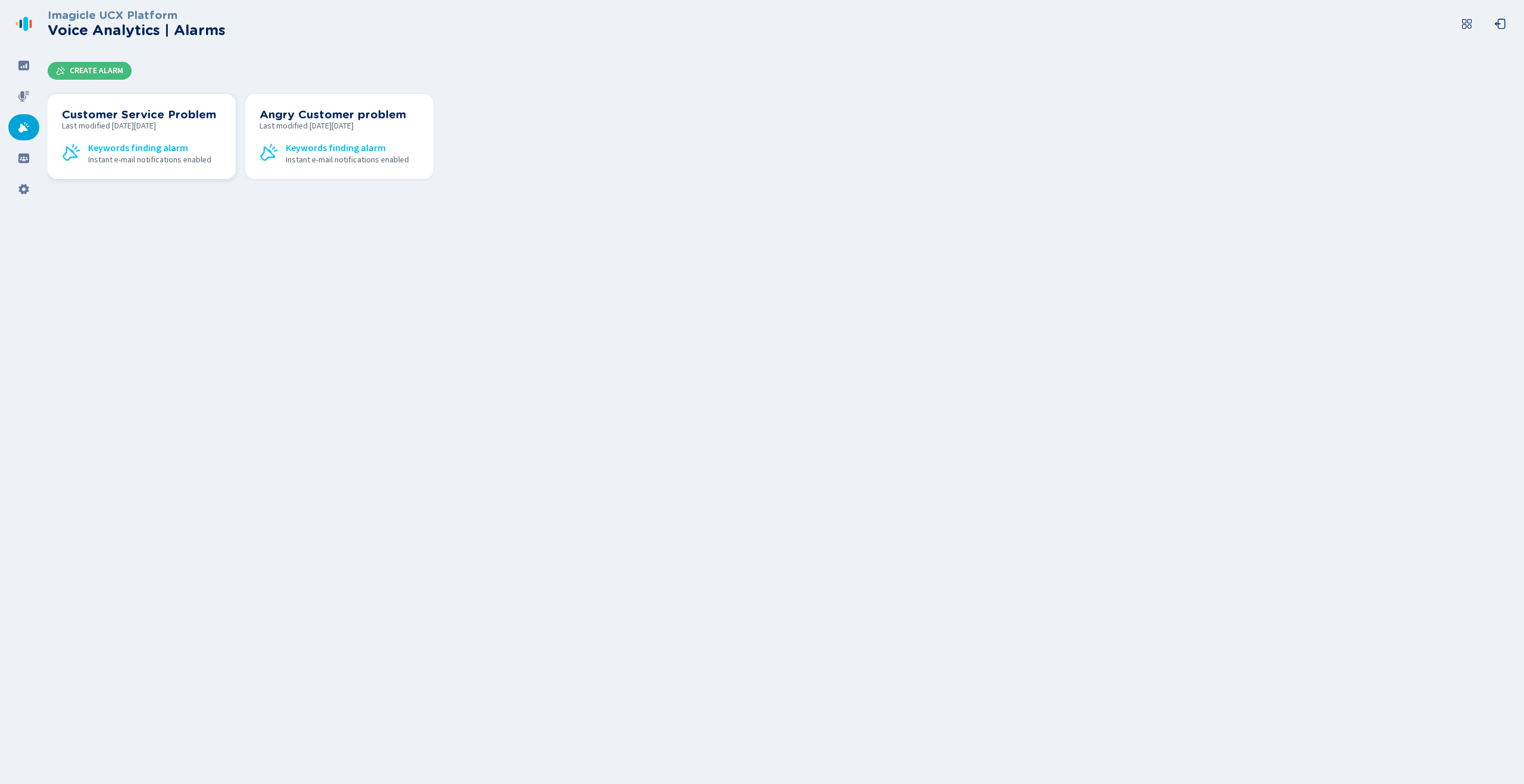
click at [175, 133] on div "Customer Service Problem Last modified [DATE][DATE] Keywords finding alarm Inst…" at bounding box center [141, 137] width 160 height 56
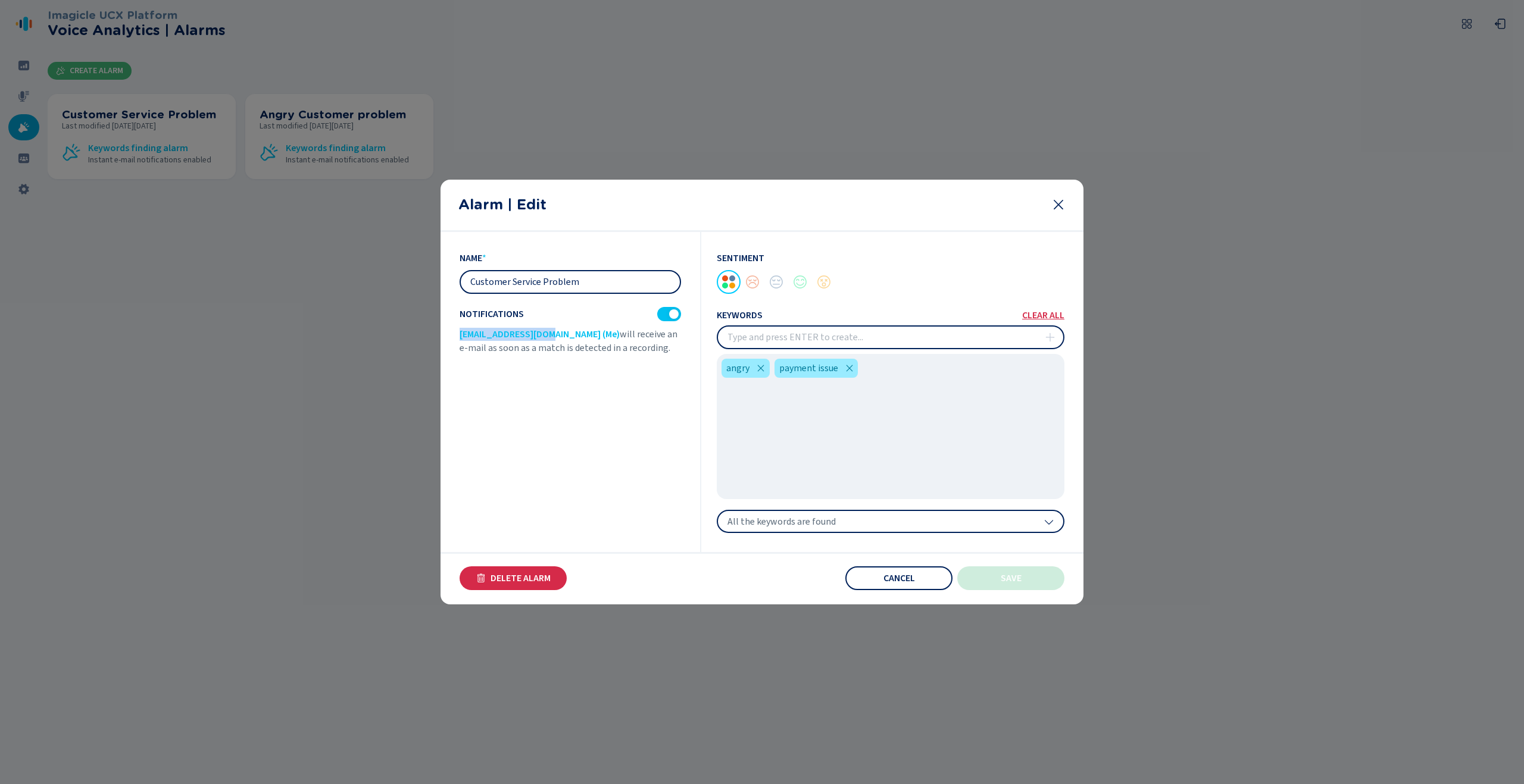
drag, startPoint x: 545, startPoint y: 337, endPoint x: 462, endPoint y: 337, distance: 83.0
click at [462, 337] on span "[EMAIL_ADDRESS][DOMAIN_NAME] (Me)" at bounding box center [539, 334] width 160 height 13
click at [1045, 206] on div "Alarm | Edit" at bounding box center [762, 206] width 643 height 53
click at [1060, 207] on icon at bounding box center [1059, 205] width 10 height 10
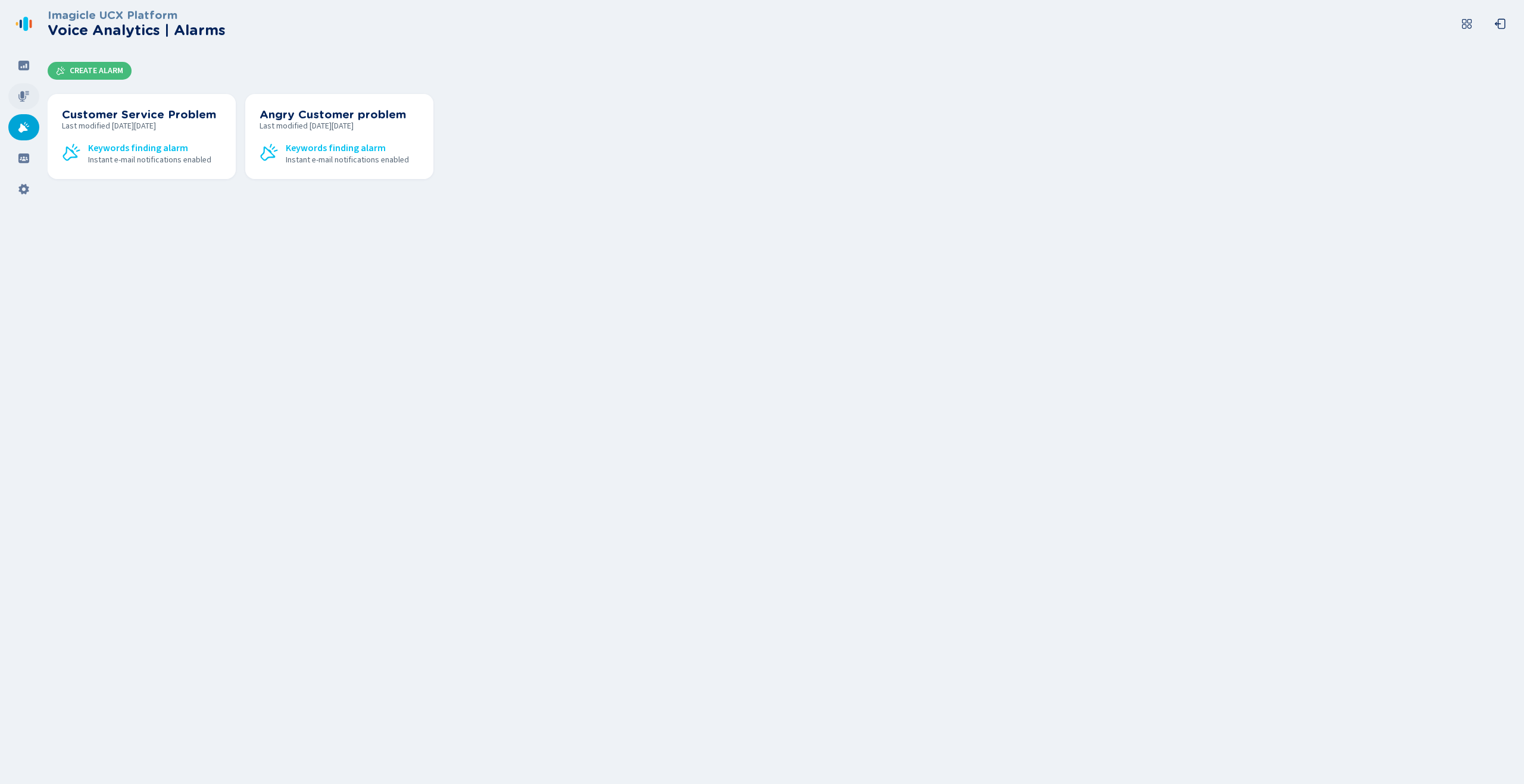
click at [23, 96] on icon at bounding box center [24, 96] width 11 height 11
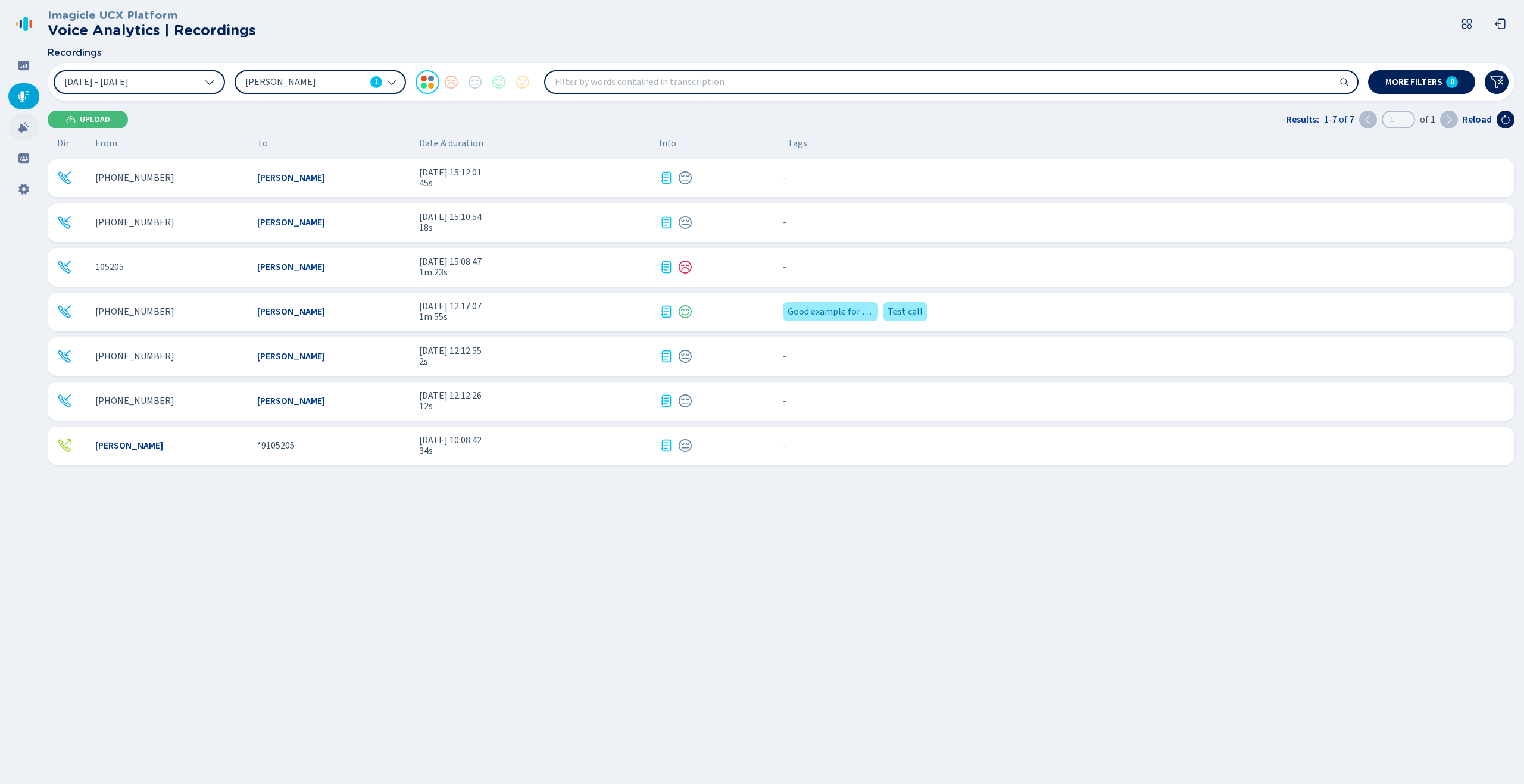
click at [26, 129] on icon at bounding box center [24, 127] width 11 height 11
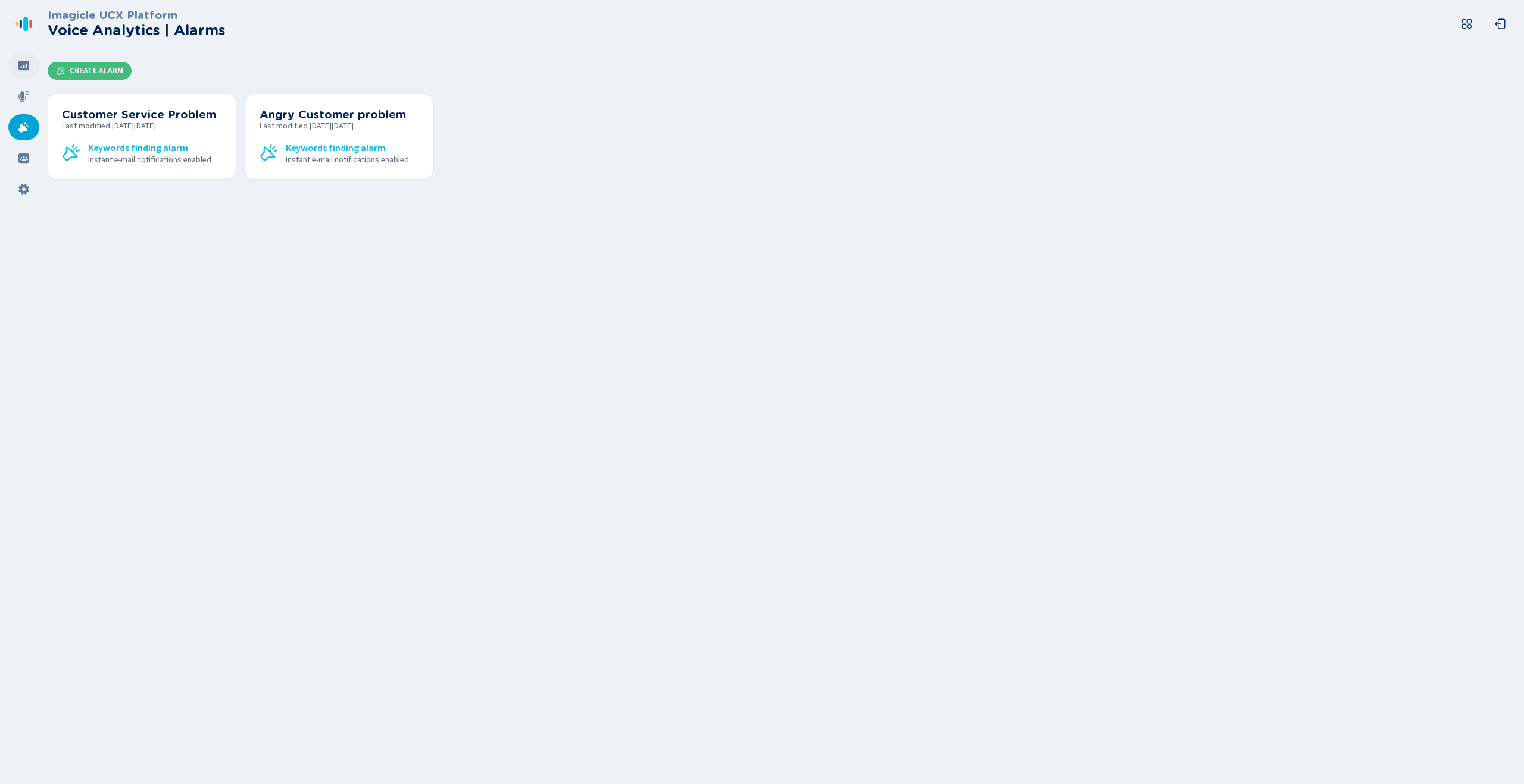
click at [19, 71] on div at bounding box center [24, 65] width 31 height 26
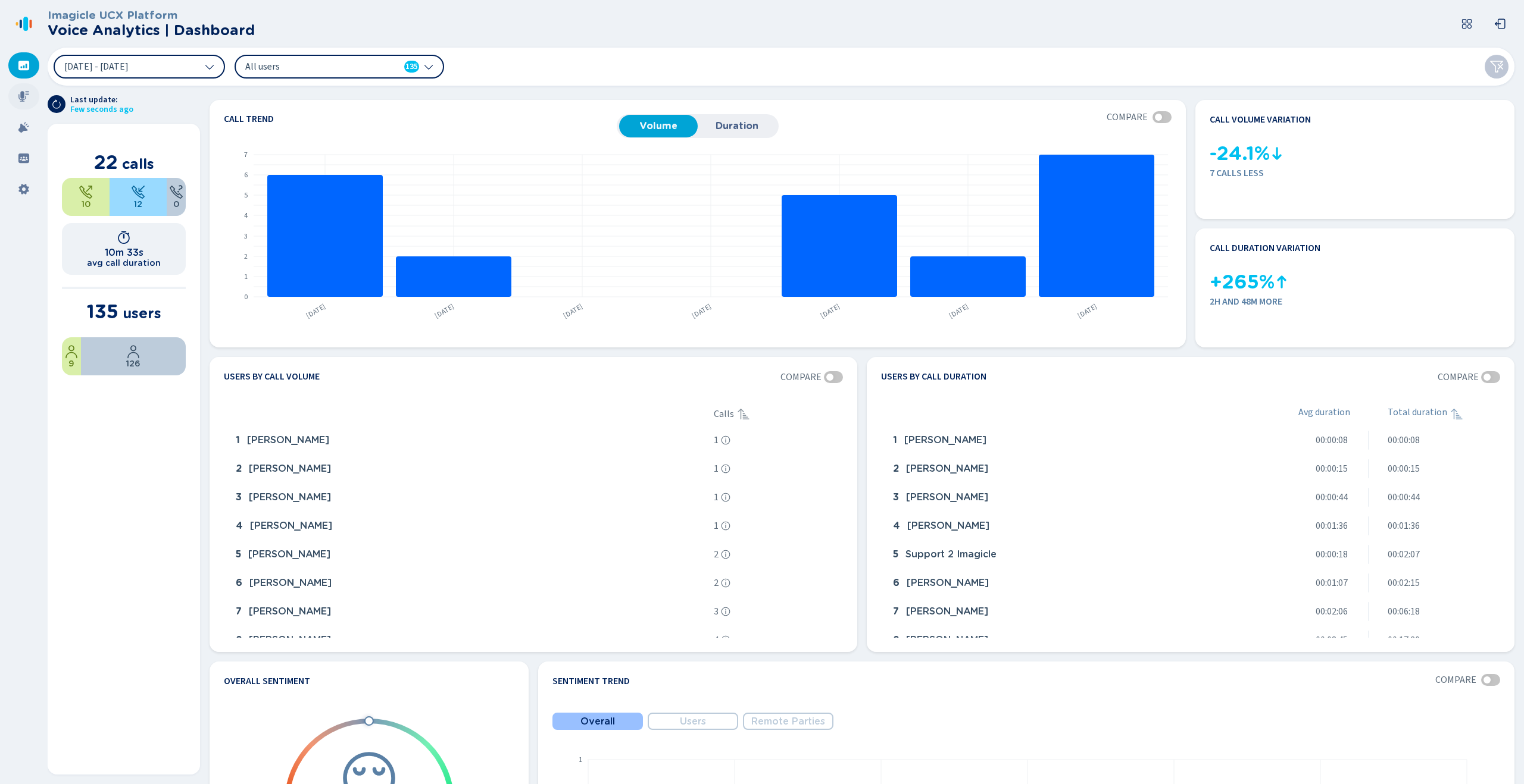
click at [17, 94] on div at bounding box center [24, 96] width 31 height 26
